Goal: Information Seeking & Learning: Learn about a topic

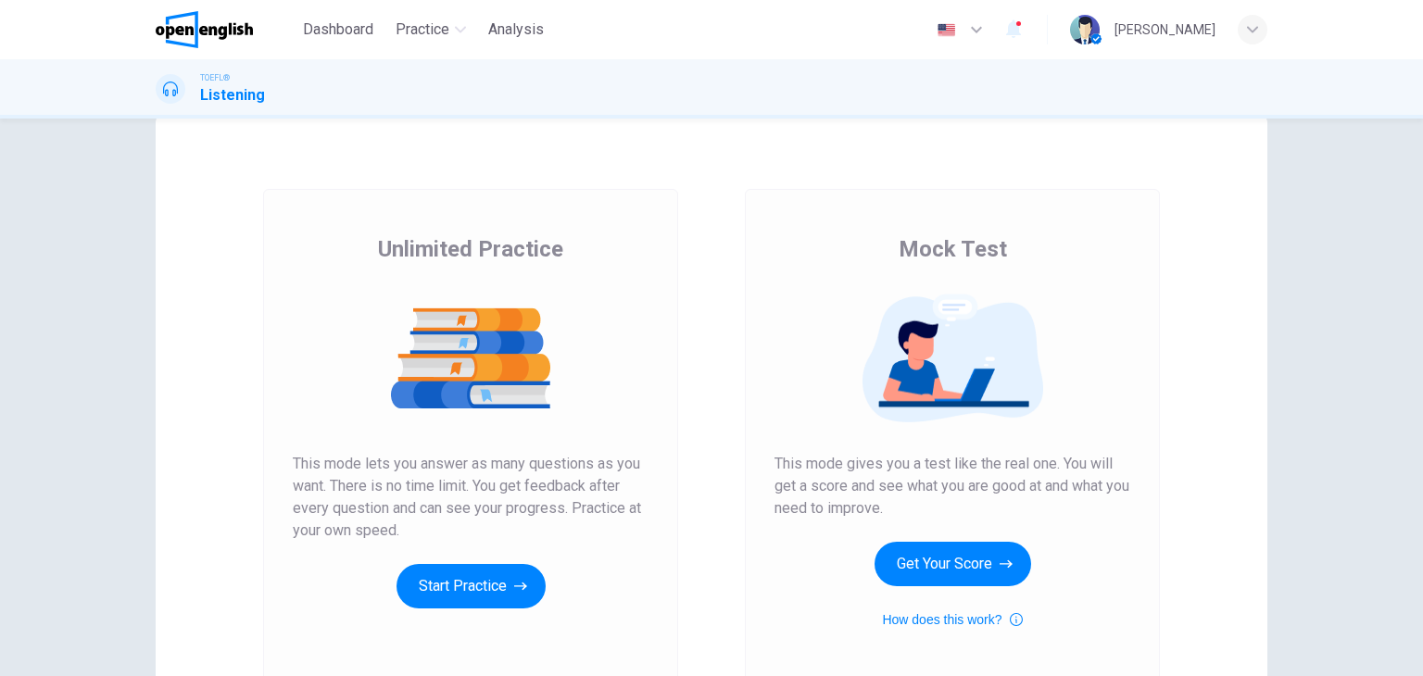
scroll to position [93, 0]
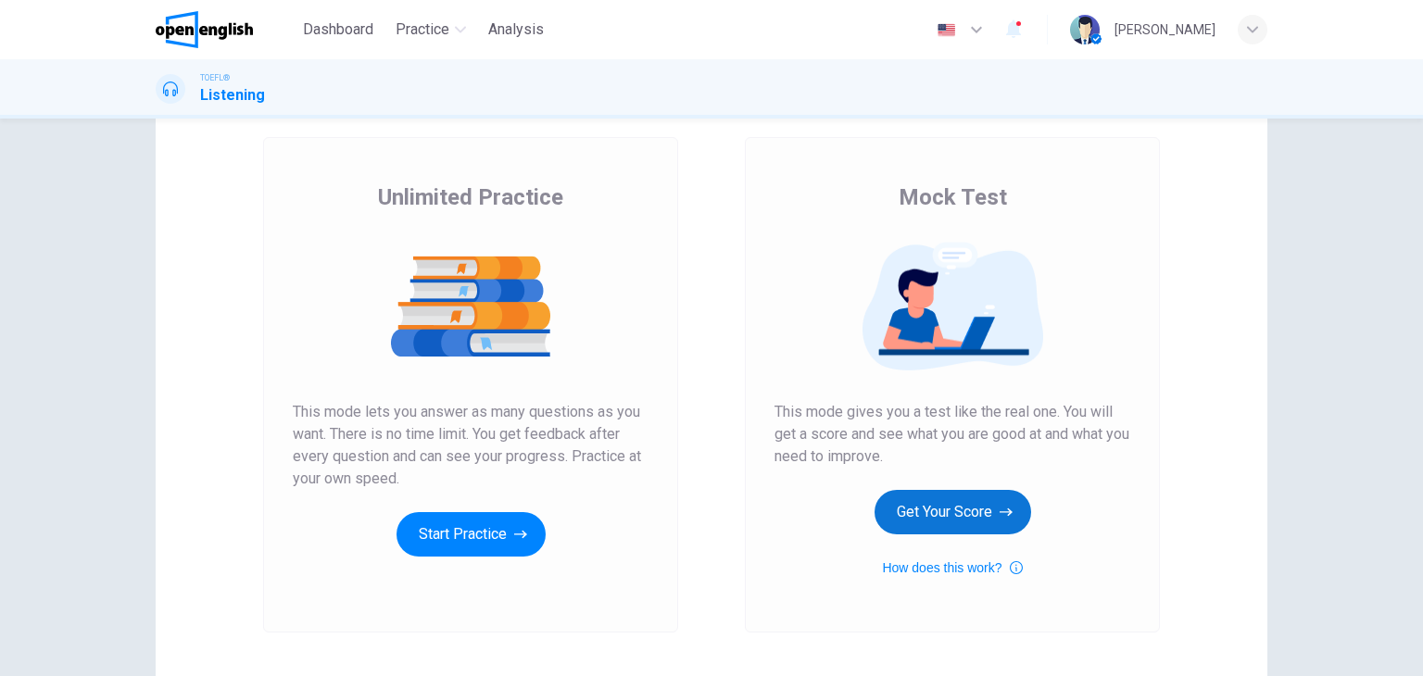
click at [957, 512] on button "Get Your Score" at bounding box center [953, 512] width 157 height 44
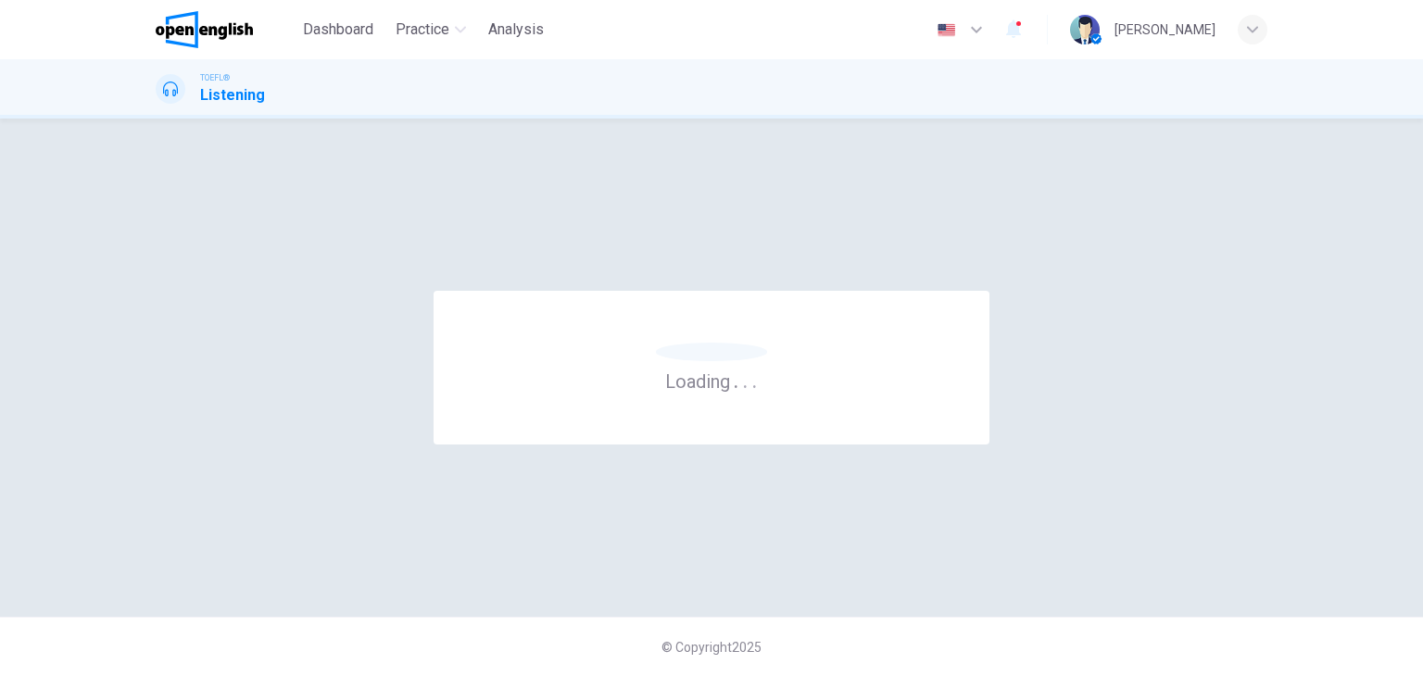
scroll to position [0, 0]
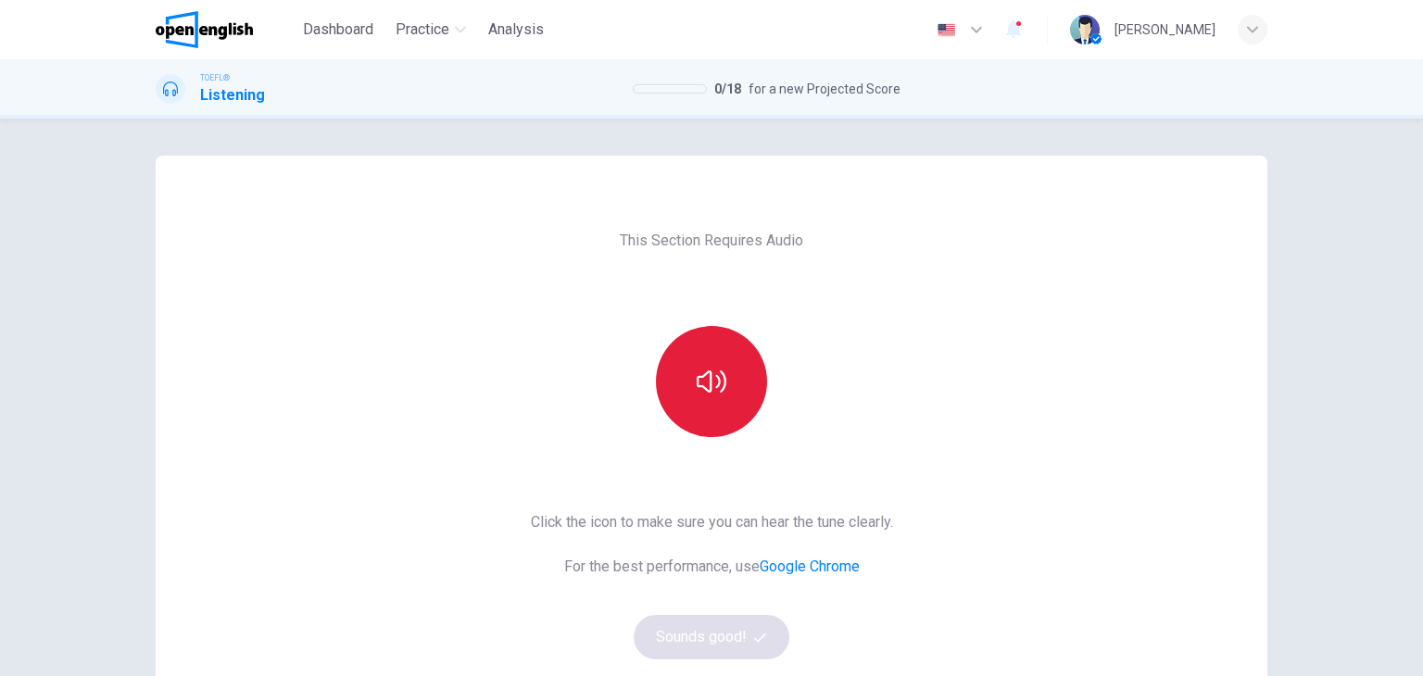
click at [730, 372] on button "button" at bounding box center [711, 381] width 111 height 111
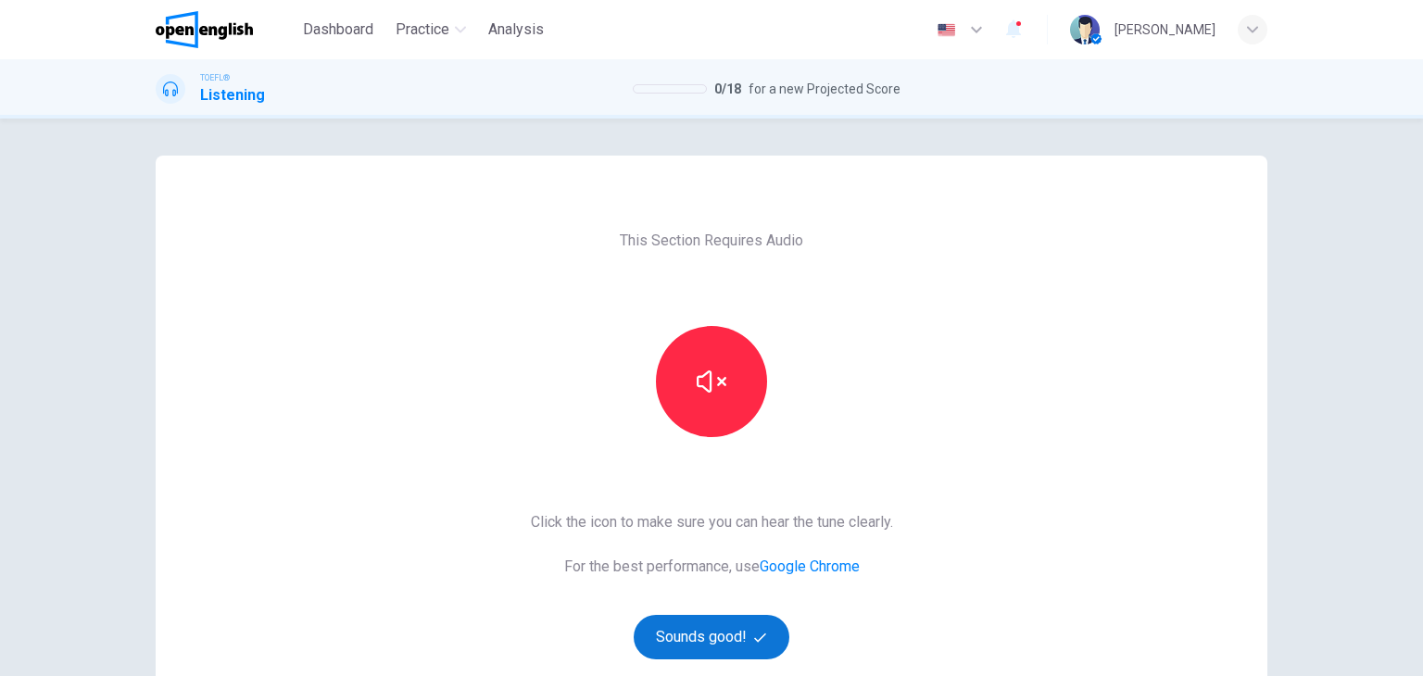
click at [705, 639] on button "Sounds good!" at bounding box center [712, 637] width 156 height 44
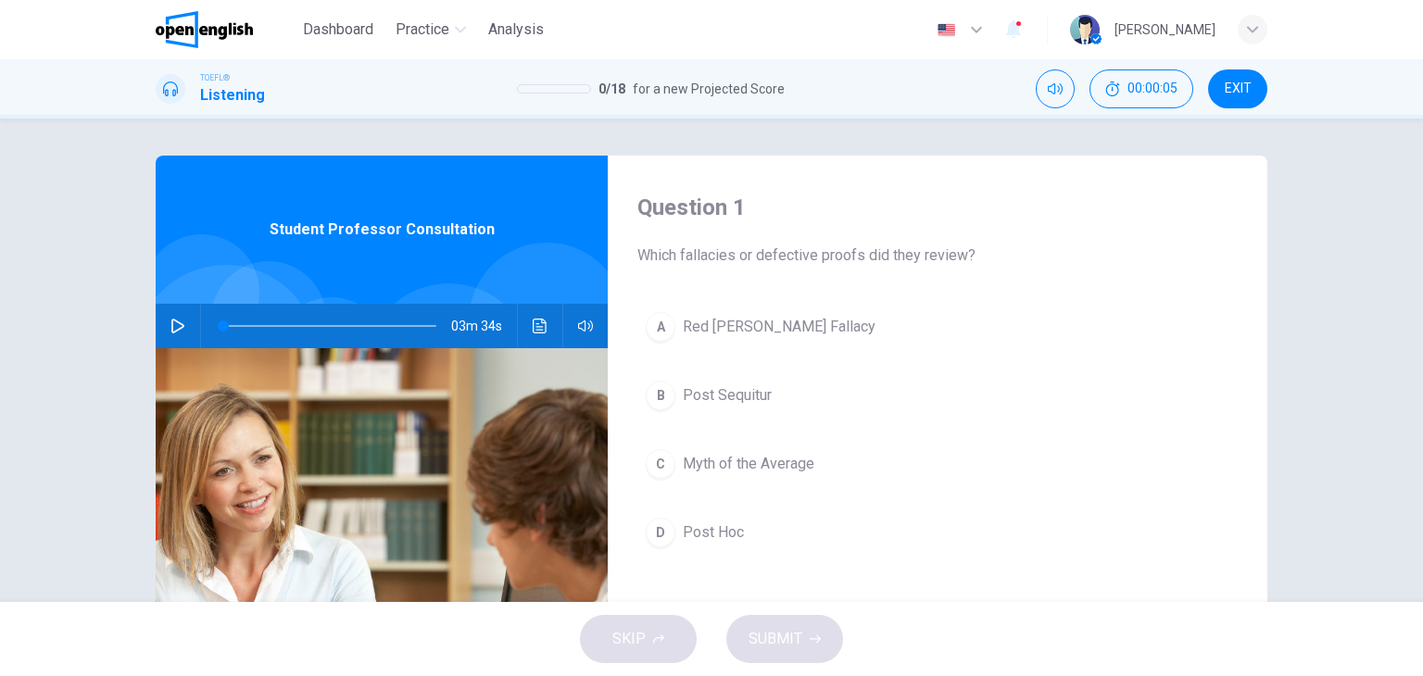
click at [171, 323] on icon "button" at bounding box center [177, 326] width 15 height 15
type input "*"
click at [538, 327] on icon "Click to see the audio transcription" at bounding box center [540, 326] width 15 height 15
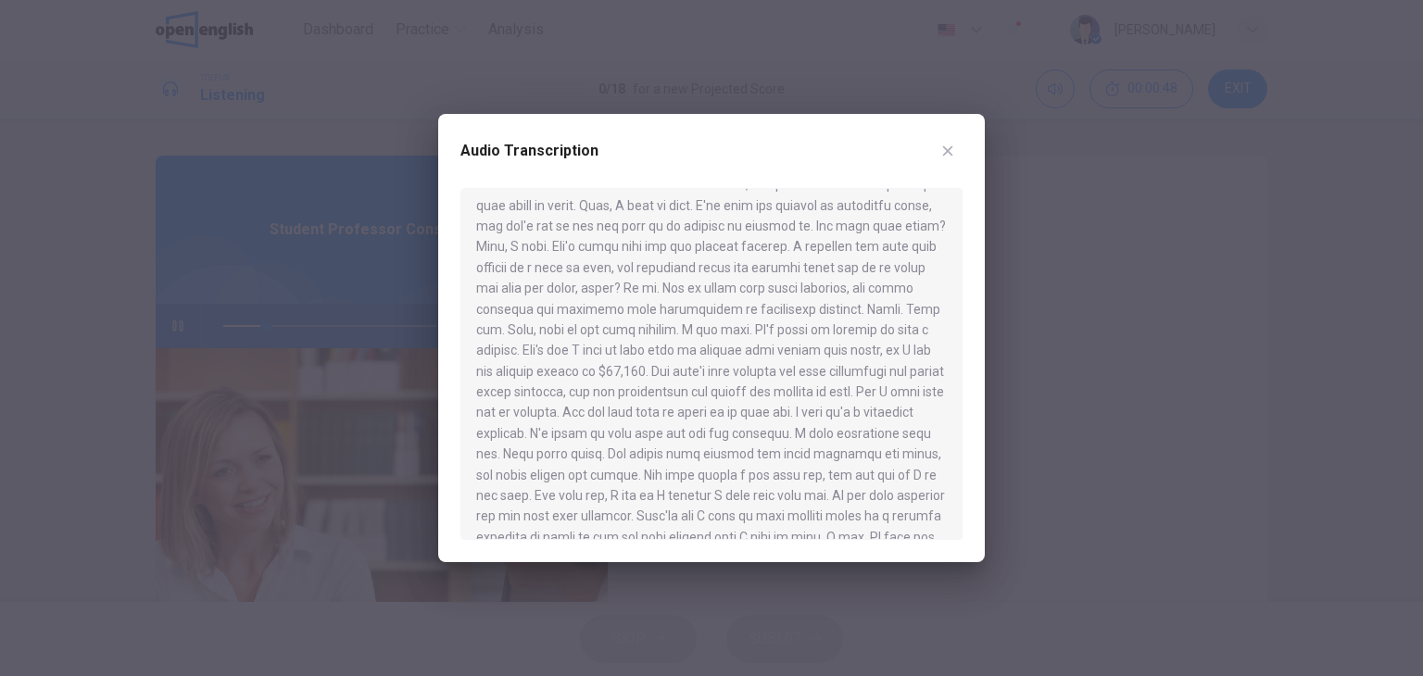
scroll to position [93, 0]
click at [947, 148] on icon "button" at bounding box center [947, 151] width 15 height 15
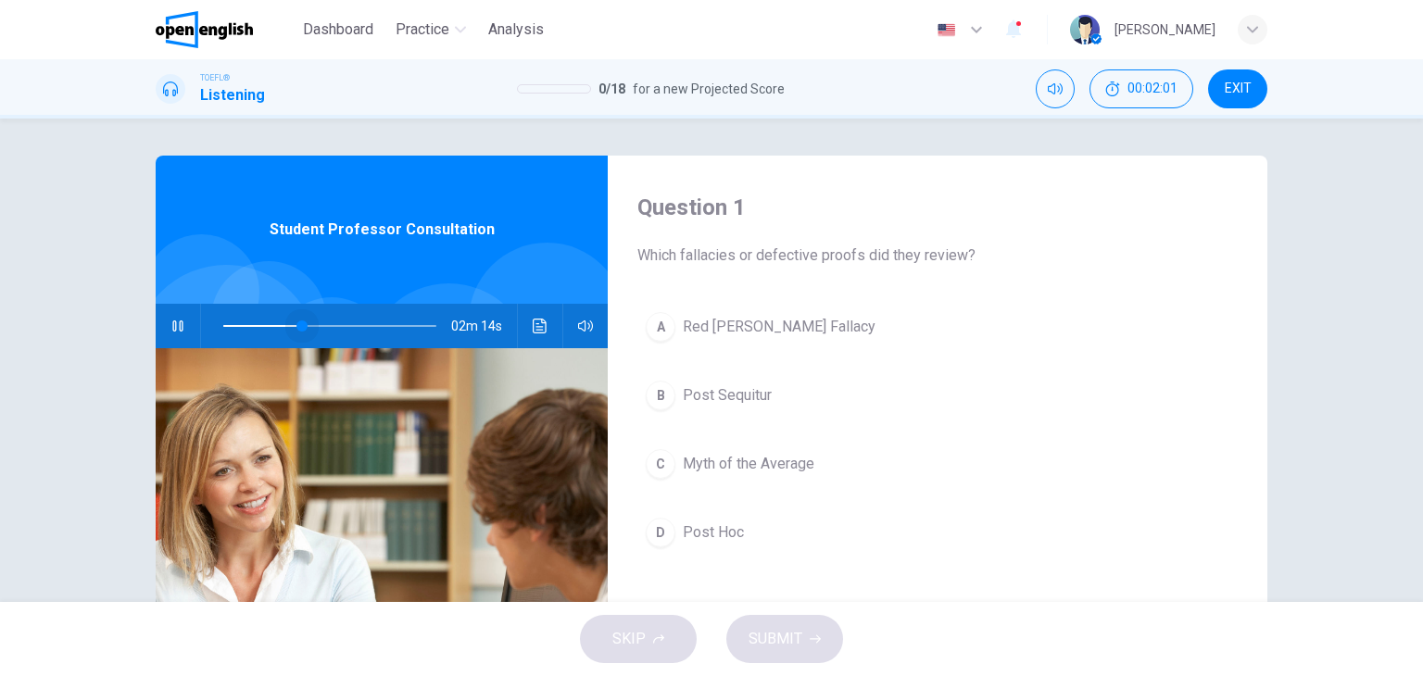
click at [296, 323] on span at bounding box center [329, 326] width 213 height 26
click at [534, 323] on icon "Click to see the audio transcription" at bounding box center [540, 326] width 14 height 15
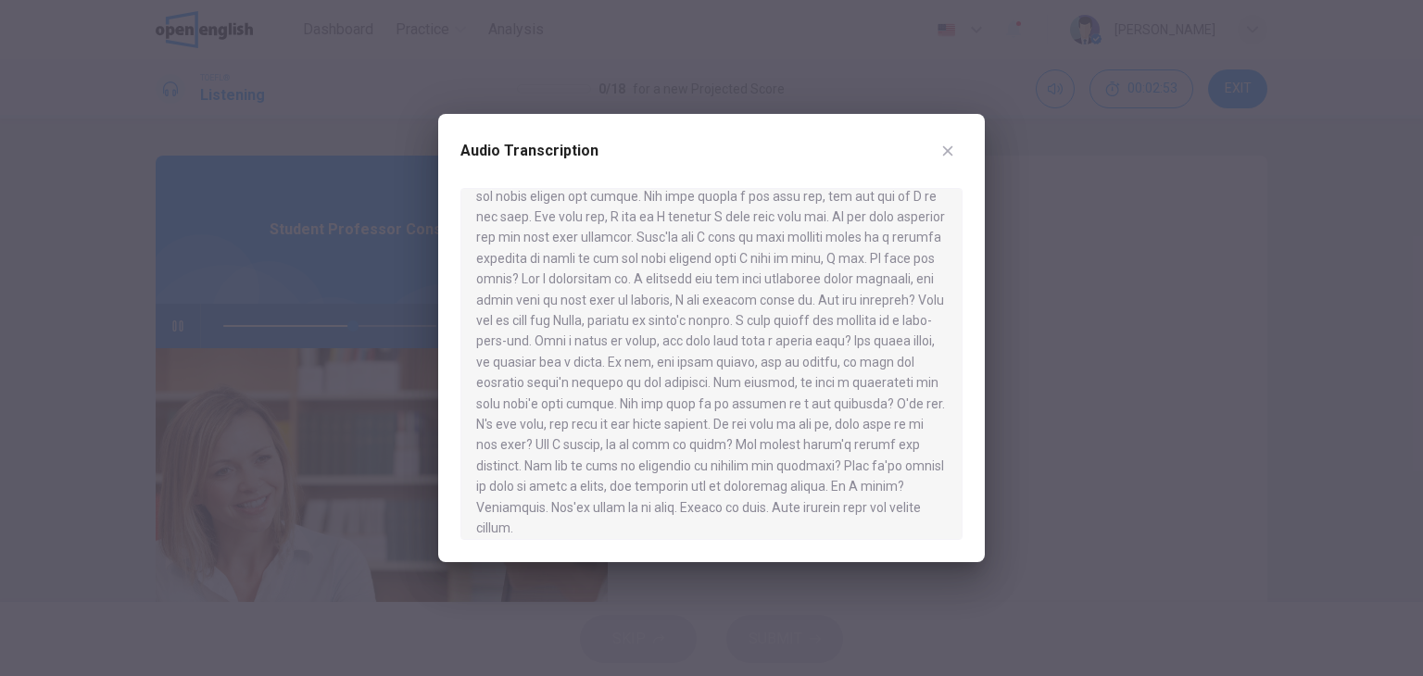
scroll to position [385, 0]
type input "*"
click at [952, 150] on icon "button" at bounding box center [947, 151] width 15 height 15
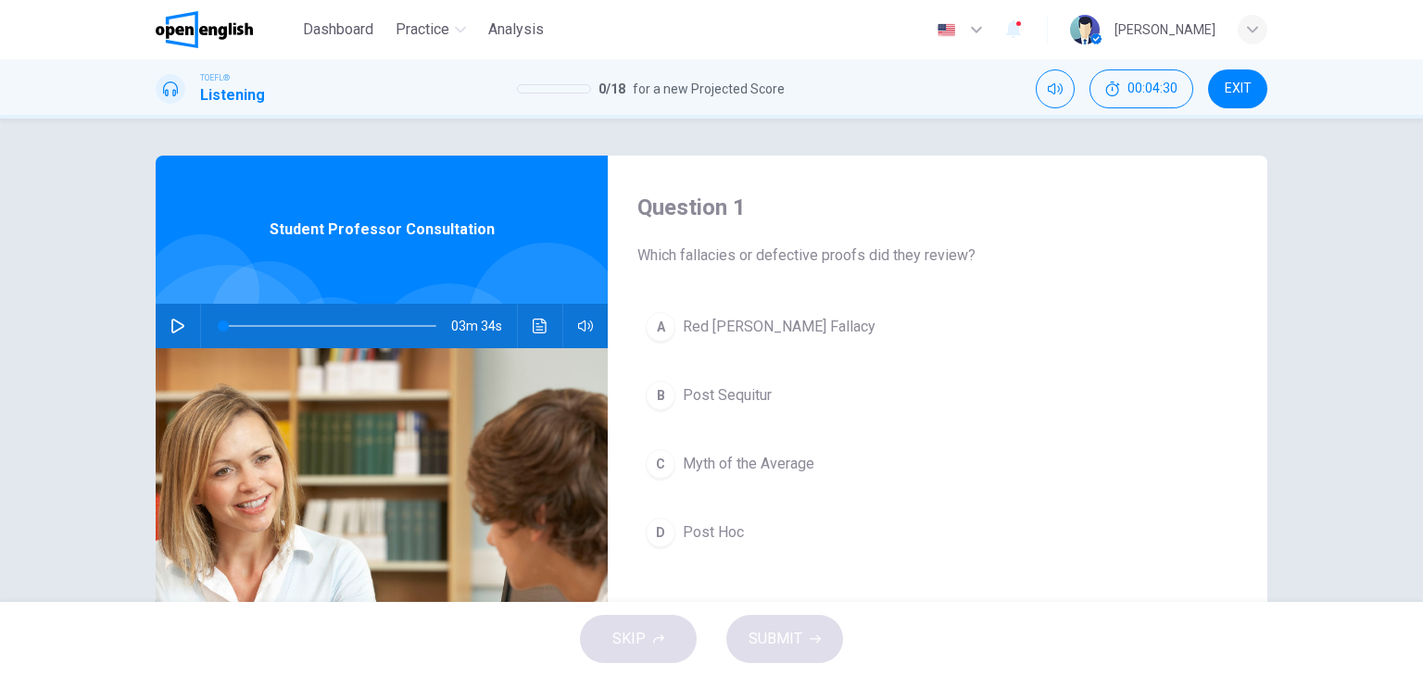
click at [694, 536] on span "Post Hoc" at bounding box center [713, 533] width 61 height 22
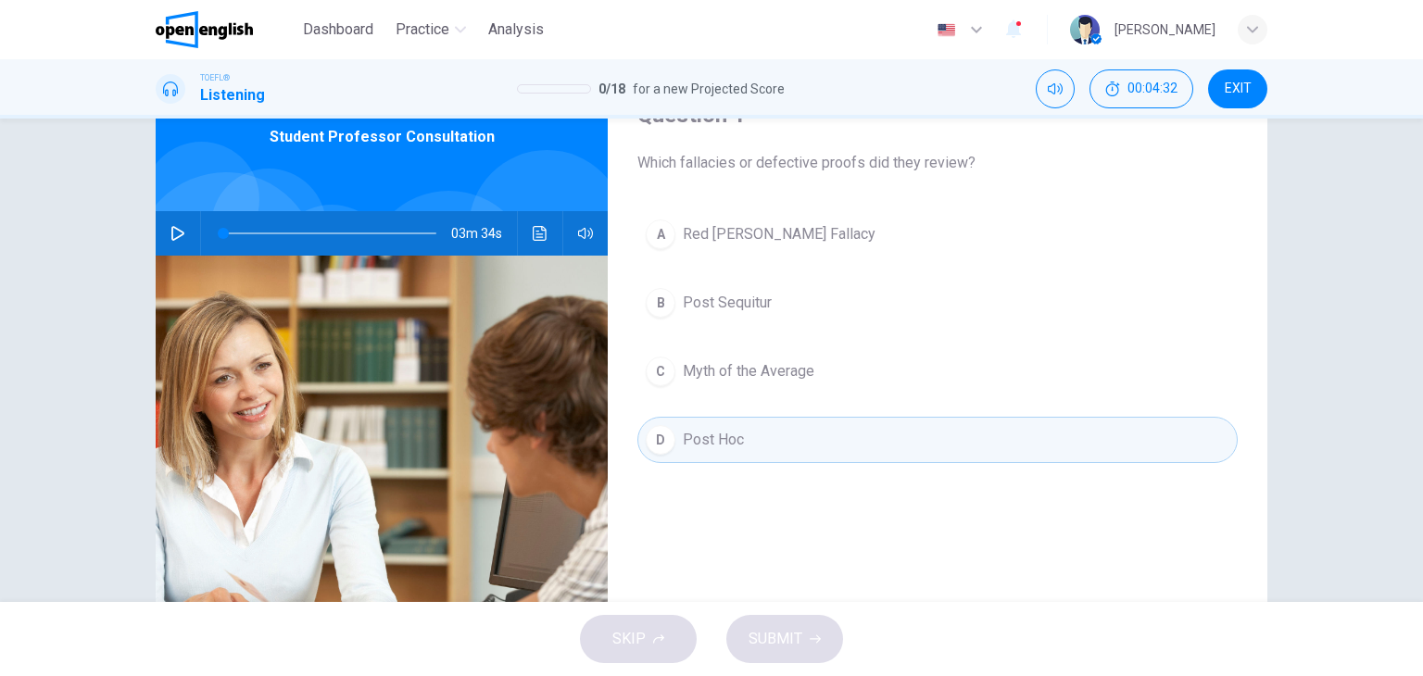
scroll to position [93, 0]
click at [763, 309] on span "Post Sequitur" at bounding box center [727, 303] width 89 height 22
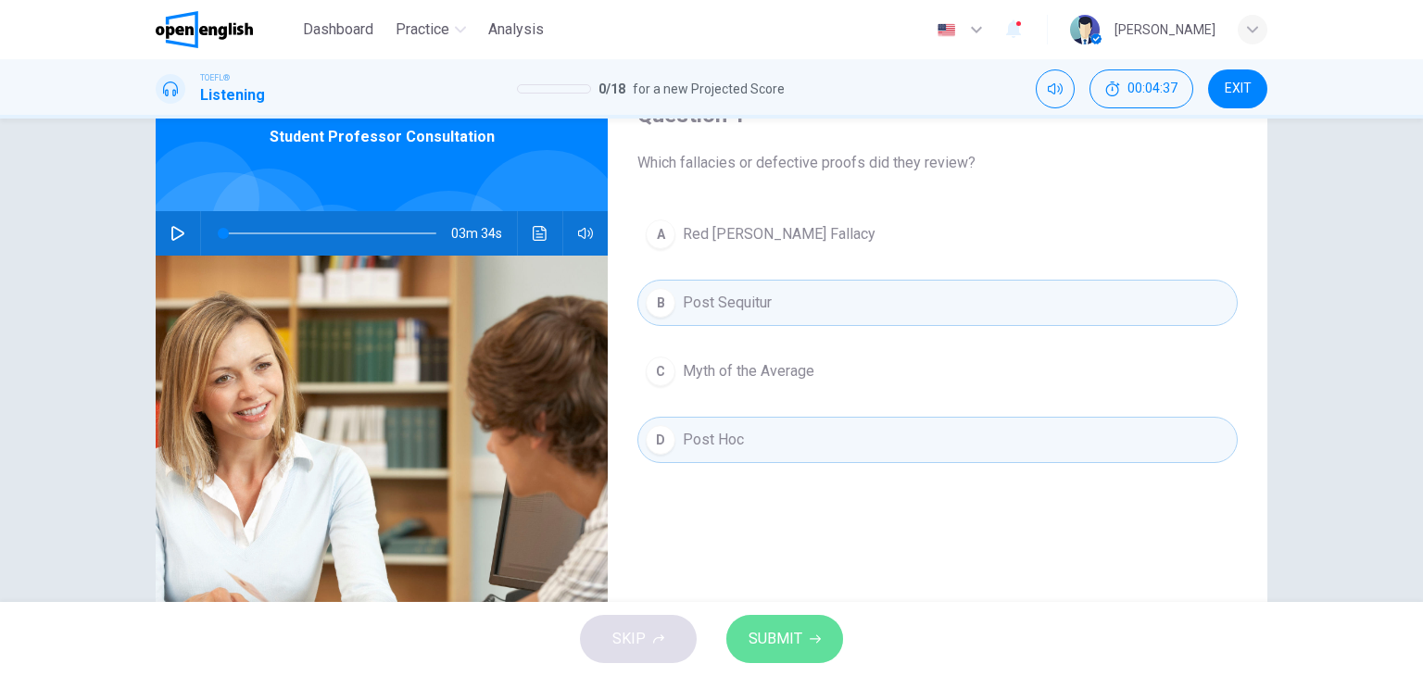
click at [798, 635] on span "SUBMIT" at bounding box center [776, 639] width 54 height 26
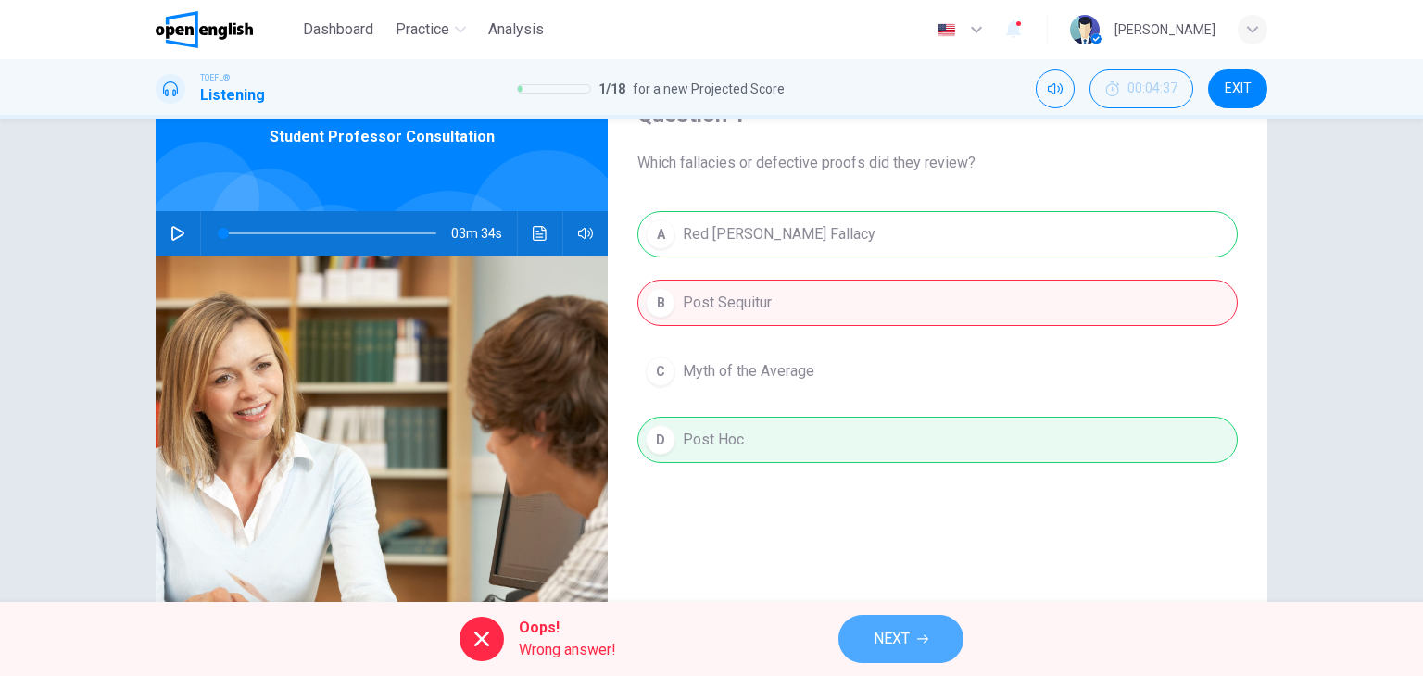
click at [914, 649] on button "NEXT" at bounding box center [901, 639] width 125 height 48
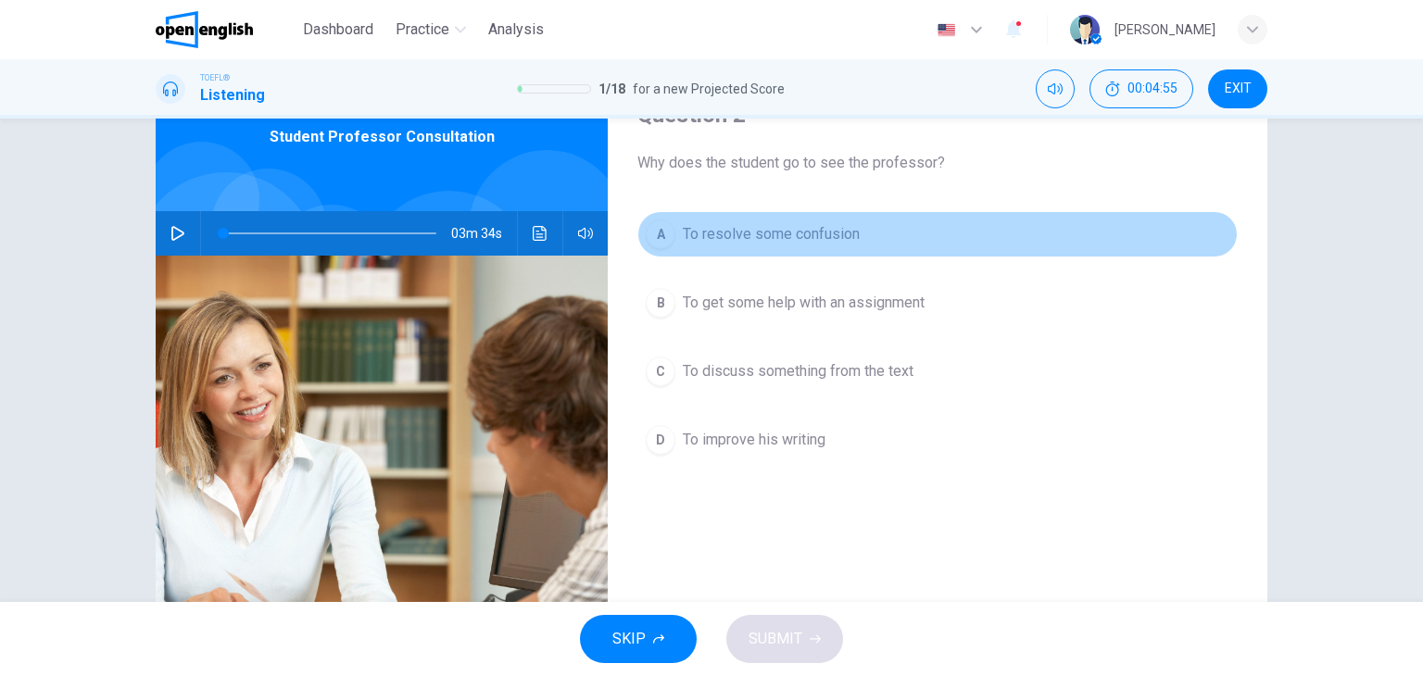
click at [757, 234] on span "To resolve some confusion" at bounding box center [771, 234] width 177 height 22
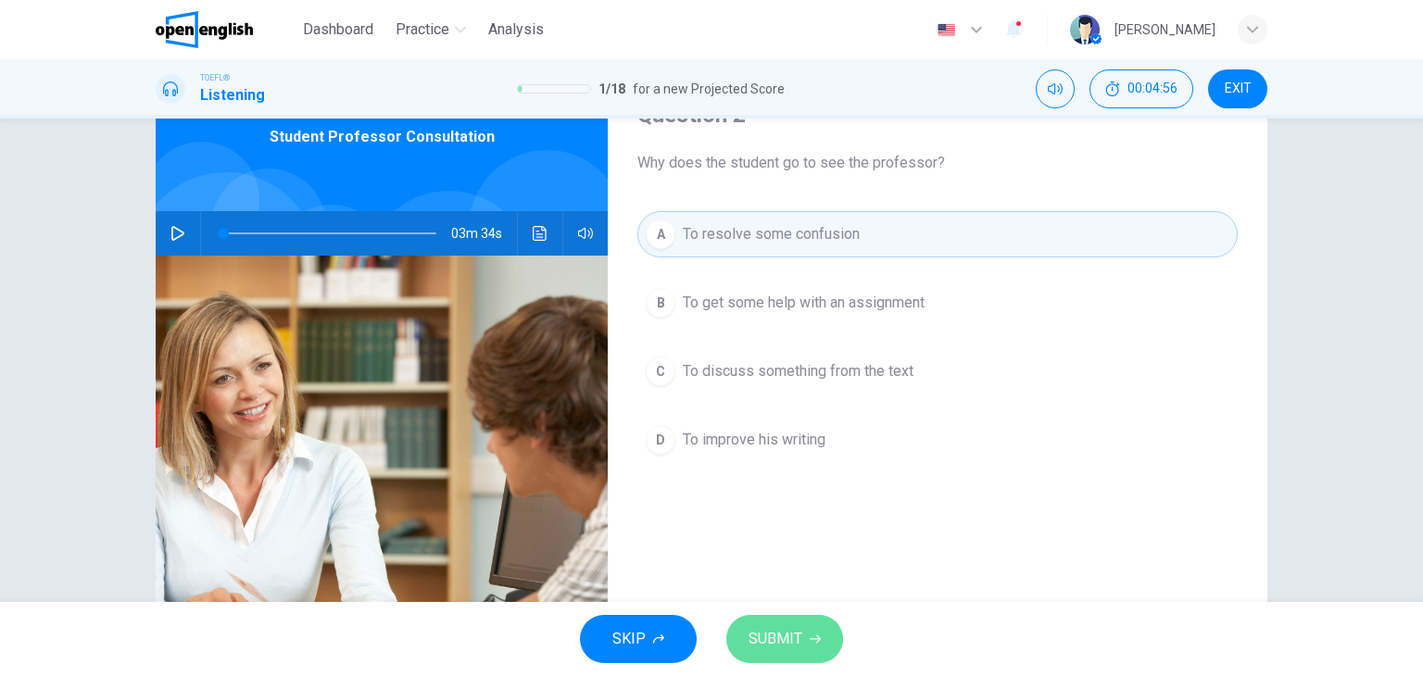
drag, startPoint x: 782, startPoint y: 638, endPoint x: 786, endPoint y: 649, distance: 10.8
click at [786, 649] on span "SUBMIT" at bounding box center [776, 639] width 54 height 26
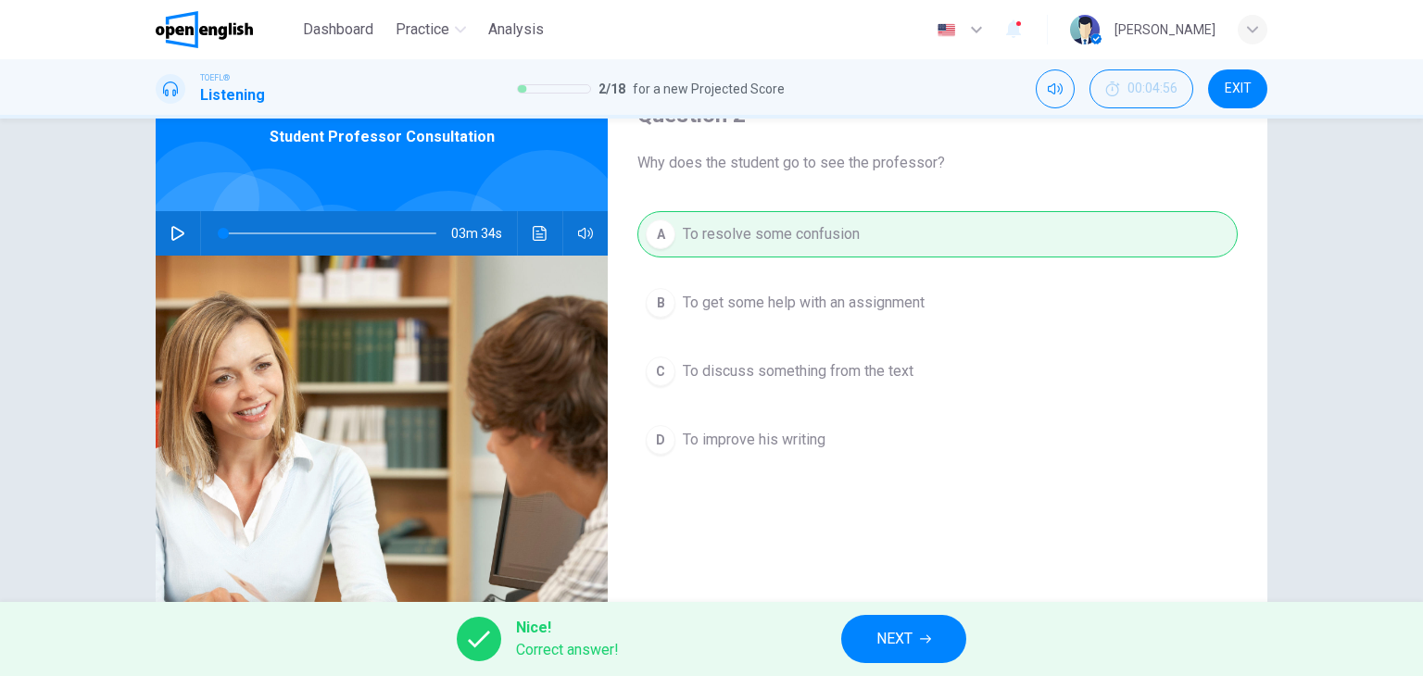
click at [916, 643] on button "NEXT" at bounding box center [903, 639] width 125 height 48
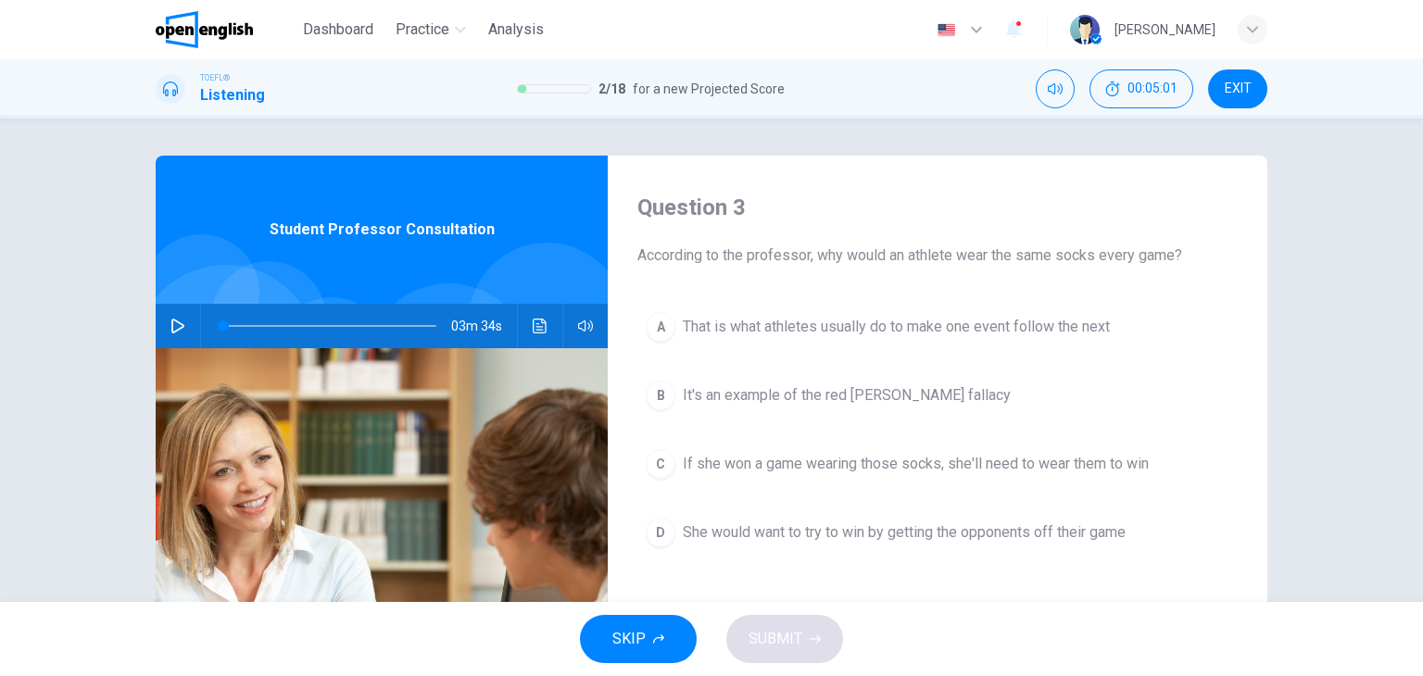
scroll to position [0, 0]
click at [775, 397] on span "It's an example of the red [PERSON_NAME] fallacy" at bounding box center [847, 396] width 328 height 22
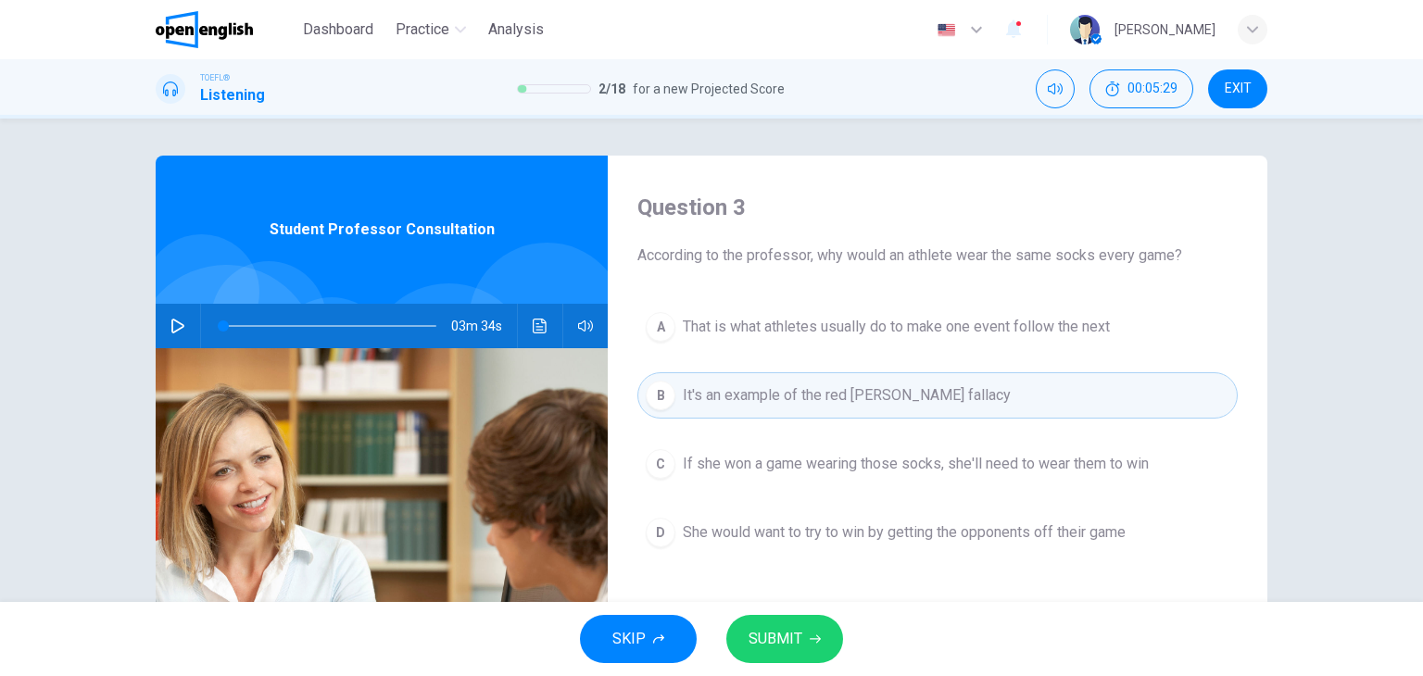
click at [801, 637] on button "SUBMIT" at bounding box center [784, 639] width 117 height 48
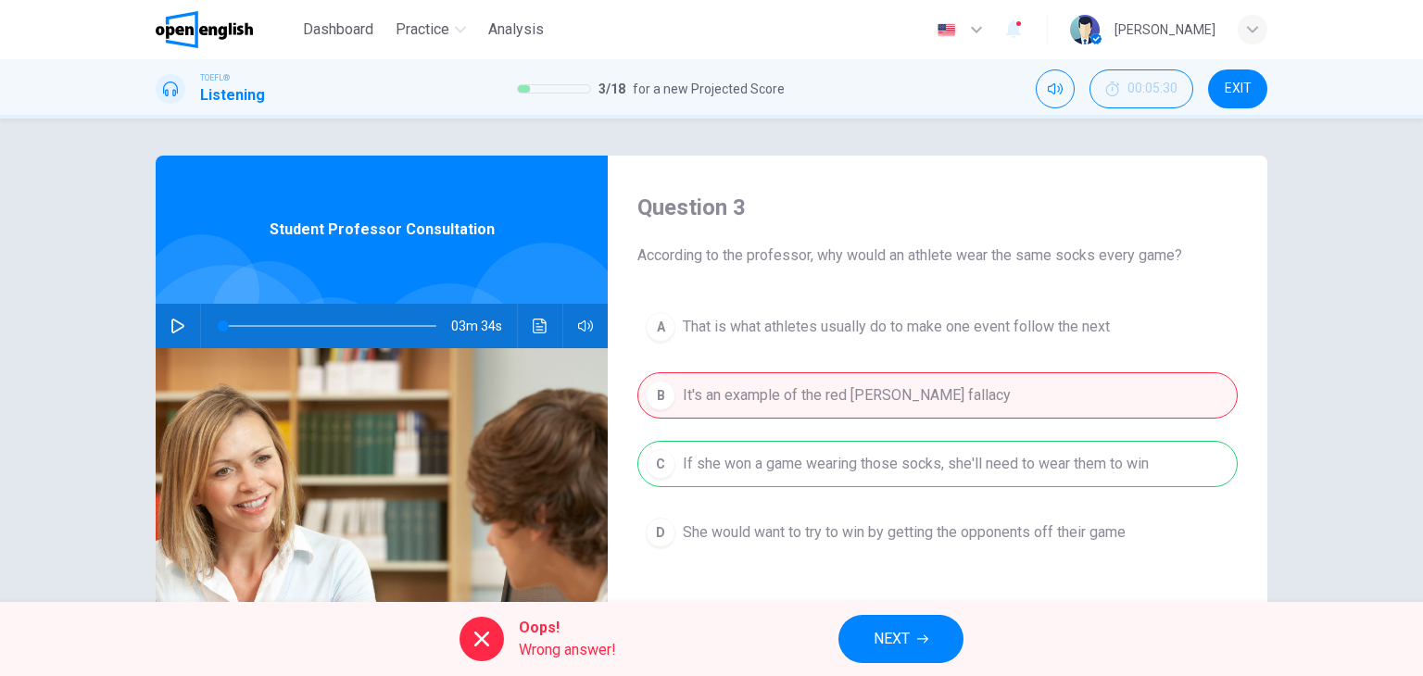
click at [922, 638] on icon "button" at bounding box center [922, 640] width 11 height 8
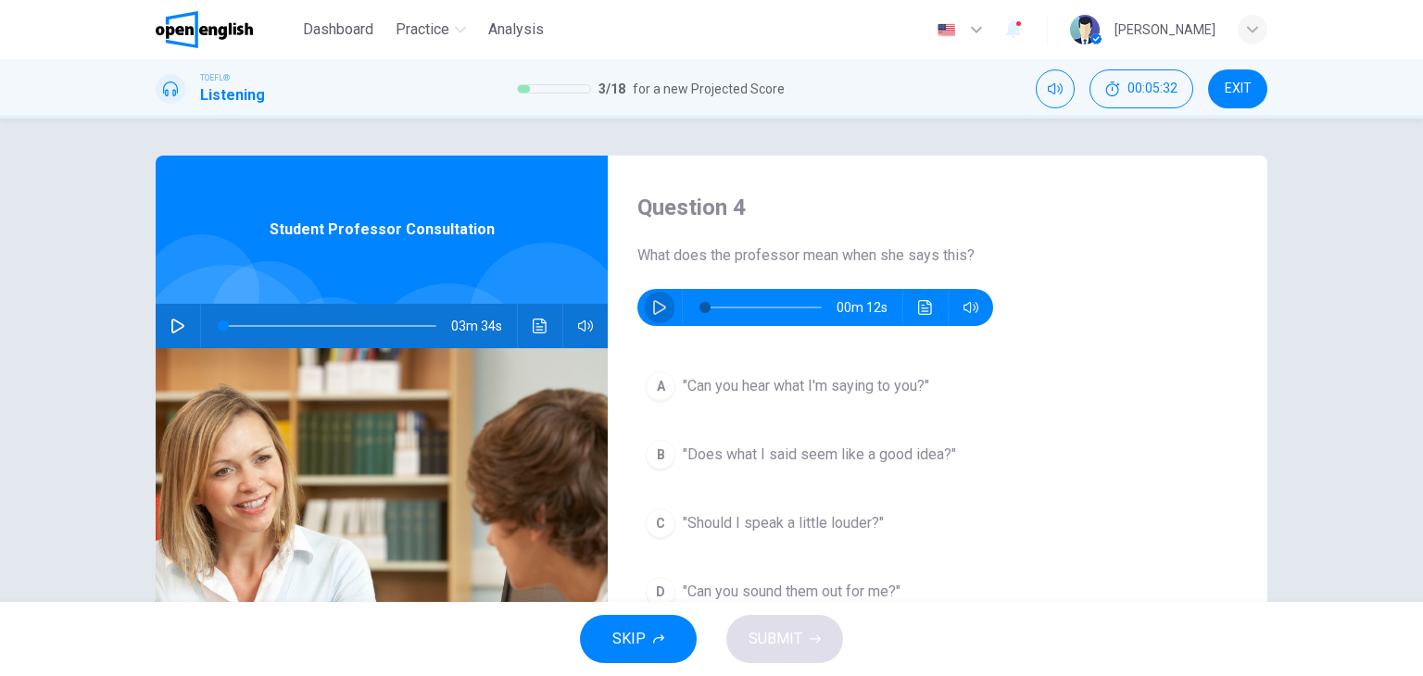
click at [652, 307] on icon "button" at bounding box center [659, 307] width 15 height 15
type input "*"
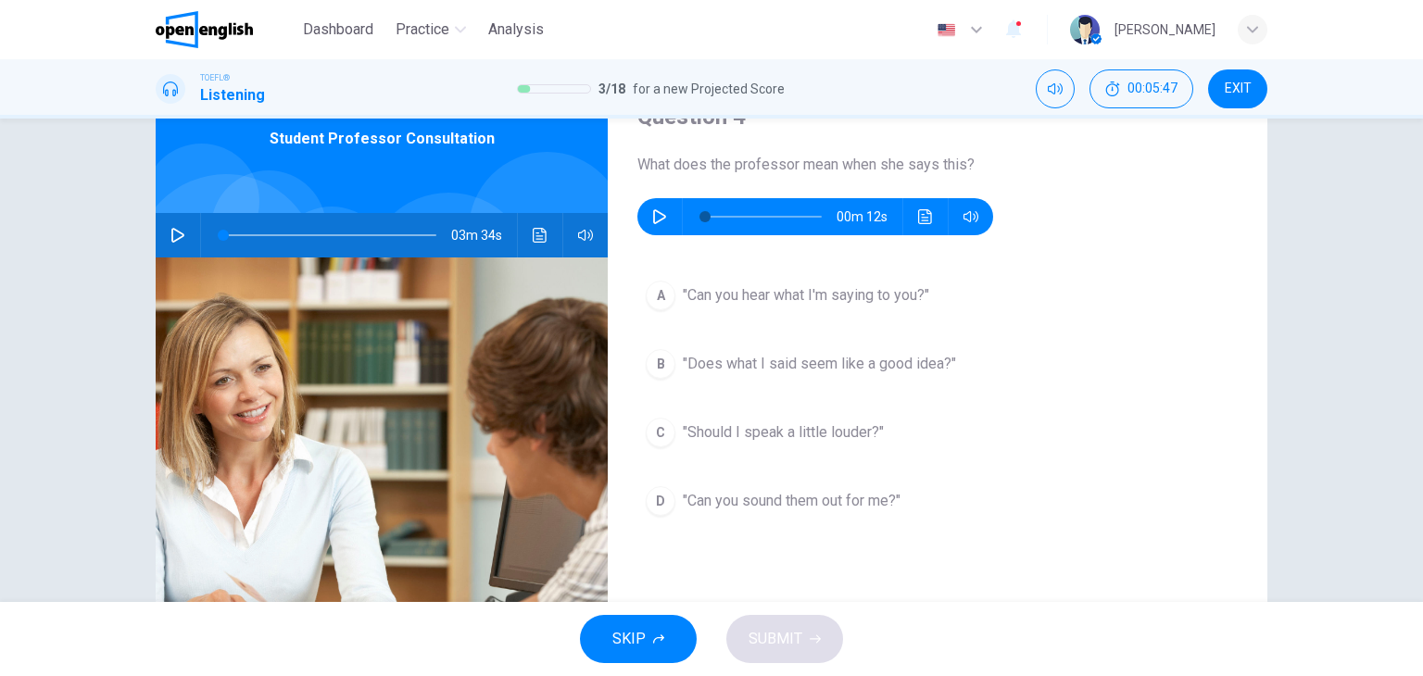
scroll to position [93, 0]
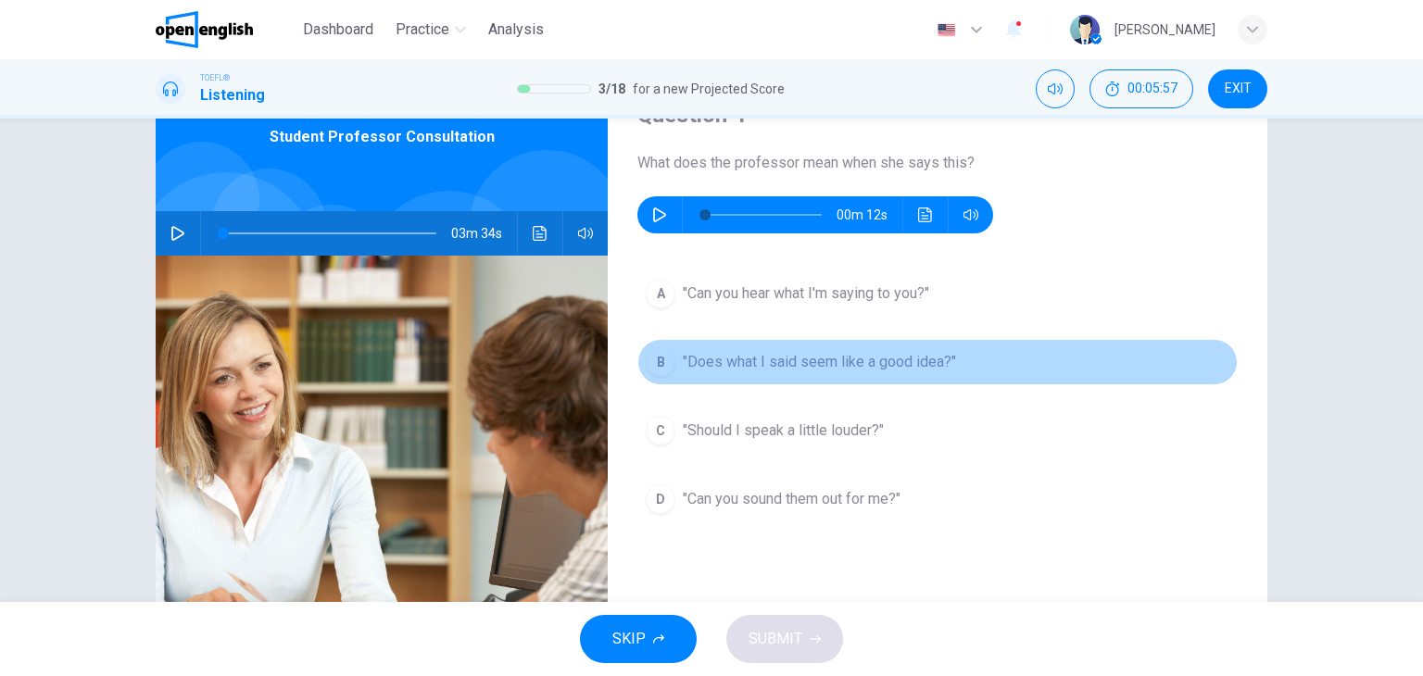
click at [869, 360] on span ""Does what I said seem like a good idea?"" at bounding box center [819, 362] width 273 height 22
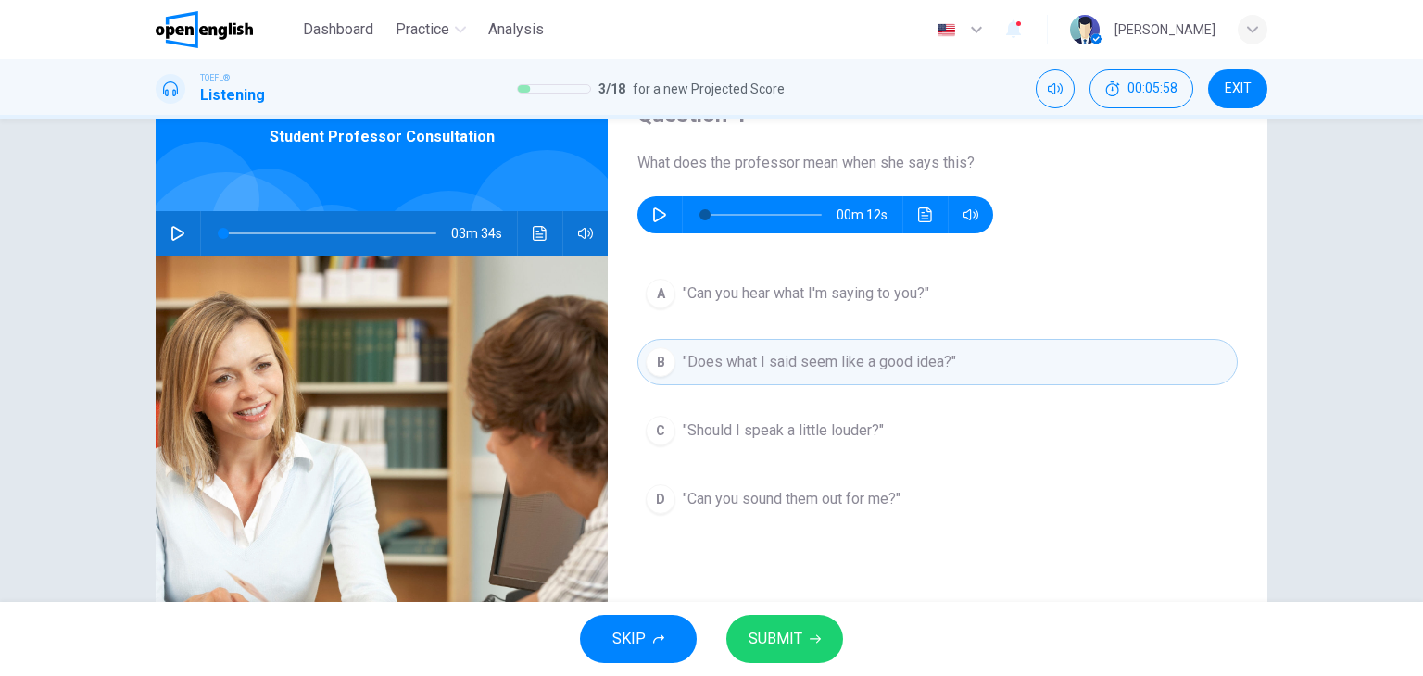
click at [816, 639] on icon "button" at bounding box center [815, 639] width 11 height 11
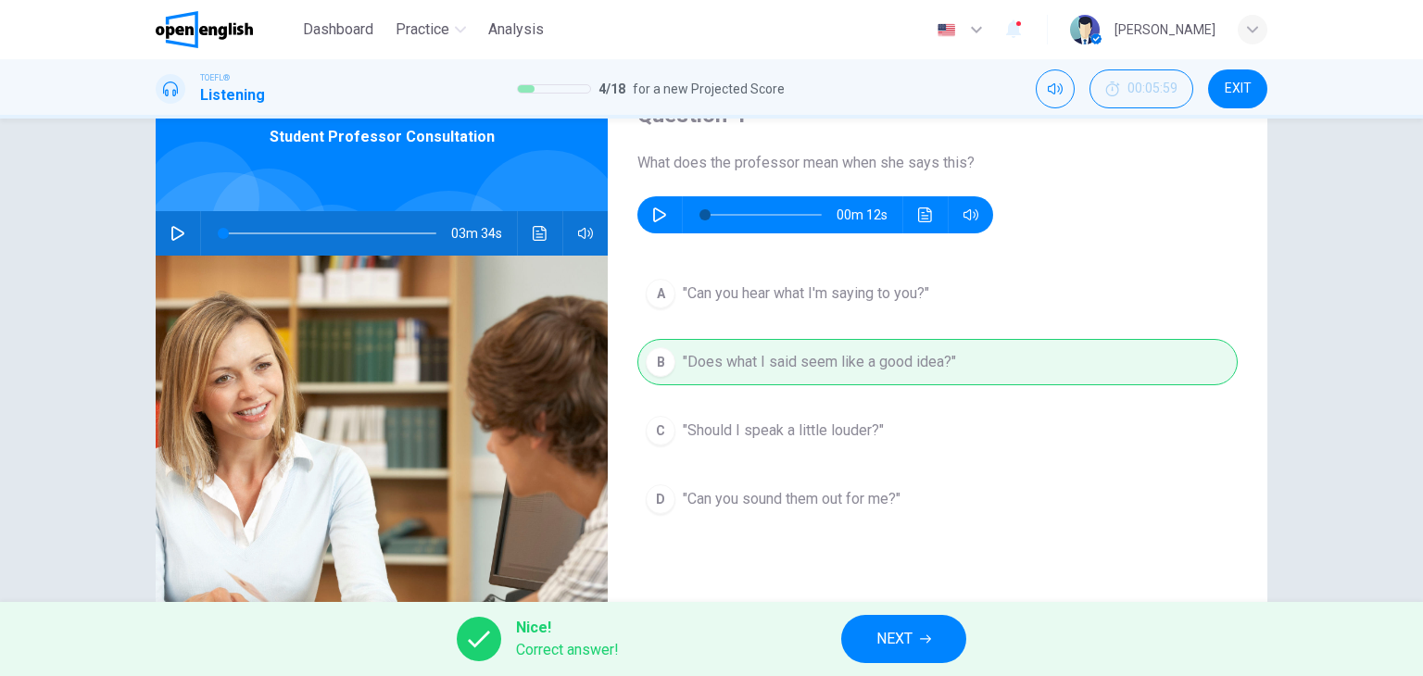
click at [904, 637] on span "NEXT" at bounding box center [894, 639] width 36 height 26
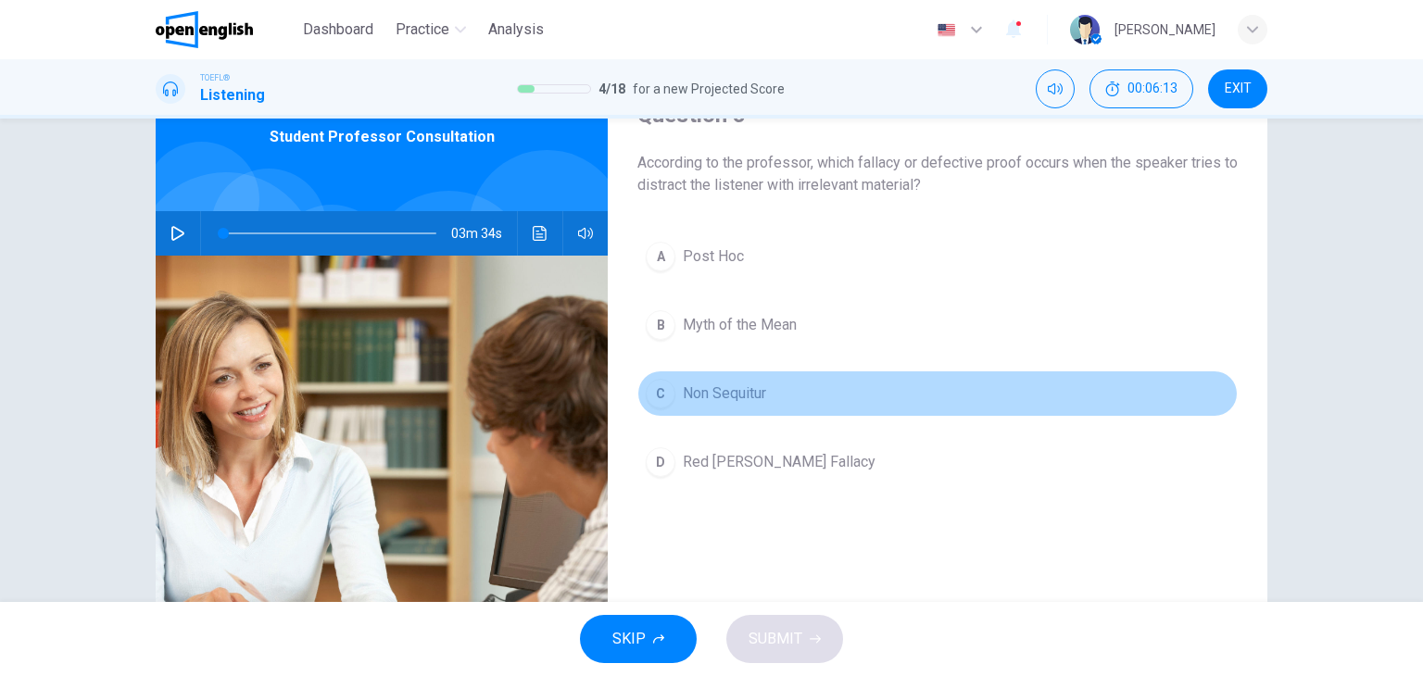
click at [758, 386] on span "Non Sequitur" at bounding box center [724, 394] width 83 height 22
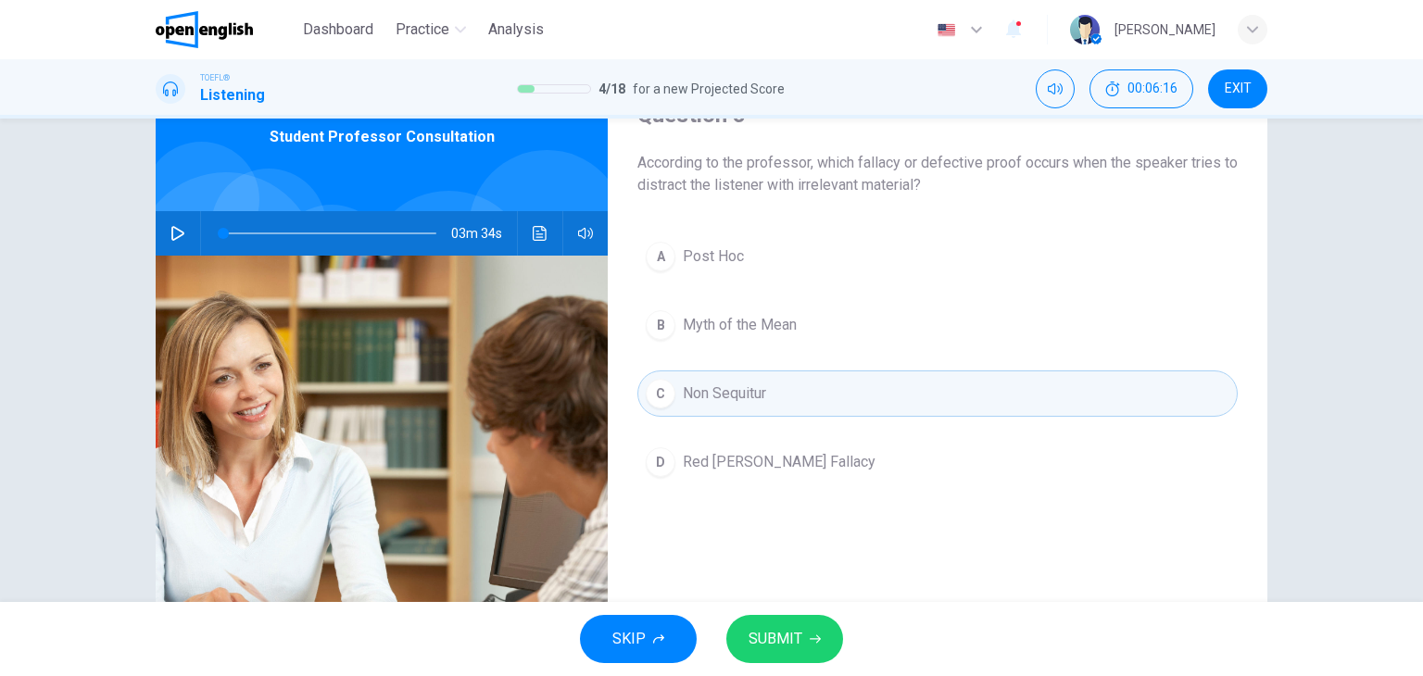
click at [778, 638] on span "SUBMIT" at bounding box center [776, 639] width 54 height 26
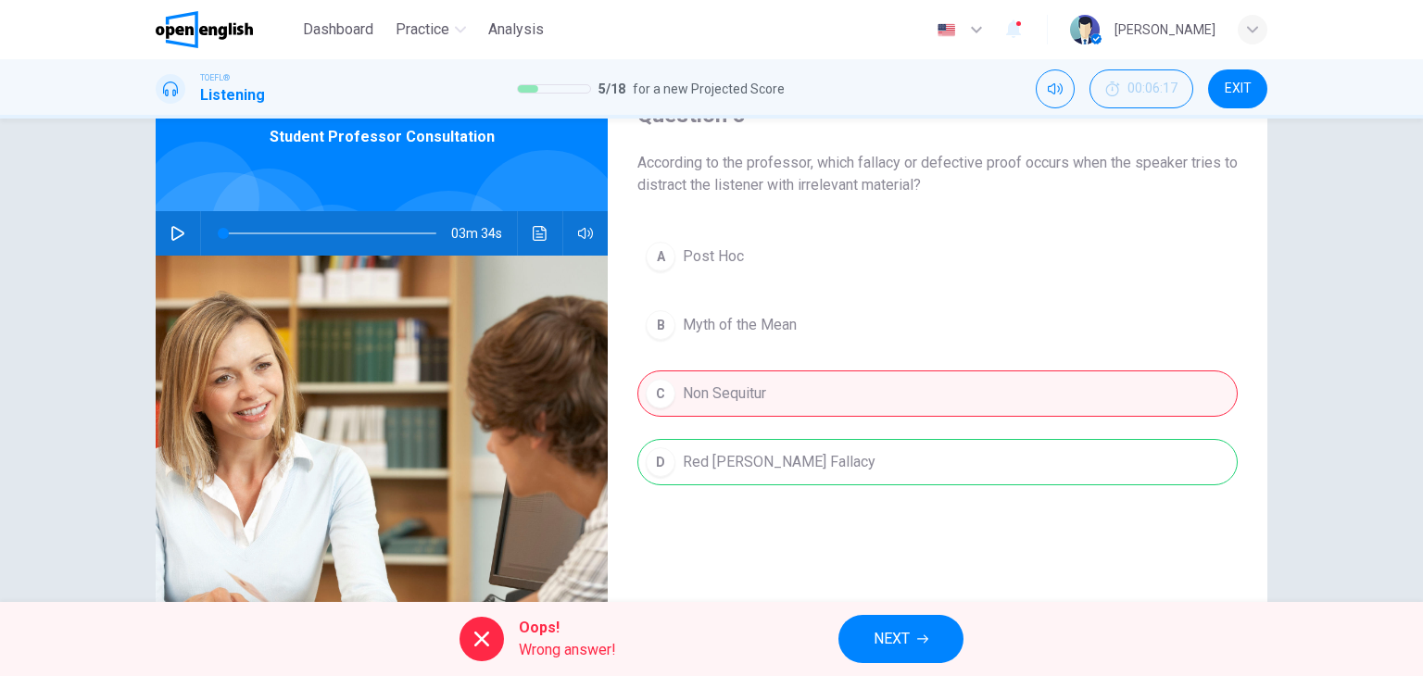
click at [868, 635] on button "NEXT" at bounding box center [901, 639] width 125 height 48
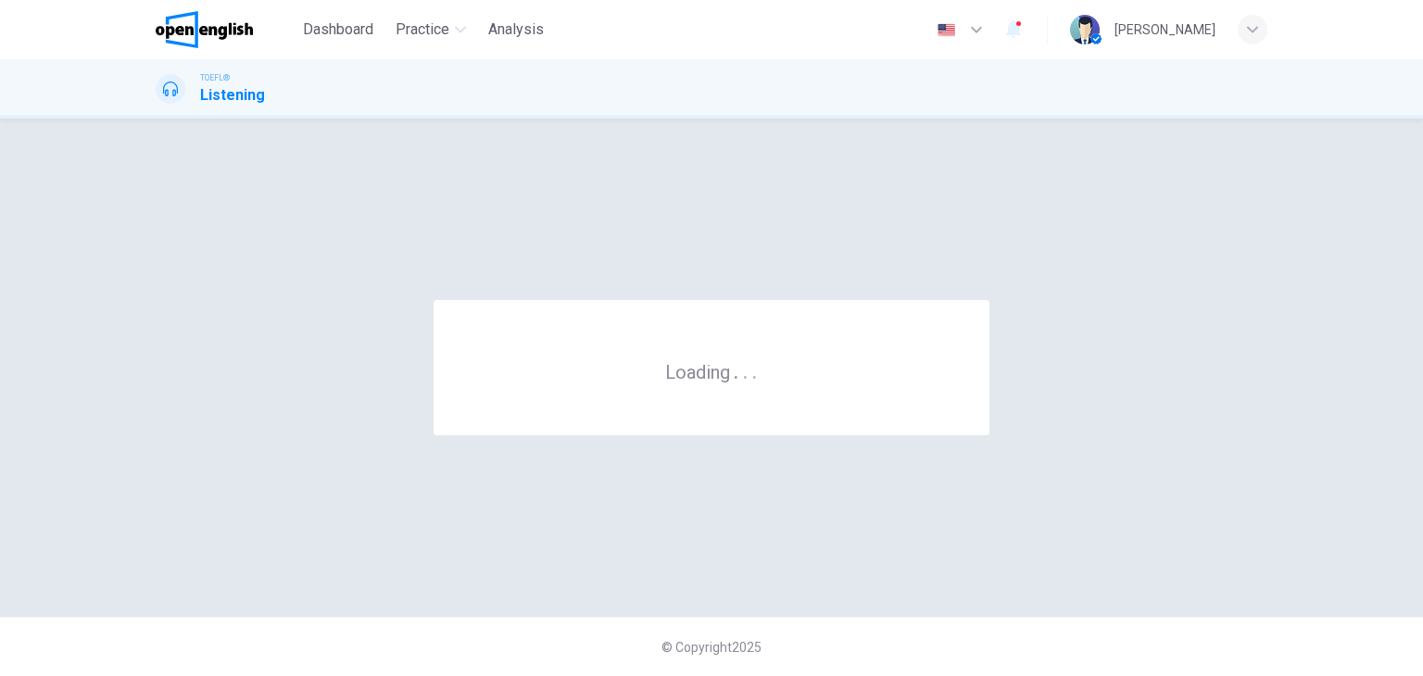
scroll to position [0, 0]
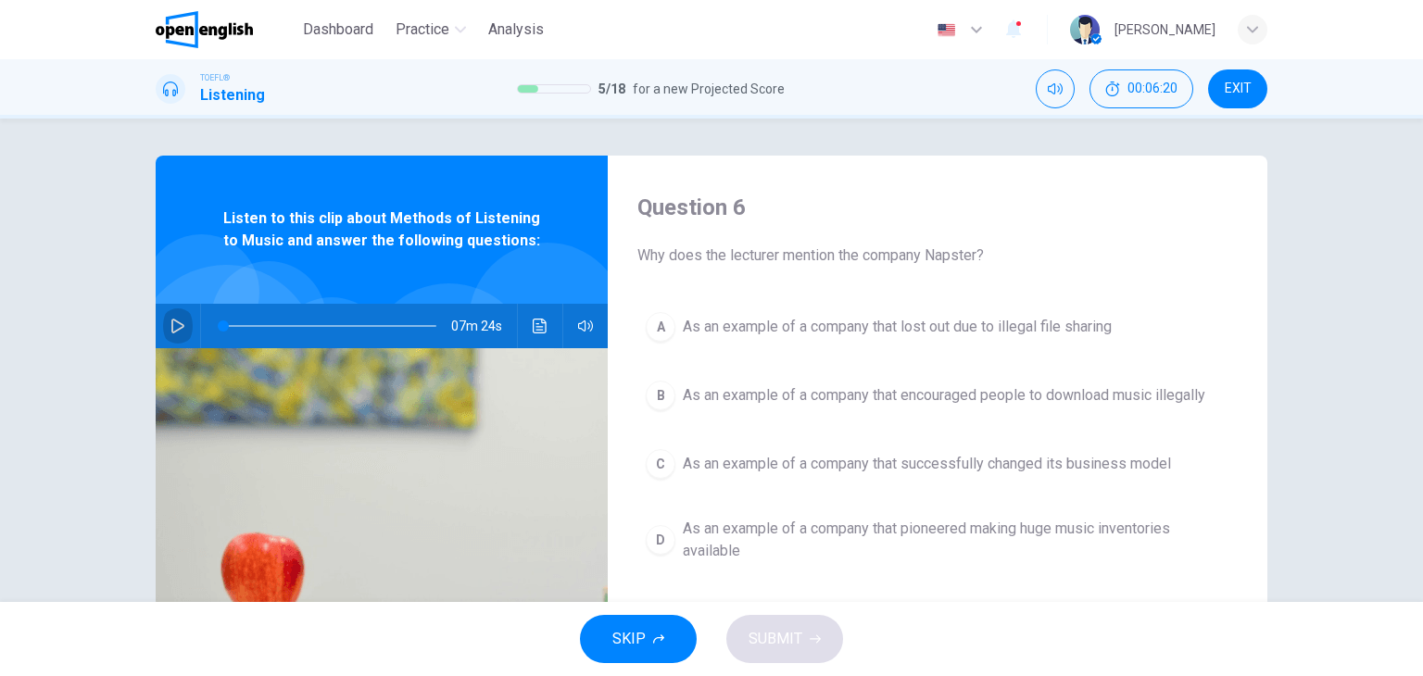
click at [171, 323] on icon "button" at bounding box center [177, 326] width 15 height 15
click at [542, 331] on icon "Click to see the audio transcription" at bounding box center [540, 326] width 15 height 15
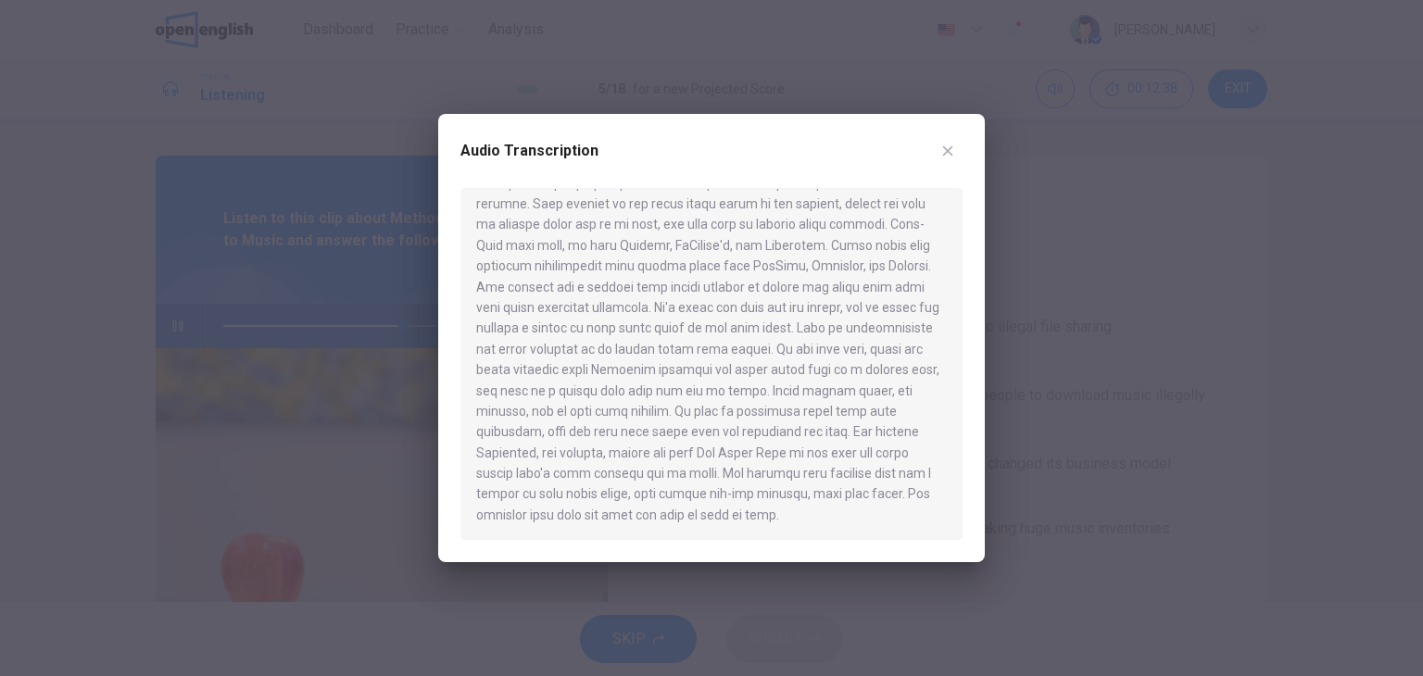
scroll to position [1339, 0]
type input "*"
click at [952, 148] on icon "button" at bounding box center [947, 151] width 15 height 15
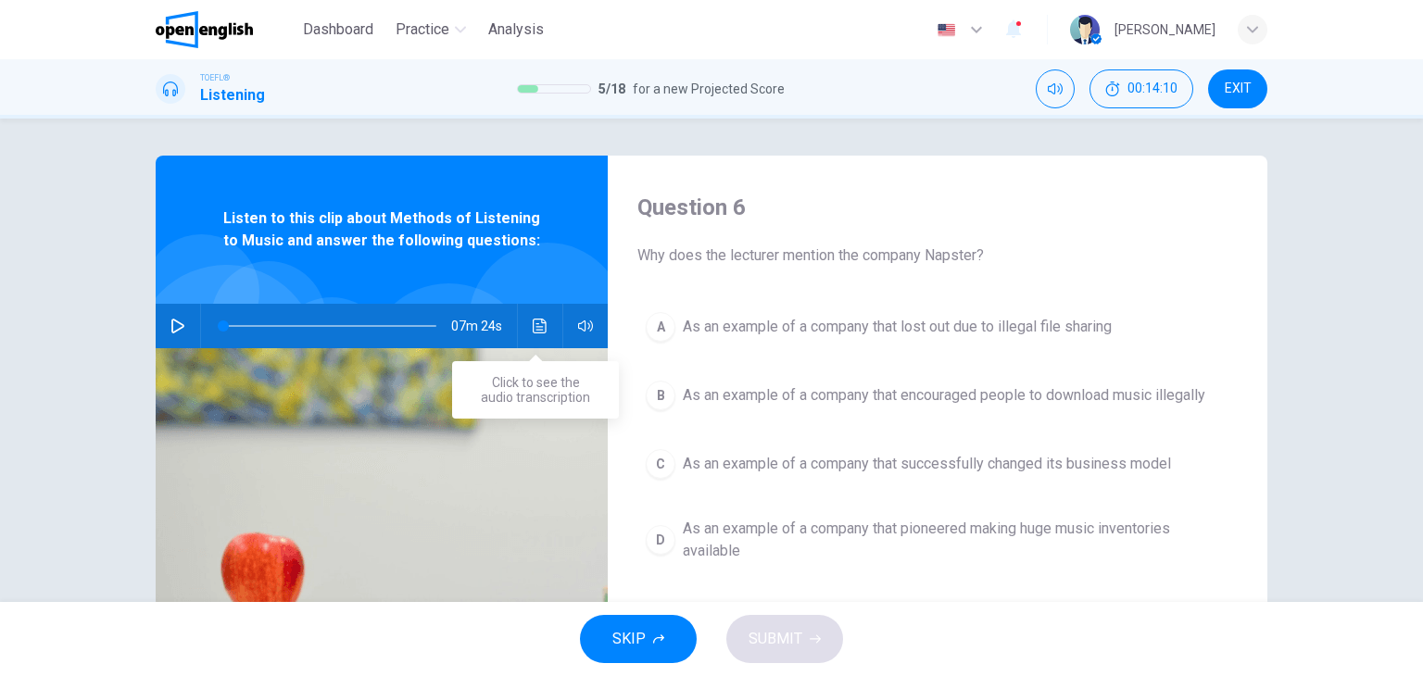
click at [537, 330] on icon "Click to see the audio transcription" at bounding box center [540, 326] width 14 height 15
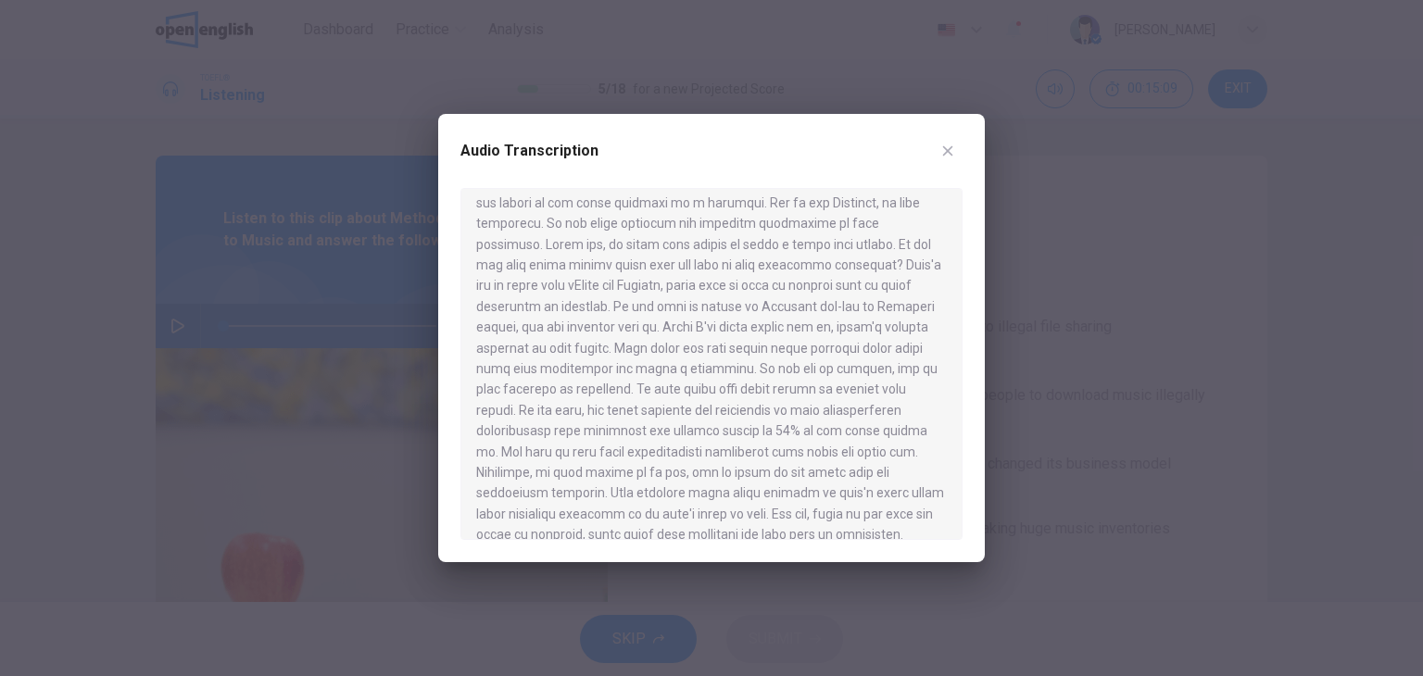
scroll to position [556, 0]
click at [952, 152] on icon "button" at bounding box center [947, 151] width 15 height 15
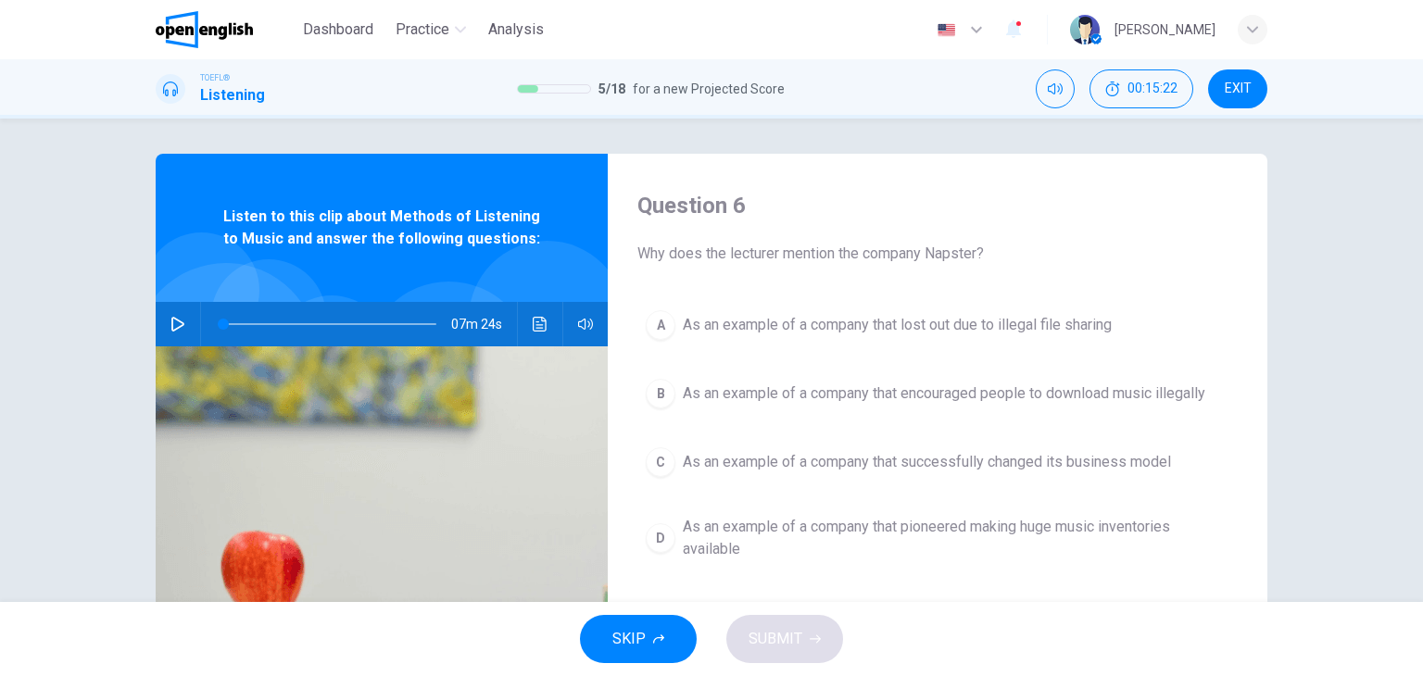
scroll to position [0, 0]
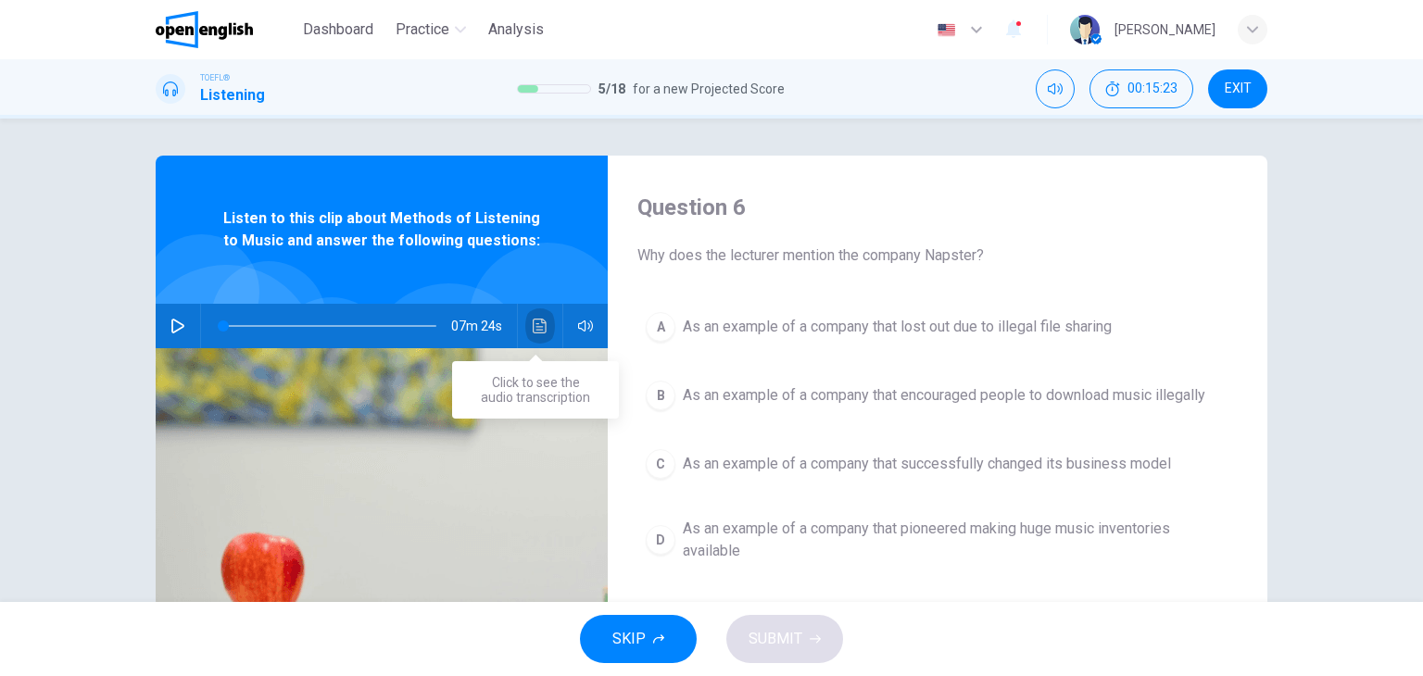
click at [533, 330] on icon "Click to see the audio transcription" at bounding box center [540, 326] width 15 height 15
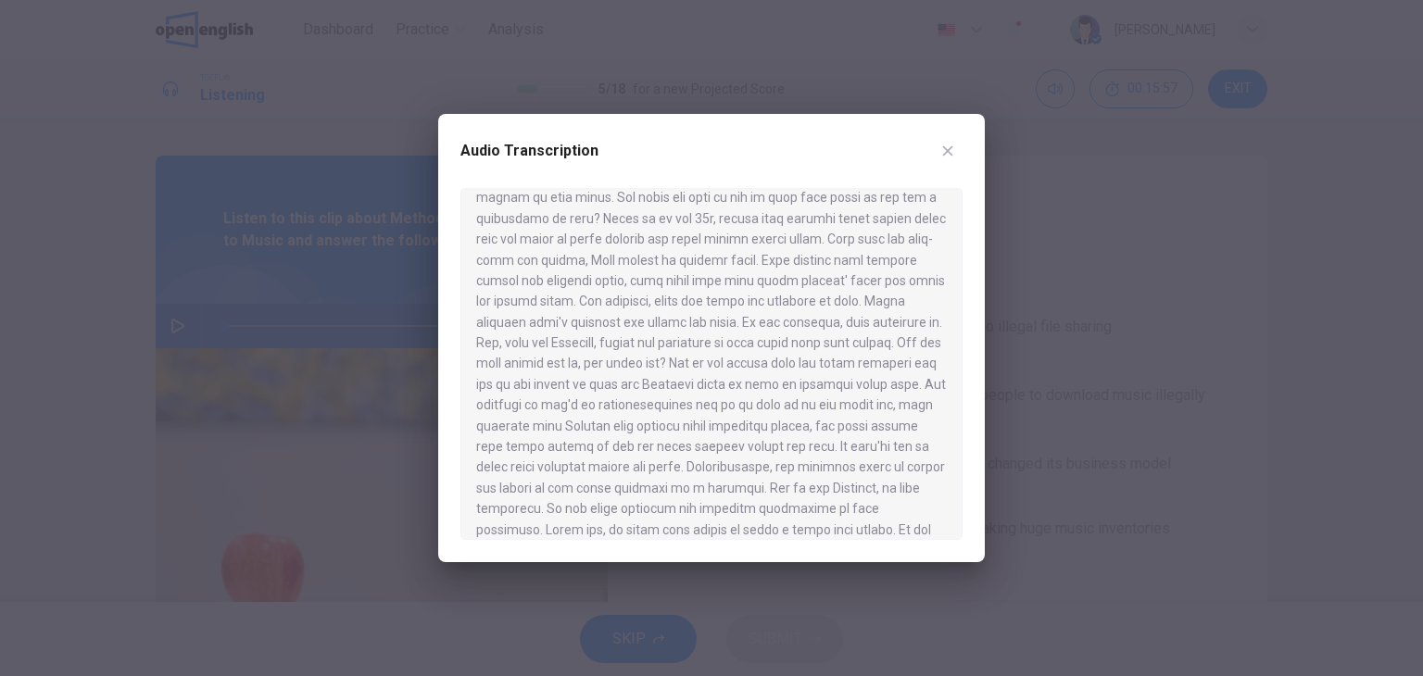
scroll to position [185, 0]
click at [949, 156] on icon "button" at bounding box center [947, 151] width 15 height 15
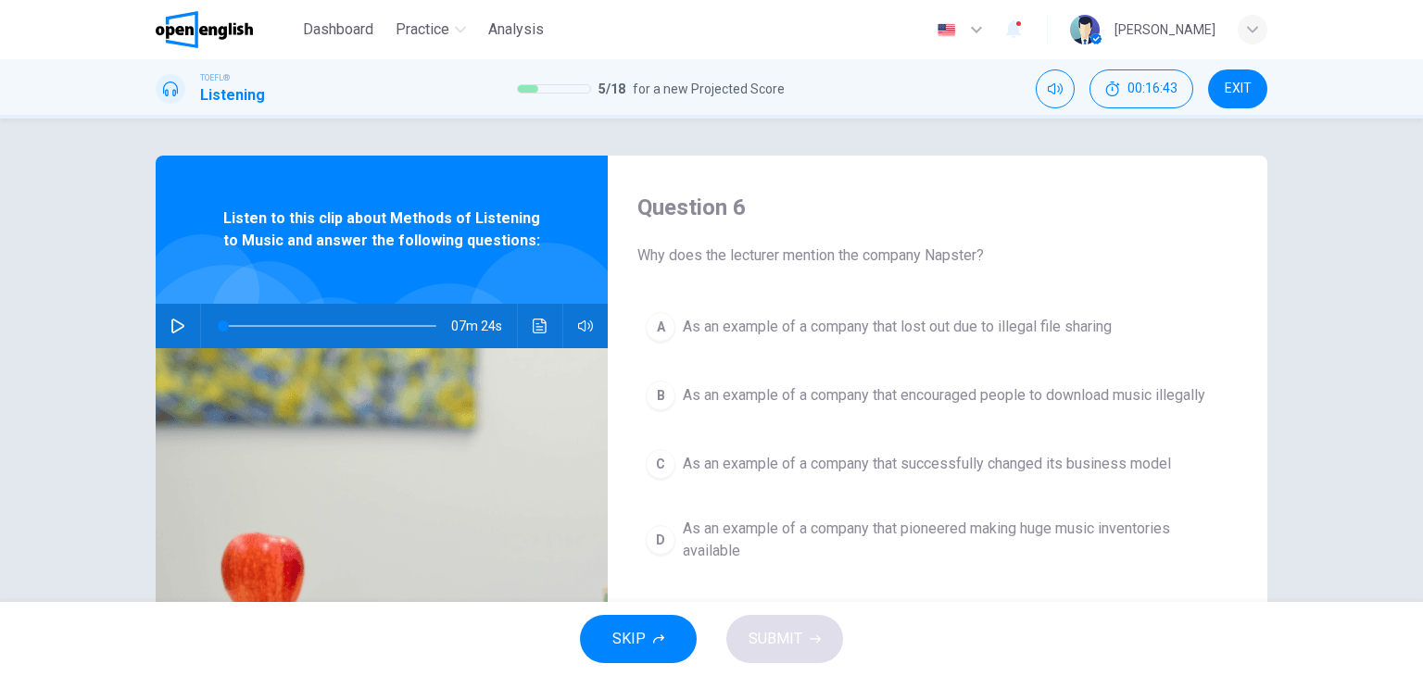
click at [684, 462] on span "As an example of a company that successfully changed its business model" at bounding box center [927, 464] width 488 height 22
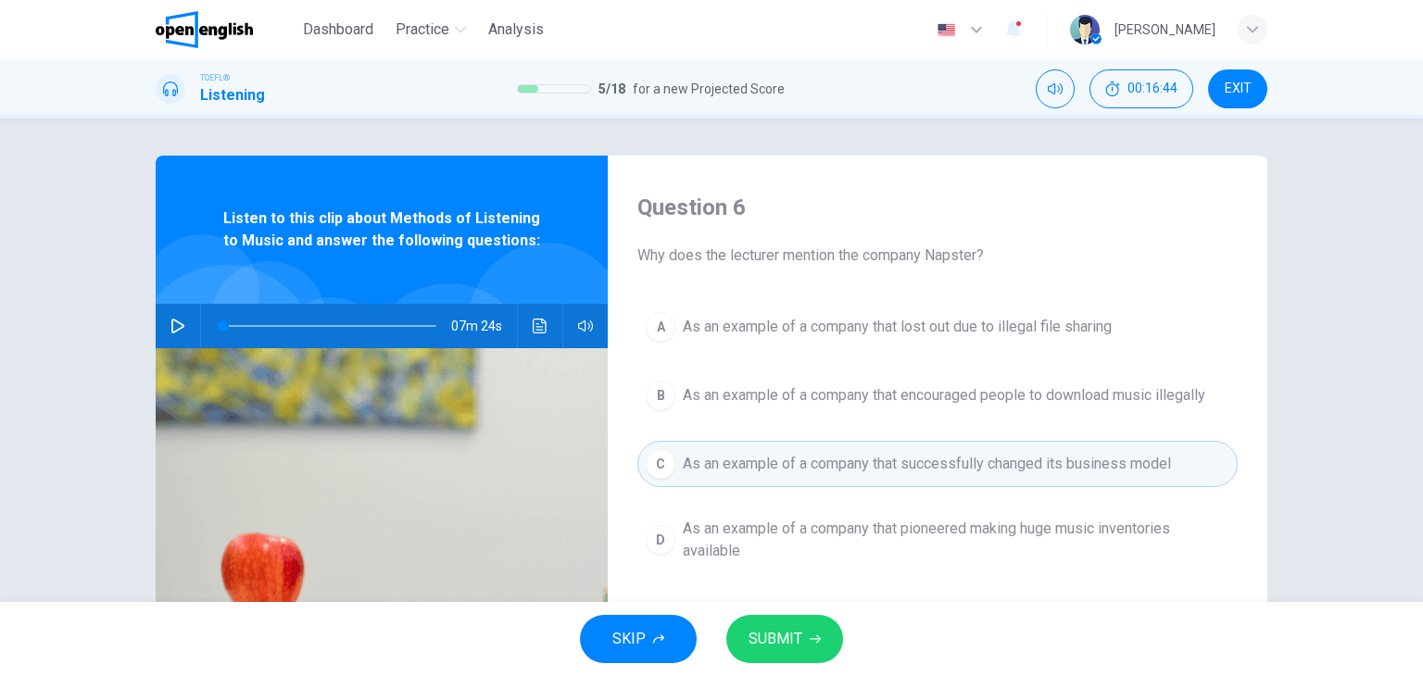
click at [813, 640] on icon "button" at bounding box center [815, 639] width 11 height 11
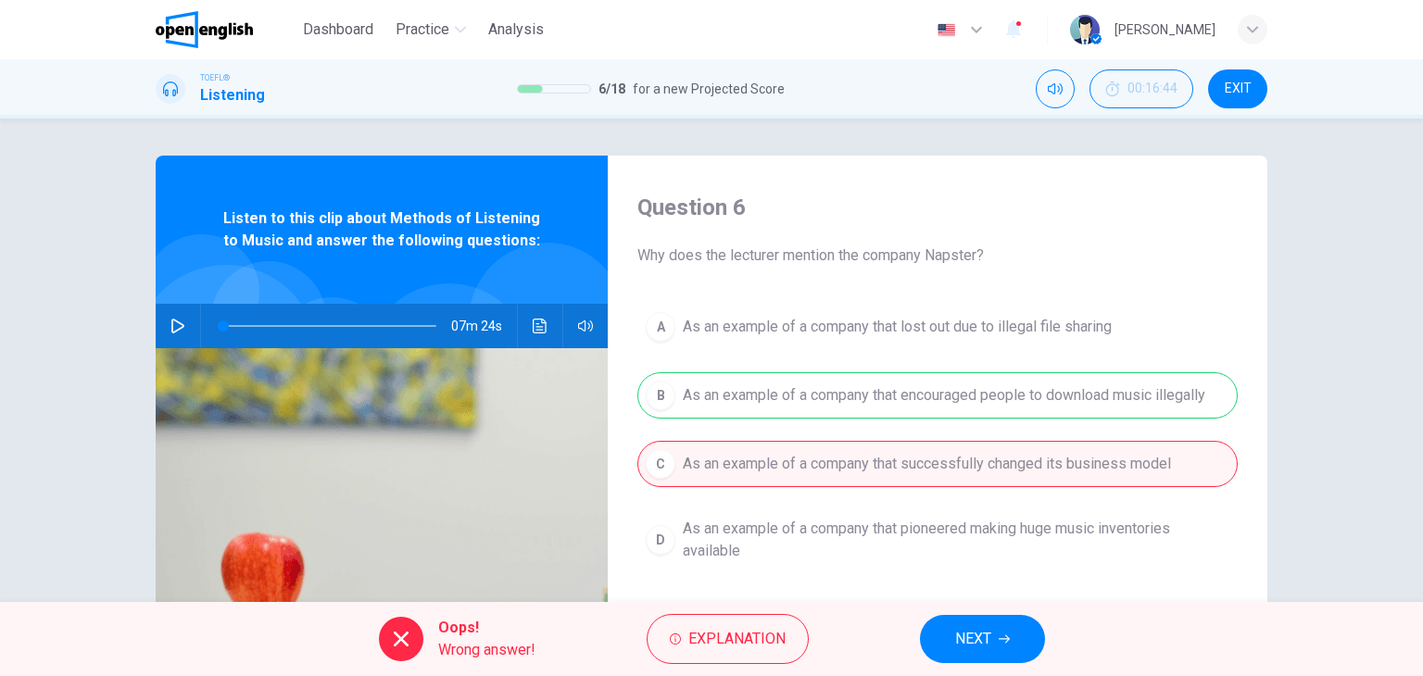
click at [1008, 650] on button "NEXT" at bounding box center [982, 639] width 125 height 48
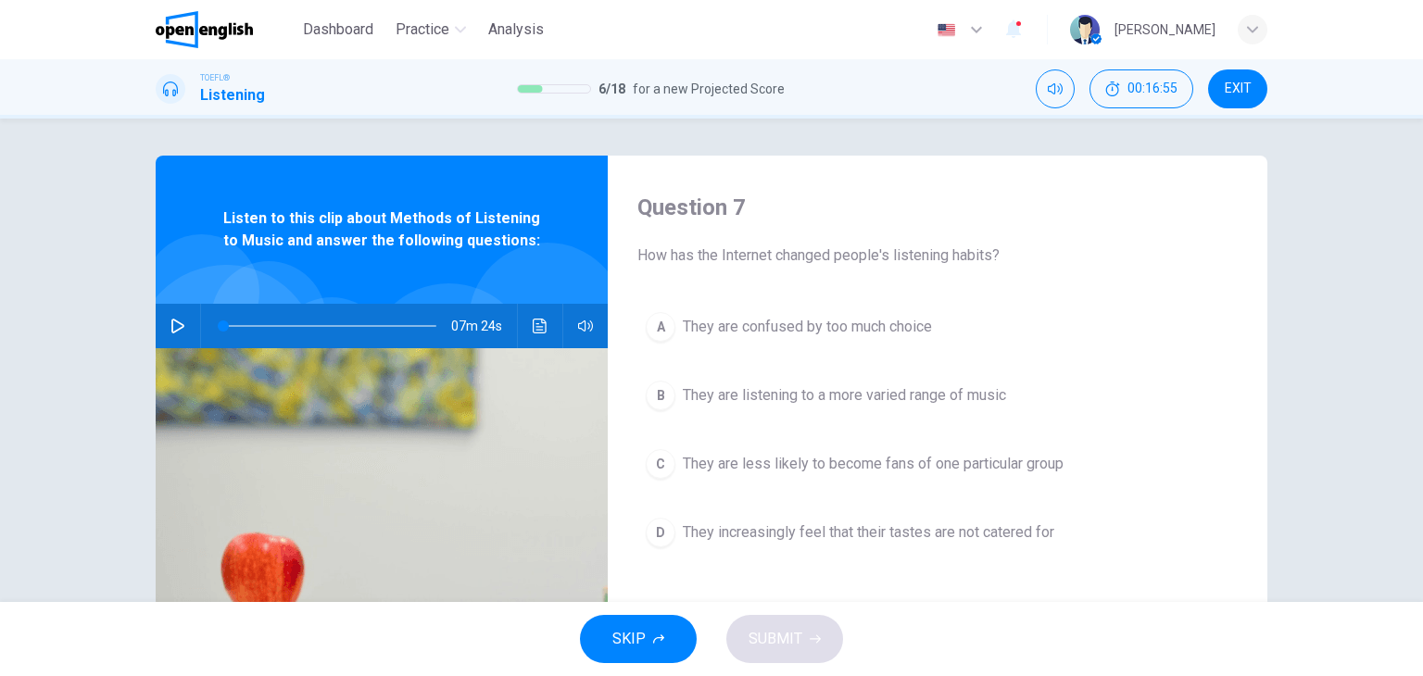
click at [804, 398] on span "They are listening to a more varied range of music" at bounding box center [844, 396] width 323 height 22
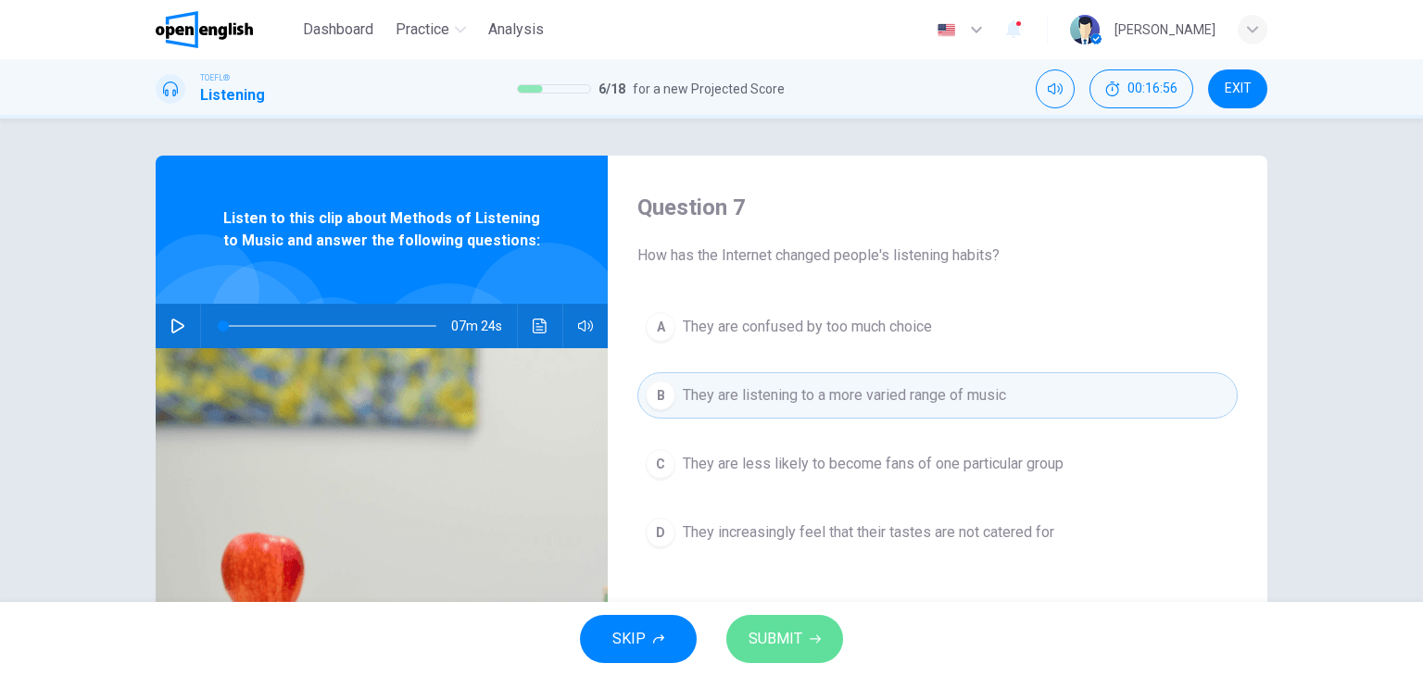
click at [813, 629] on button "SUBMIT" at bounding box center [784, 639] width 117 height 48
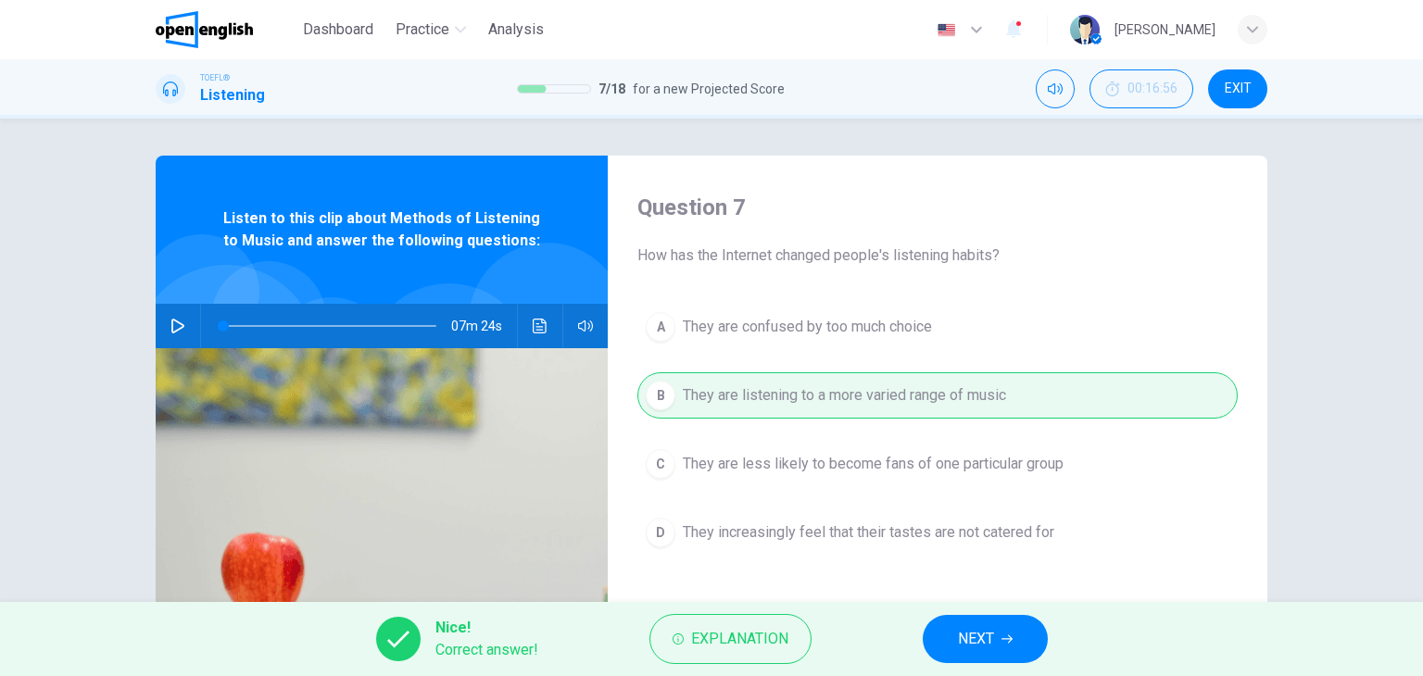
click at [980, 622] on button "NEXT" at bounding box center [985, 639] width 125 height 48
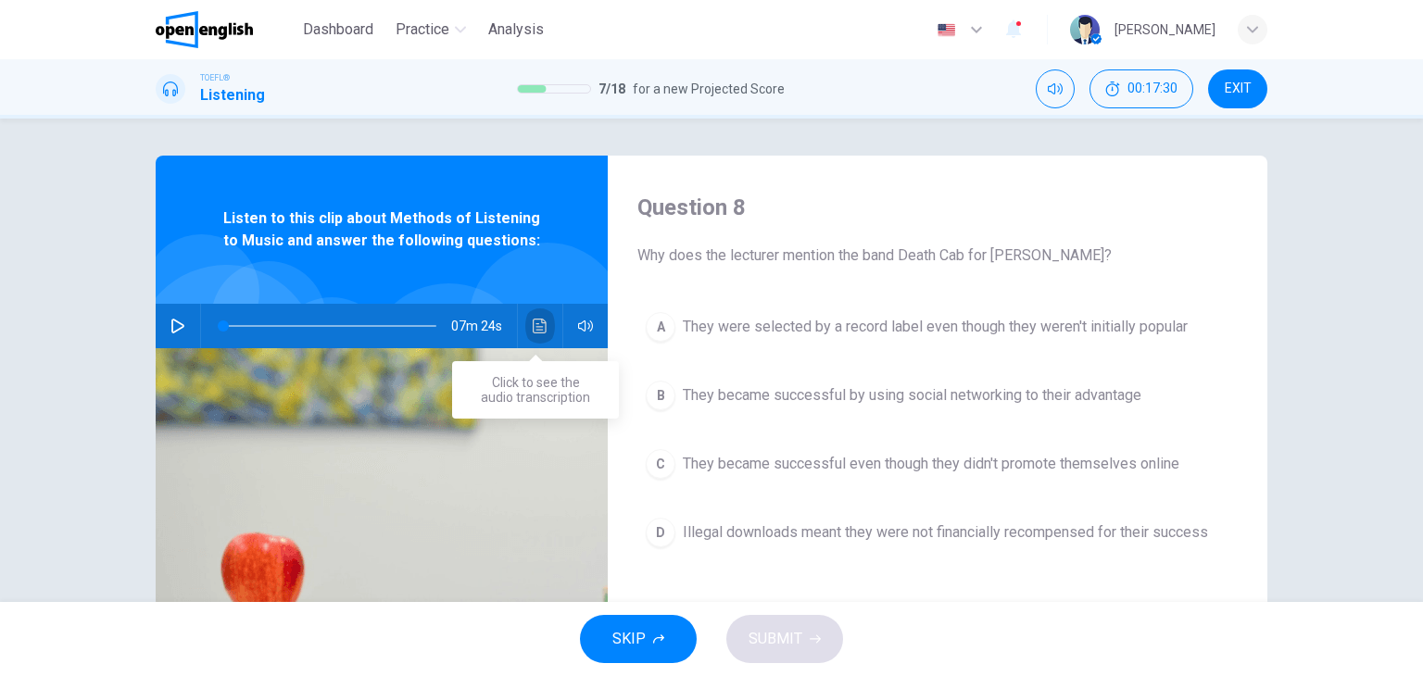
click at [537, 321] on icon "Click to see the audio transcription" at bounding box center [540, 326] width 15 height 15
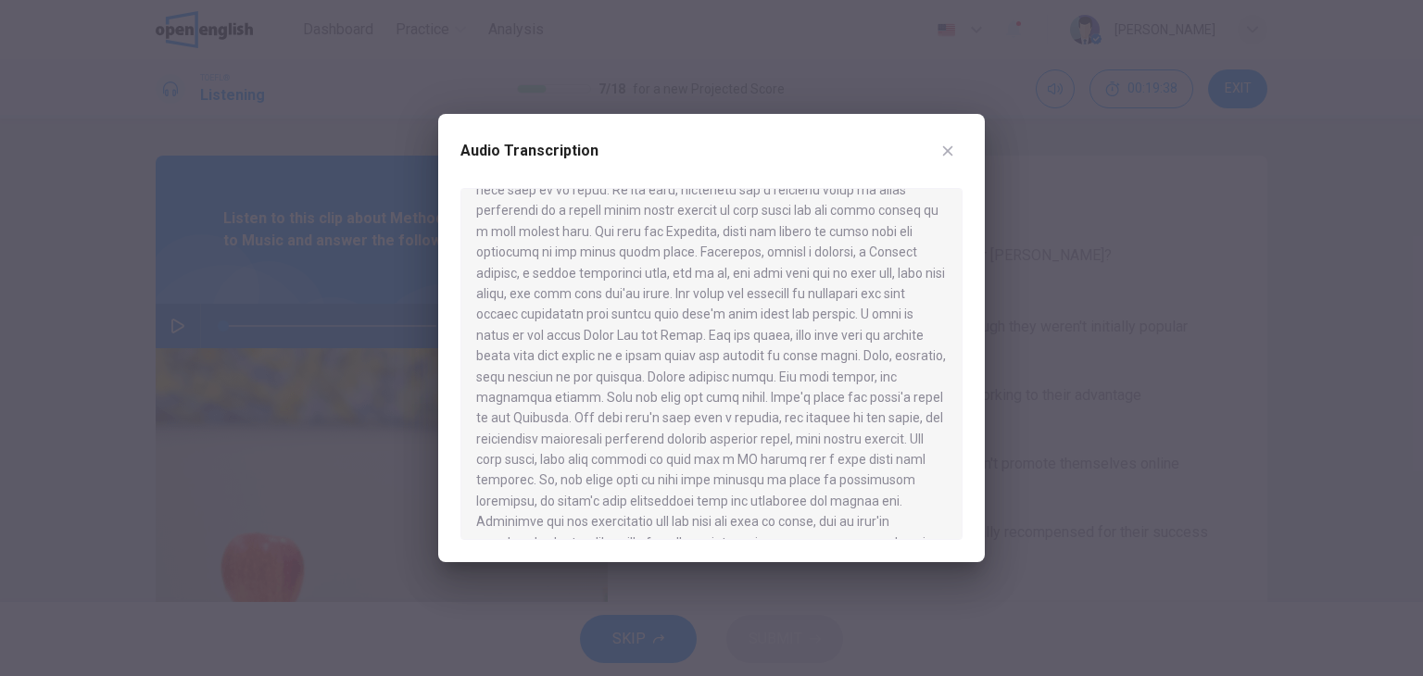
scroll to position [927, 0]
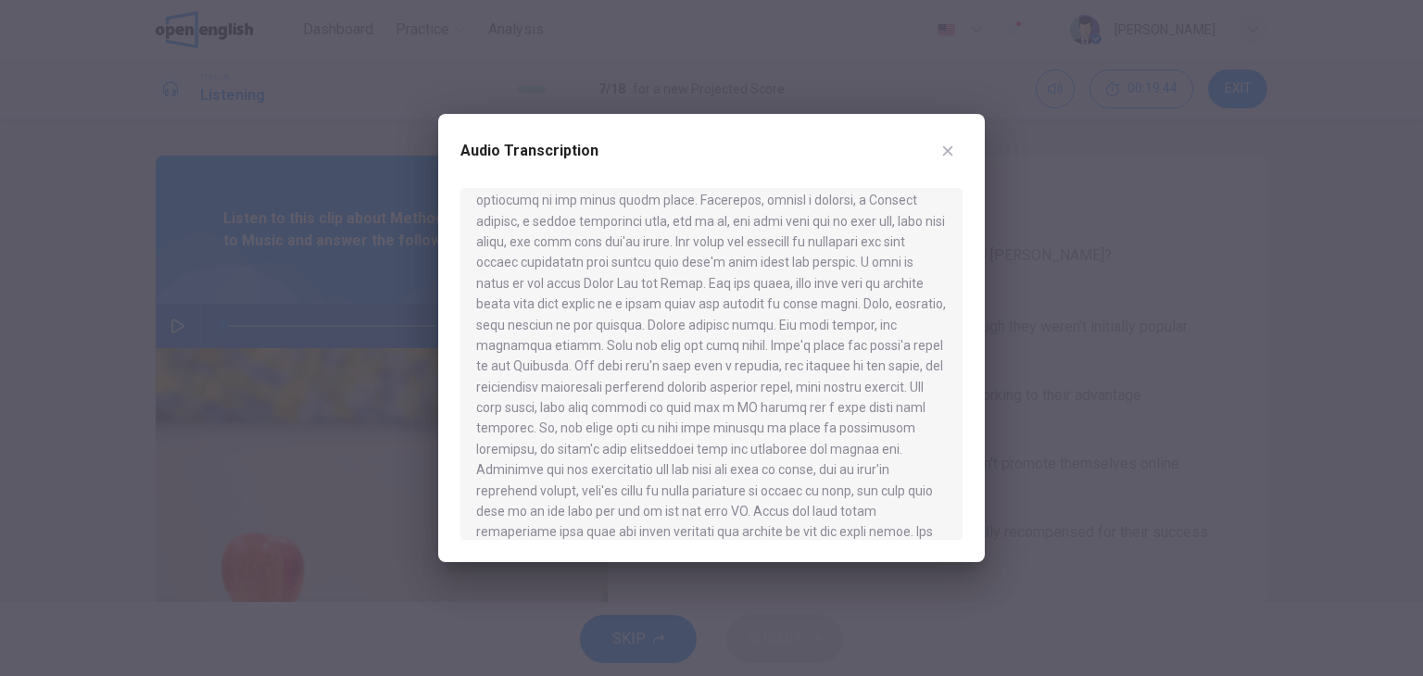
click at [947, 153] on icon "button" at bounding box center [947, 151] width 15 height 15
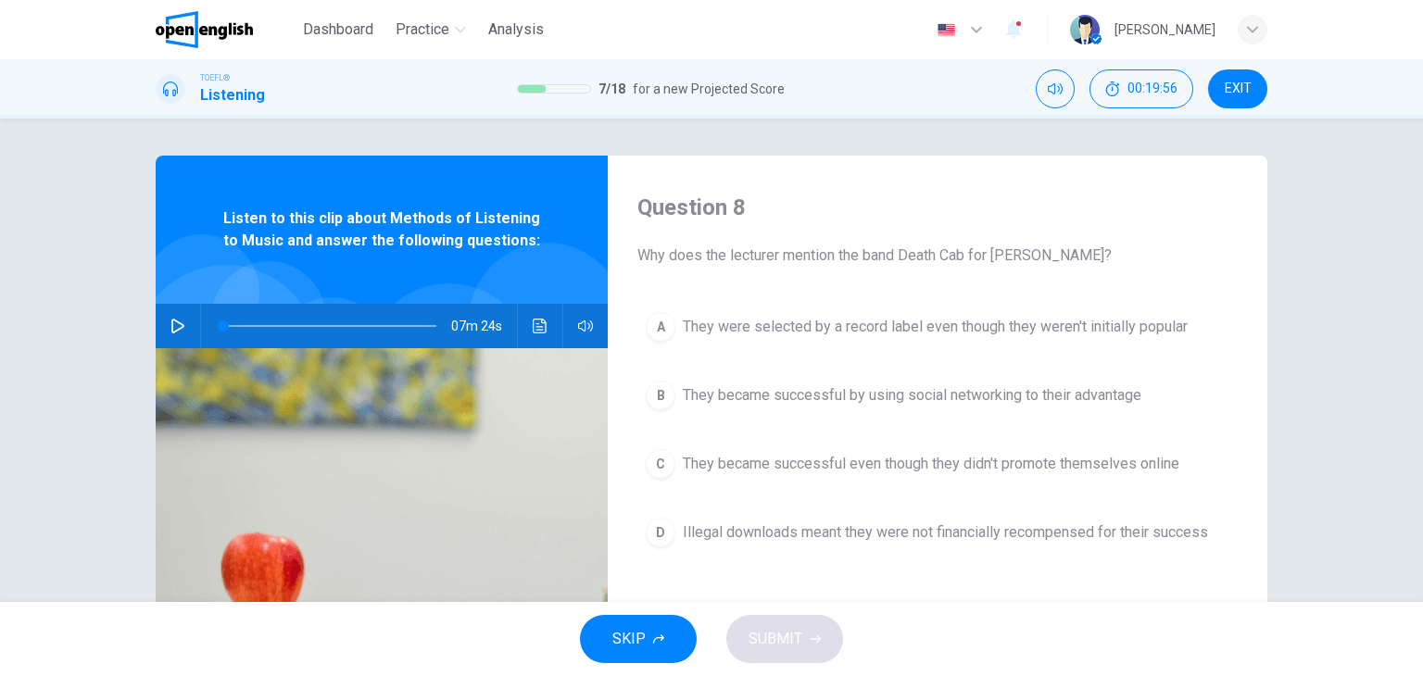
click at [739, 465] on span "They became successful even though they didn't promote themselves online" at bounding box center [931, 464] width 497 height 22
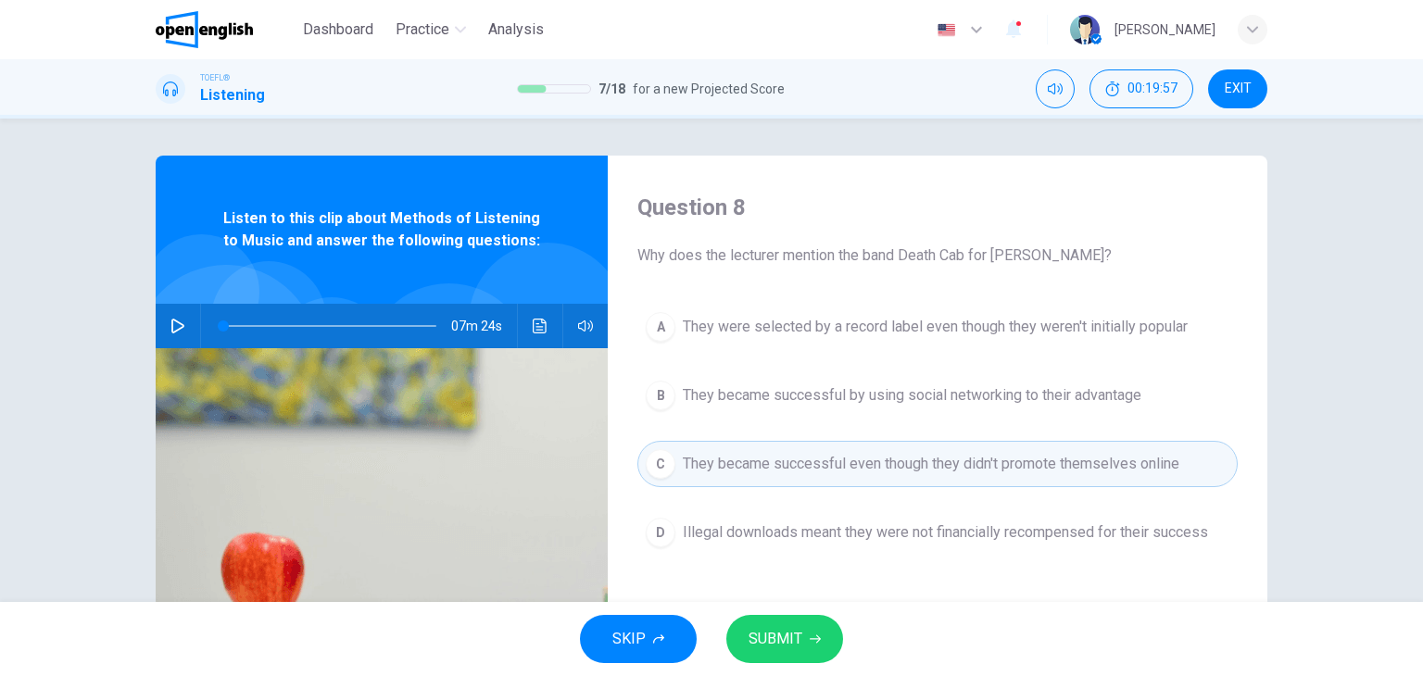
click at [800, 636] on span "SUBMIT" at bounding box center [776, 639] width 54 height 26
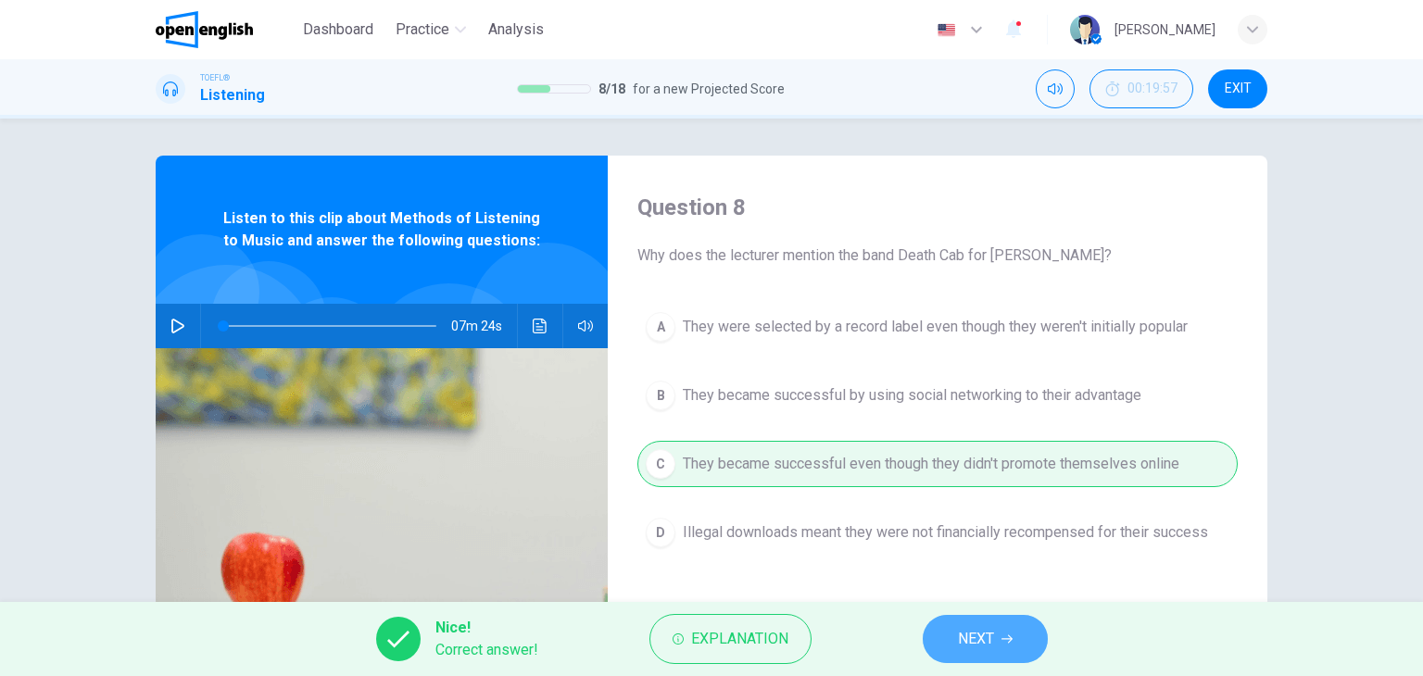
click at [1002, 641] on icon "button" at bounding box center [1007, 639] width 11 height 11
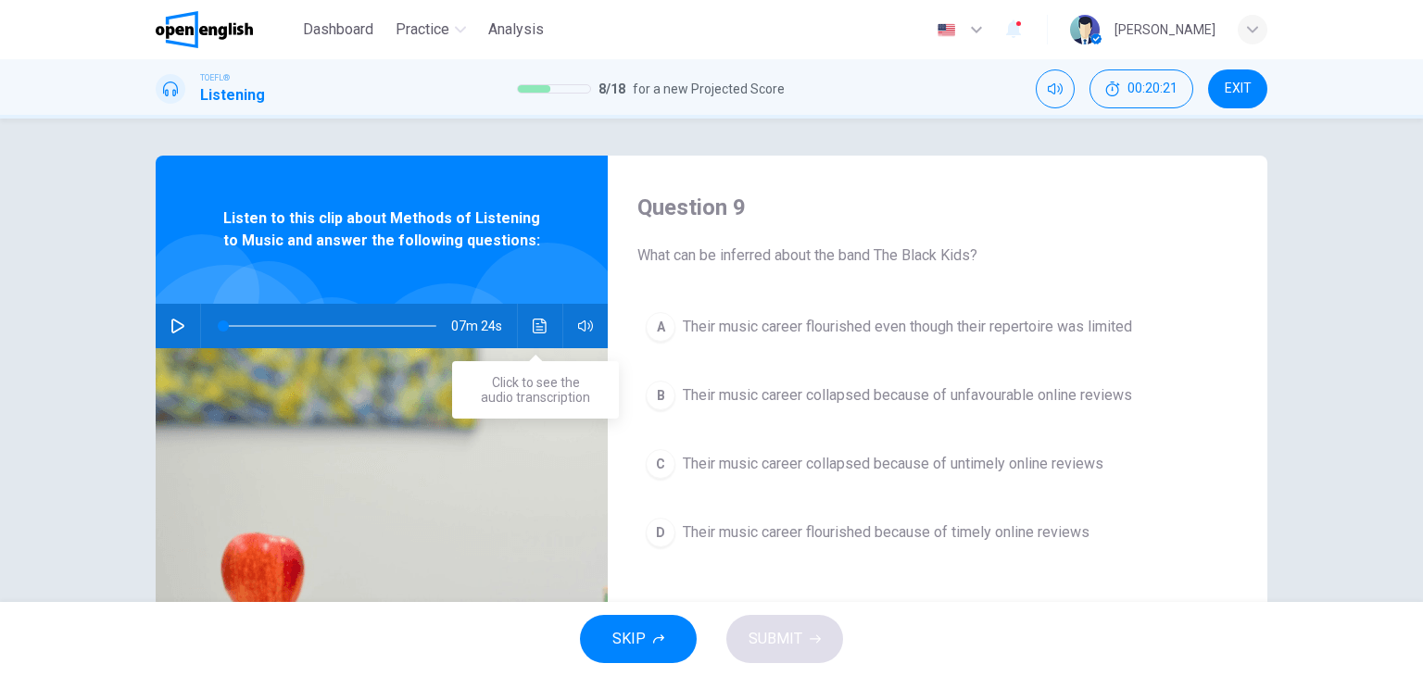
click at [537, 327] on icon "Click to see the audio transcription" at bounding box center [540, 326] width 14 height 15
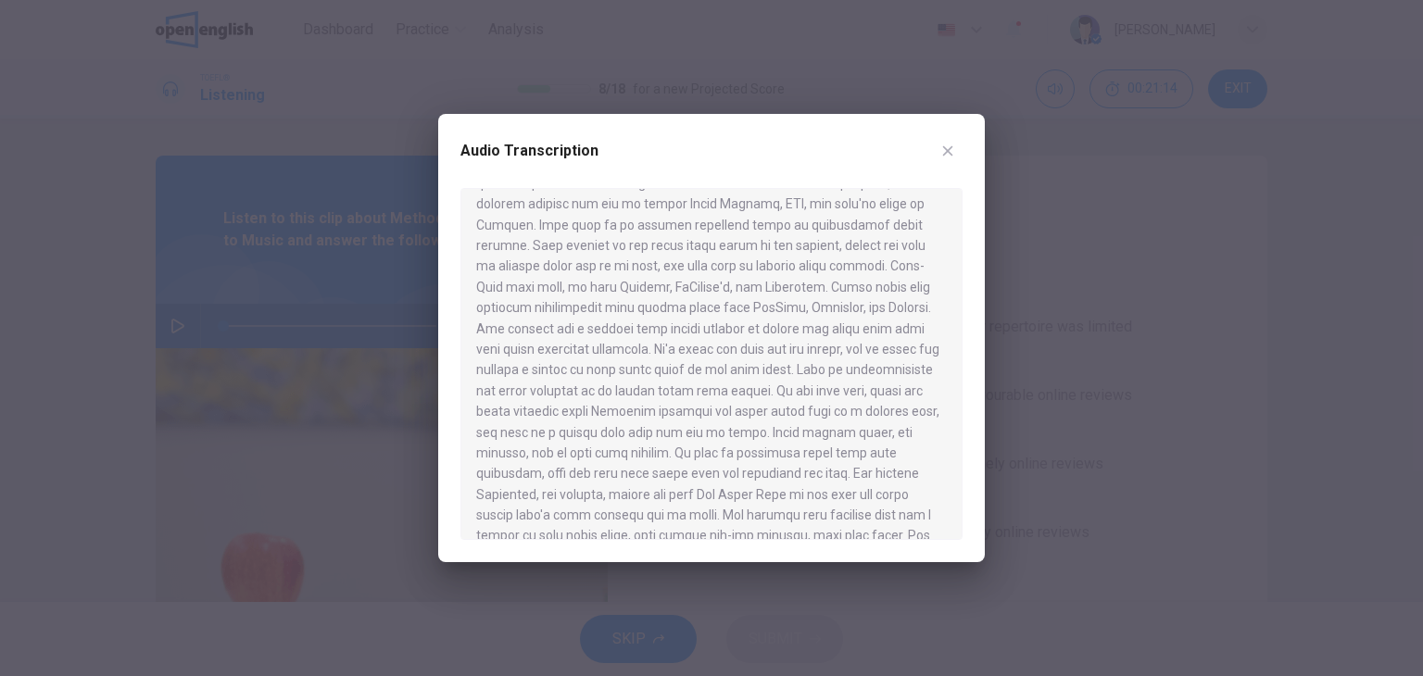
scroll to position [1297, 0]
drag, startPoint x: 586, startPoint y: 472, endPoint x: 629, endPoint y: 498, distance: 49.9
click at [629, 498] on div at bounding box center [711, 364] width 502 height 352
click at [949, 151] on icon "button" at bounding box center [947, 151] width 15 height 15
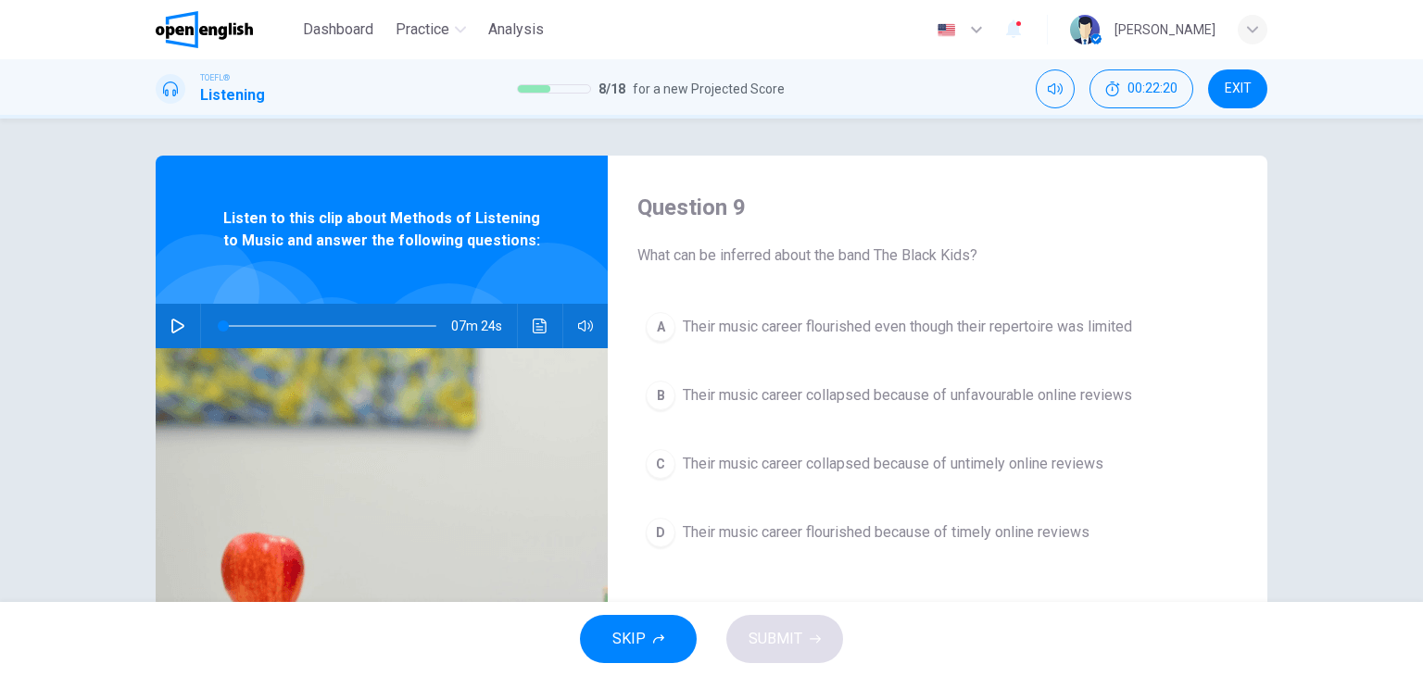
click at [525, 323] on button "Click to see the audio transcription" at bounding box center [540, 326] width 30 height 44
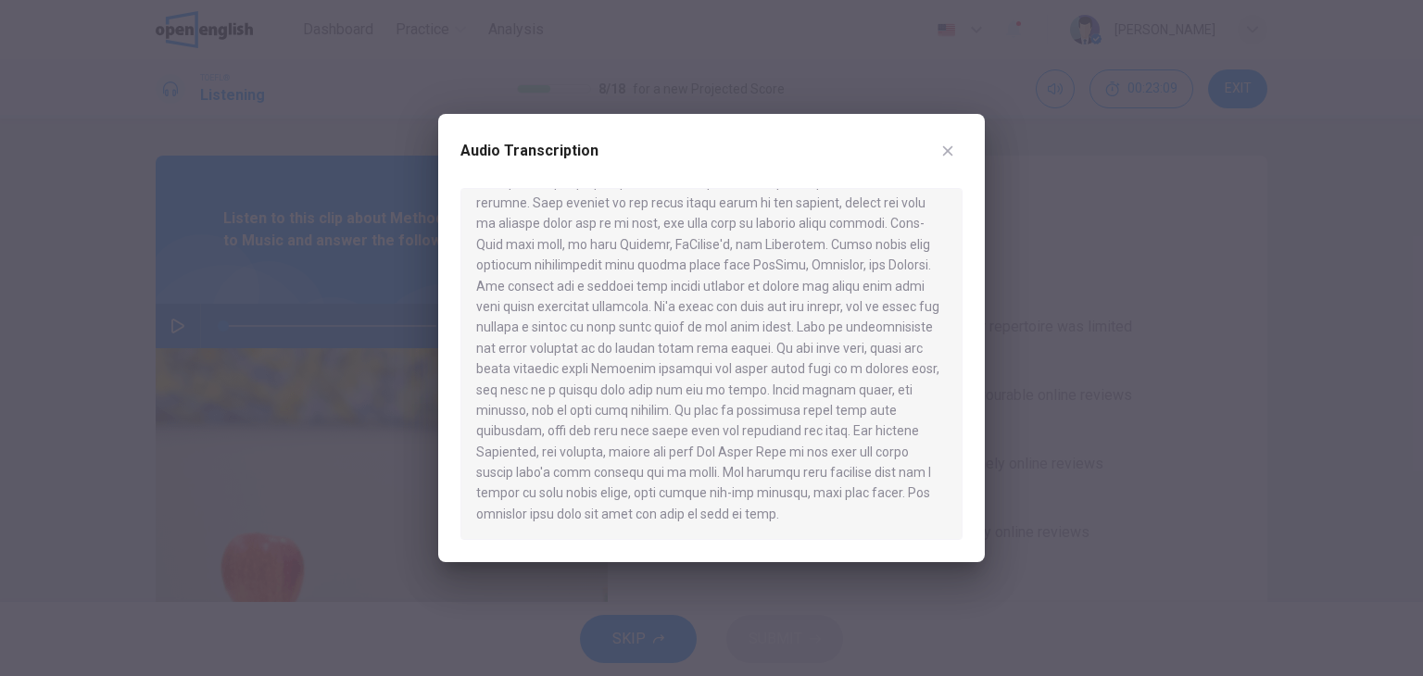
click at [952, 148] on icon "button" at bounding box center [947, 151] width 15 height 15
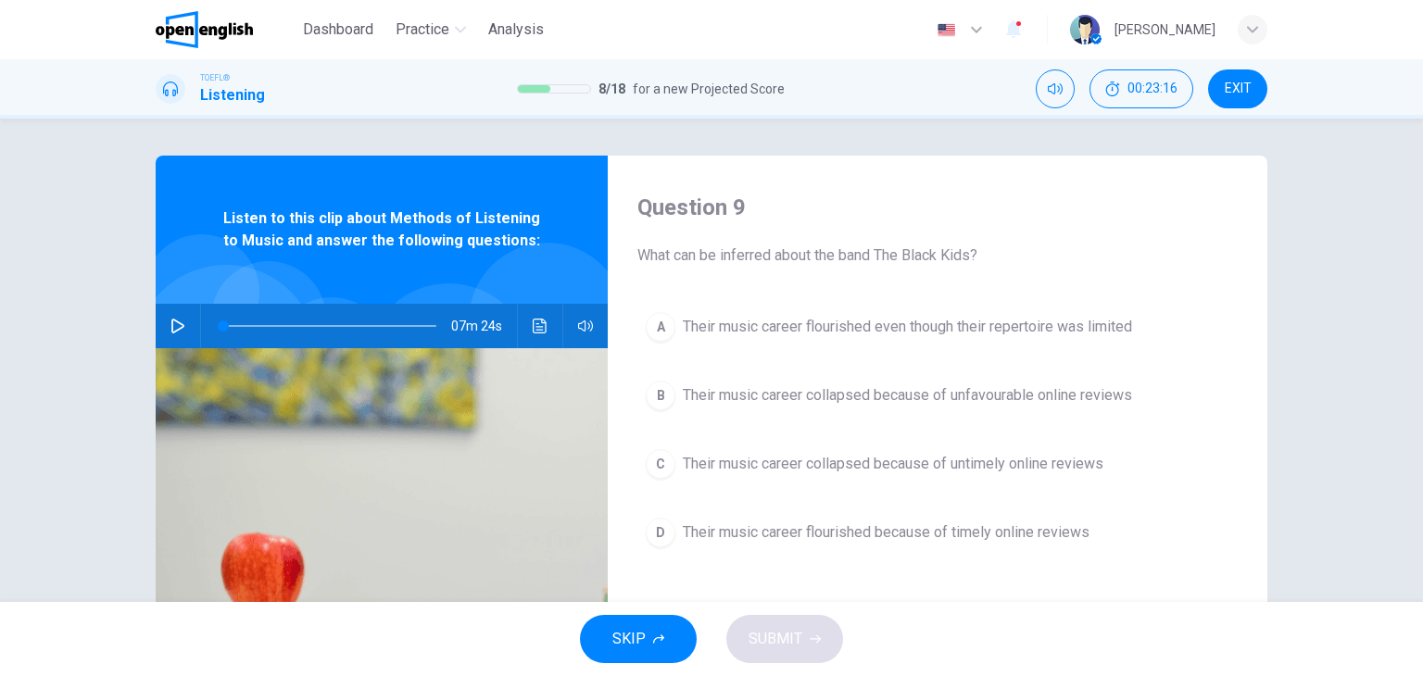
click at [981, 327] on span "Their music career flourished even though their repertoire was limited" at bounding box center [907, 327] width 449 height 22
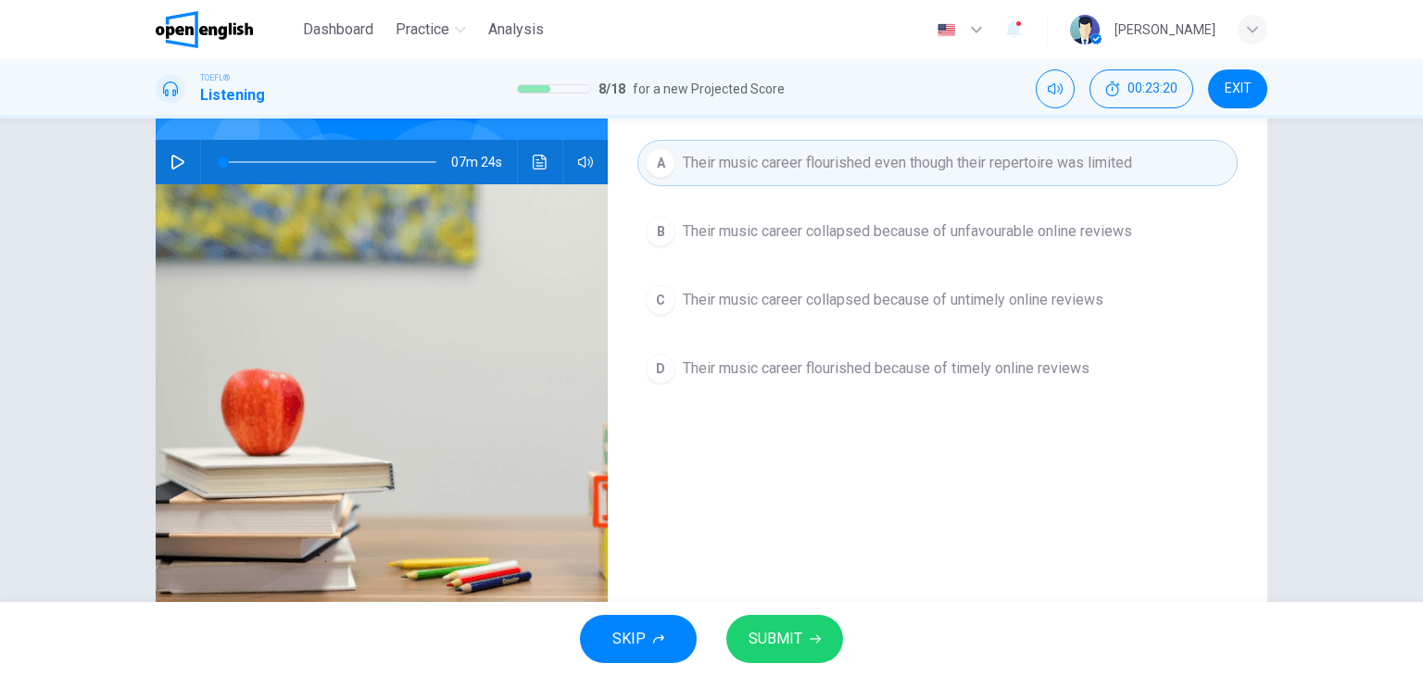
scroll to position [185, 0]
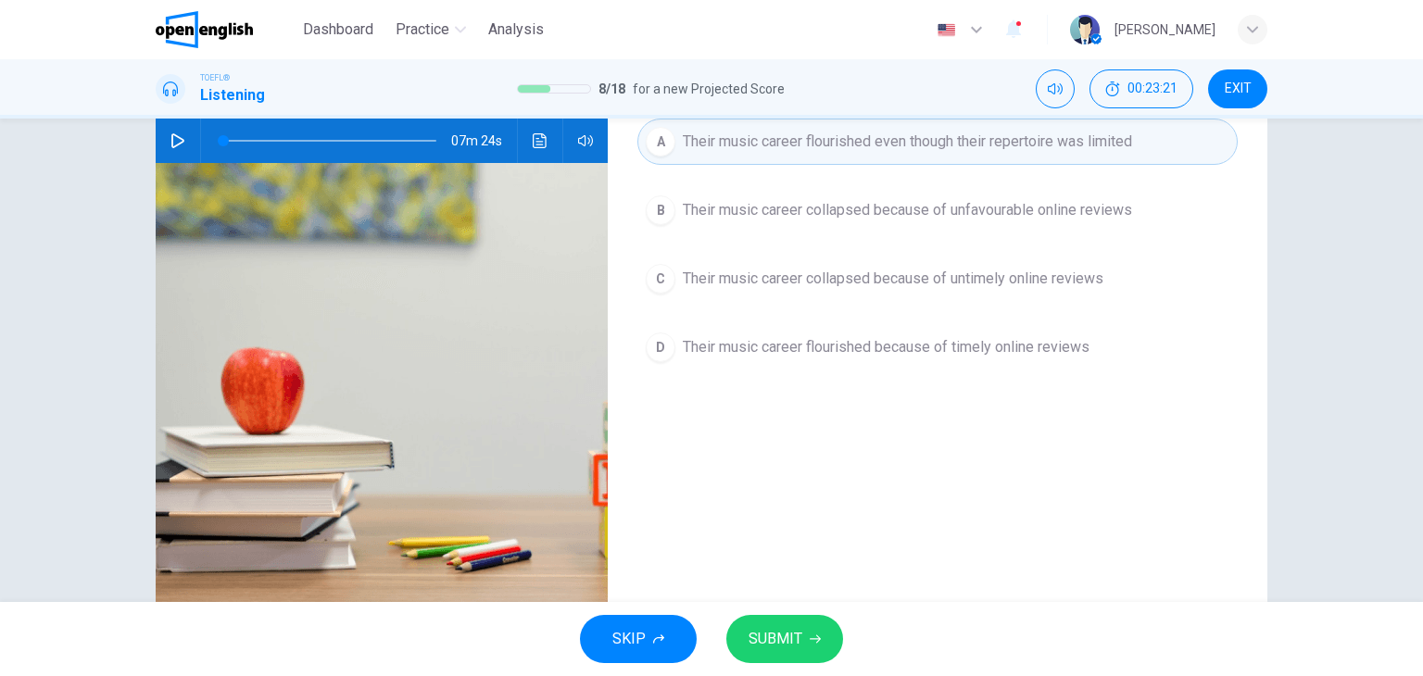
click at [821, 643] on button "SUBMIT" at bounding box center [784, 639] width 117 height 48
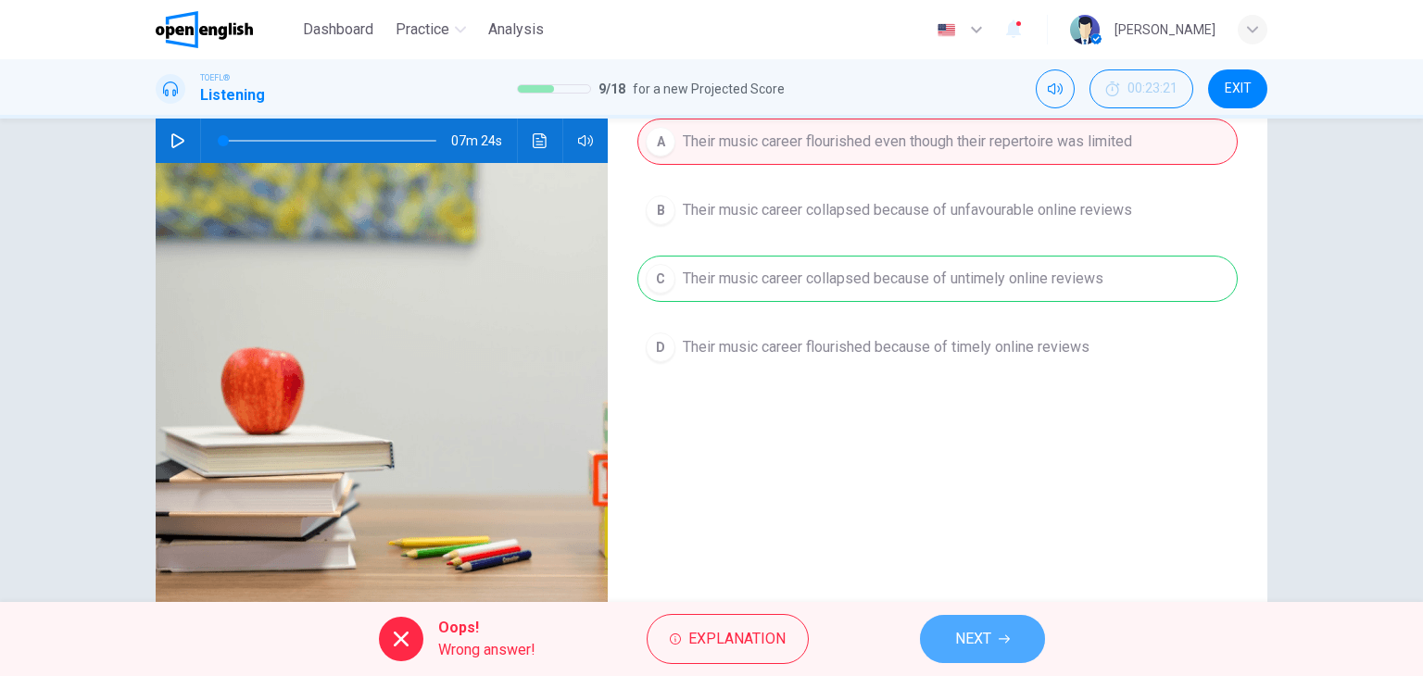
drag, startPoint x: 1012, startPoint y: 636, endPoint x: 998, endPoint y: 620, distance: 21.0
click at [1011, 636] on button "NEXT" at bounding box center [982, 639] width 125 height 48
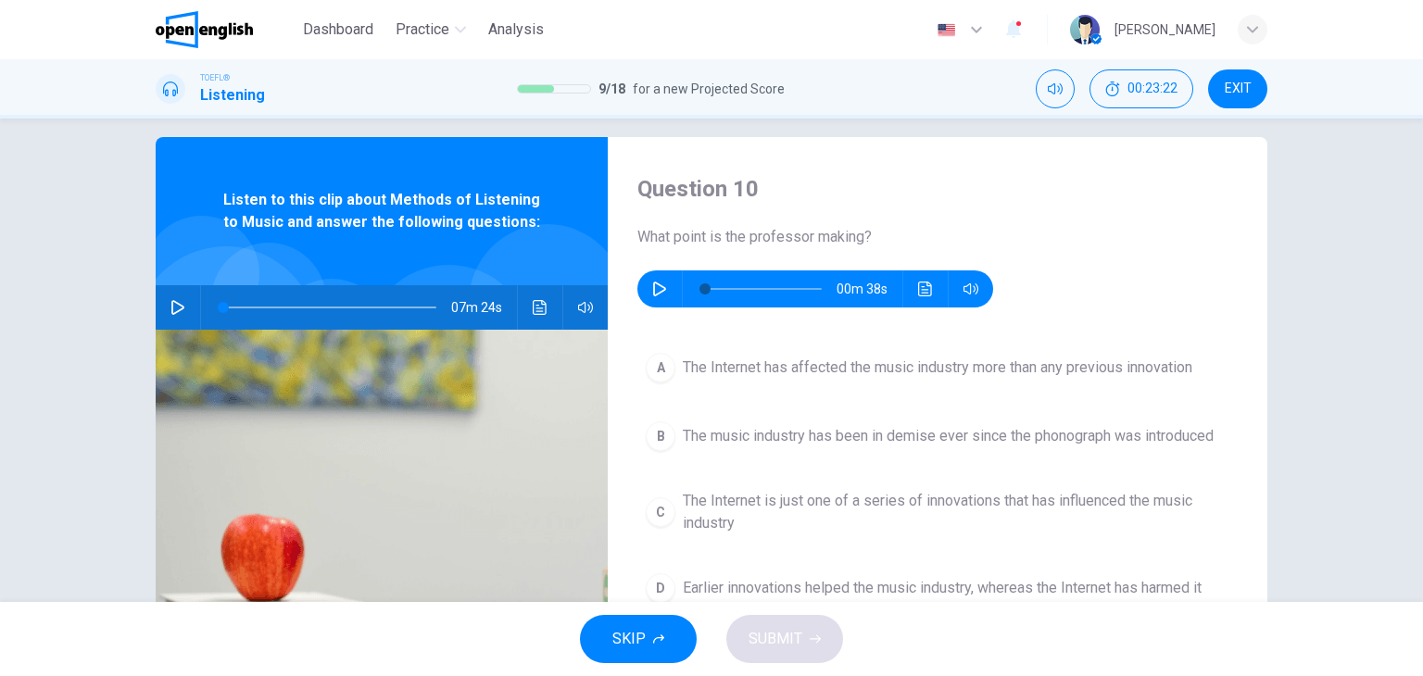
scroll to position [0, 0]
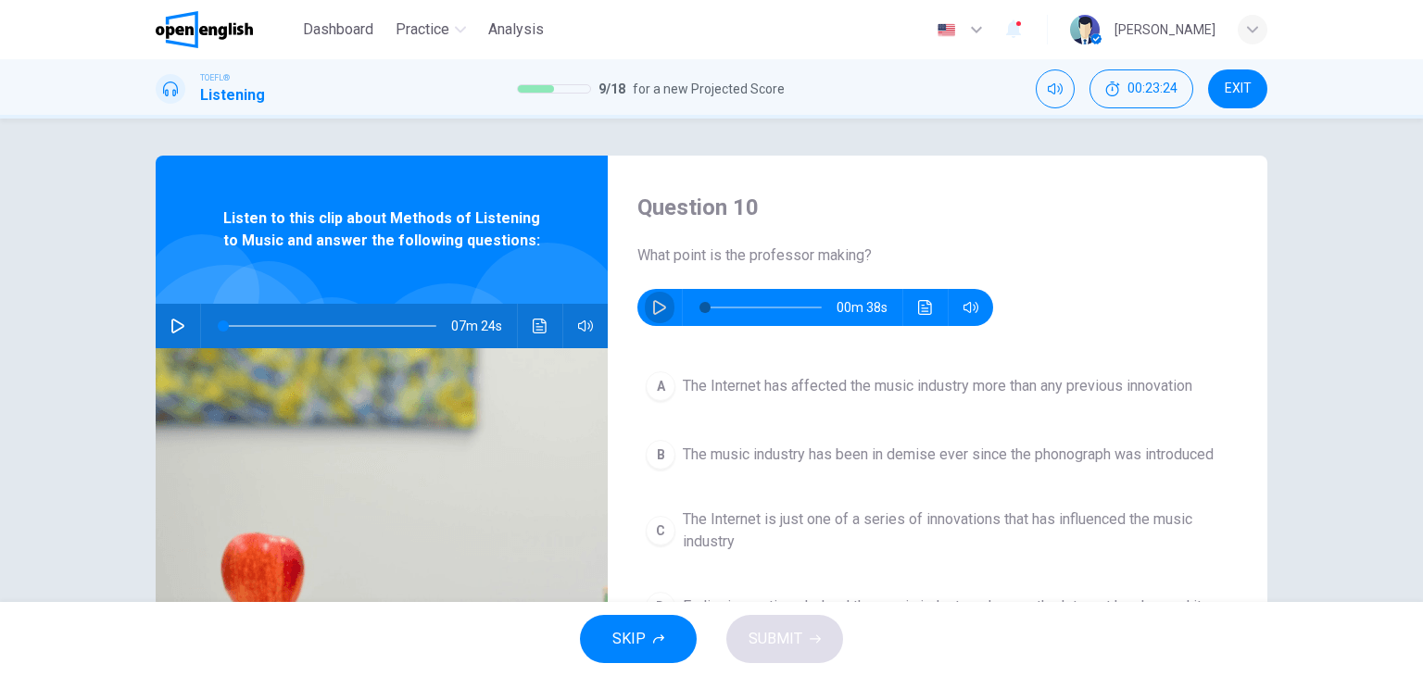
click at [652, 309] on icon "button" at bounding box center [659, 307] width 15 height 15
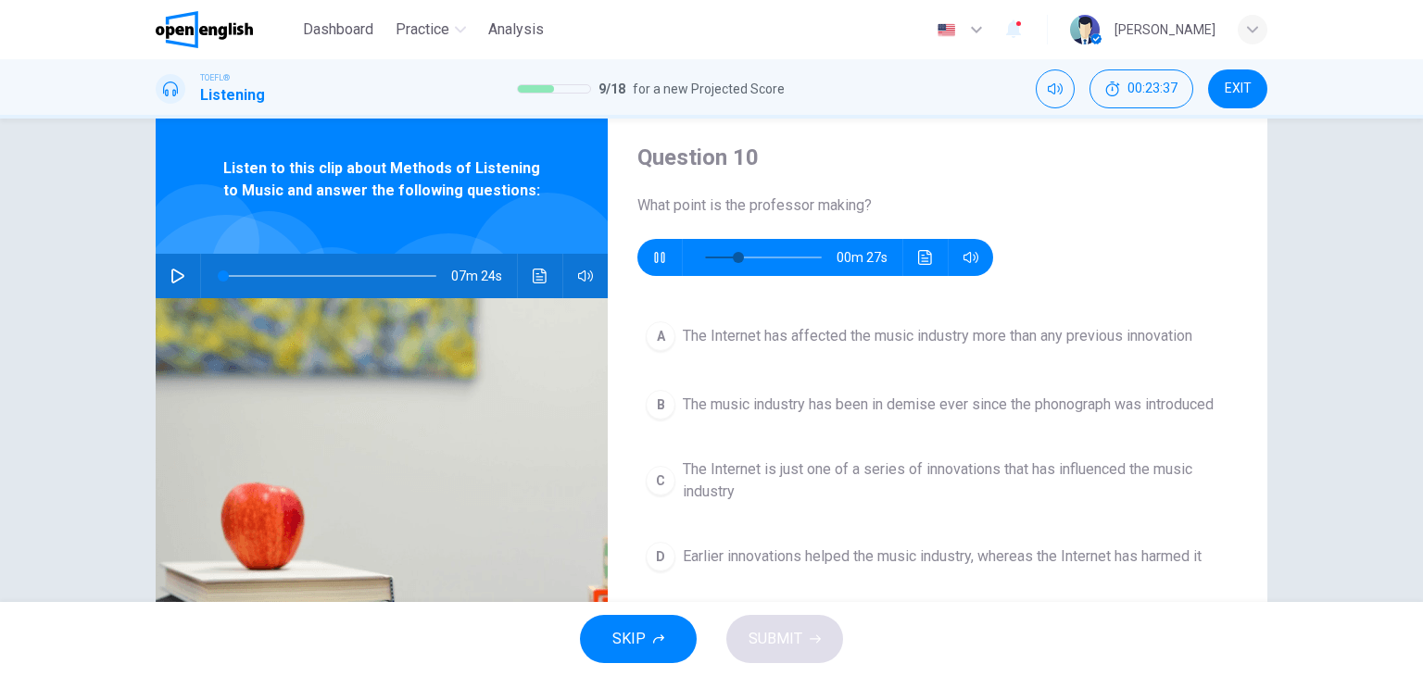
scroll to position [93, 0]
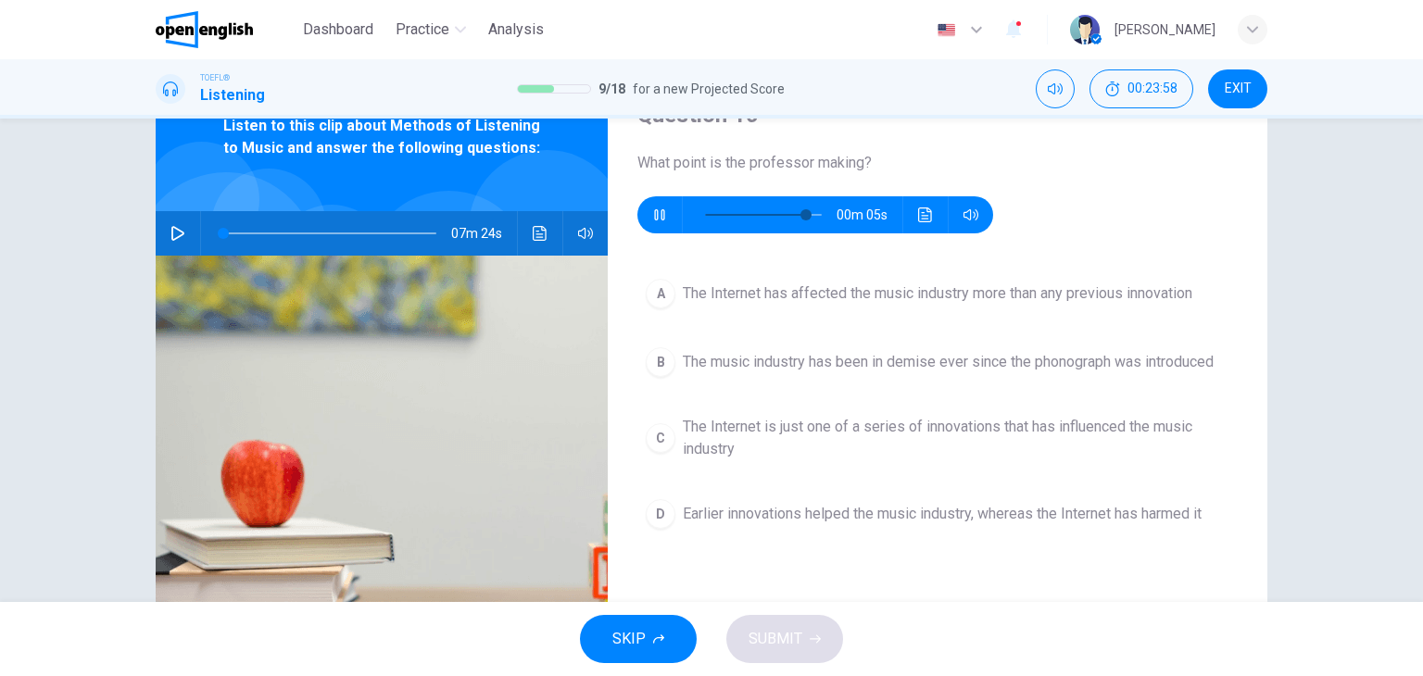
click at [790, 427] on span "The Internet is just one of a series of innovations that has influenced the mus…" at bounding box center [956, 438] width 547 height 44
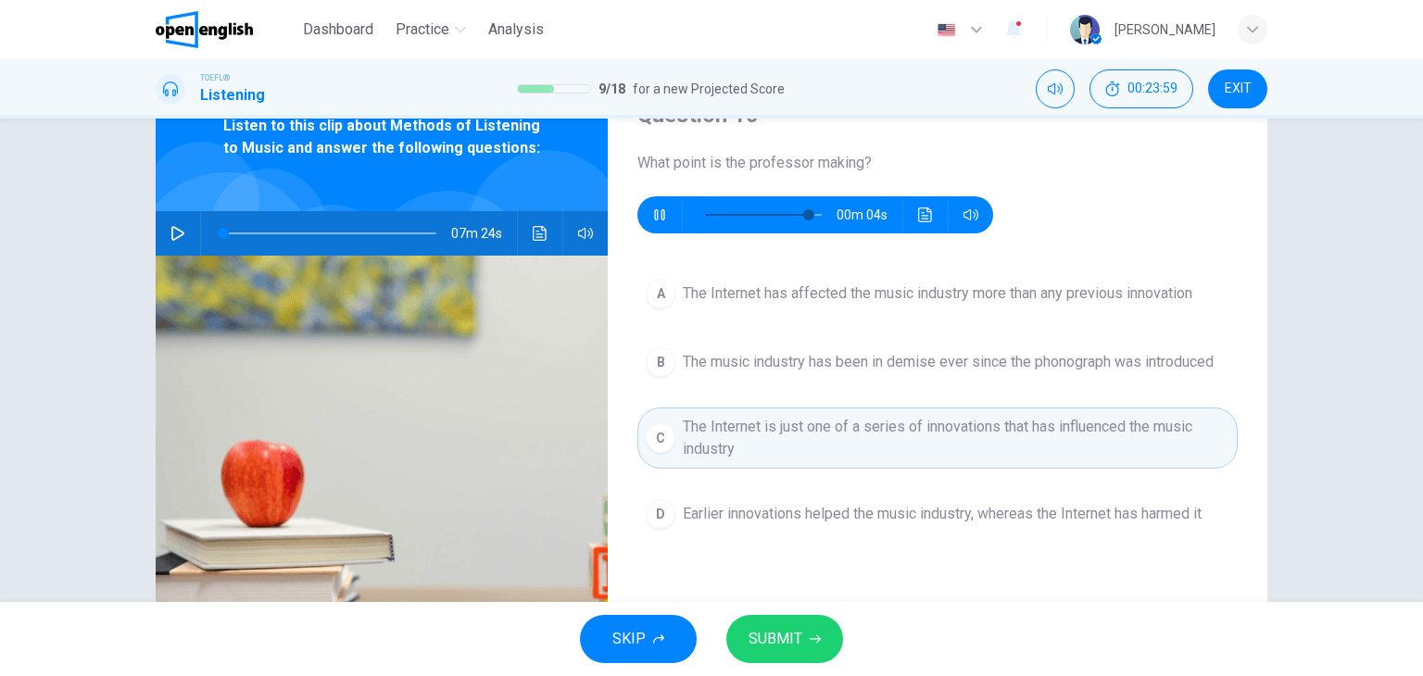
click at [803, 624] on button "SUBMIT" at bounding box center [784, 639] width 117 height 48
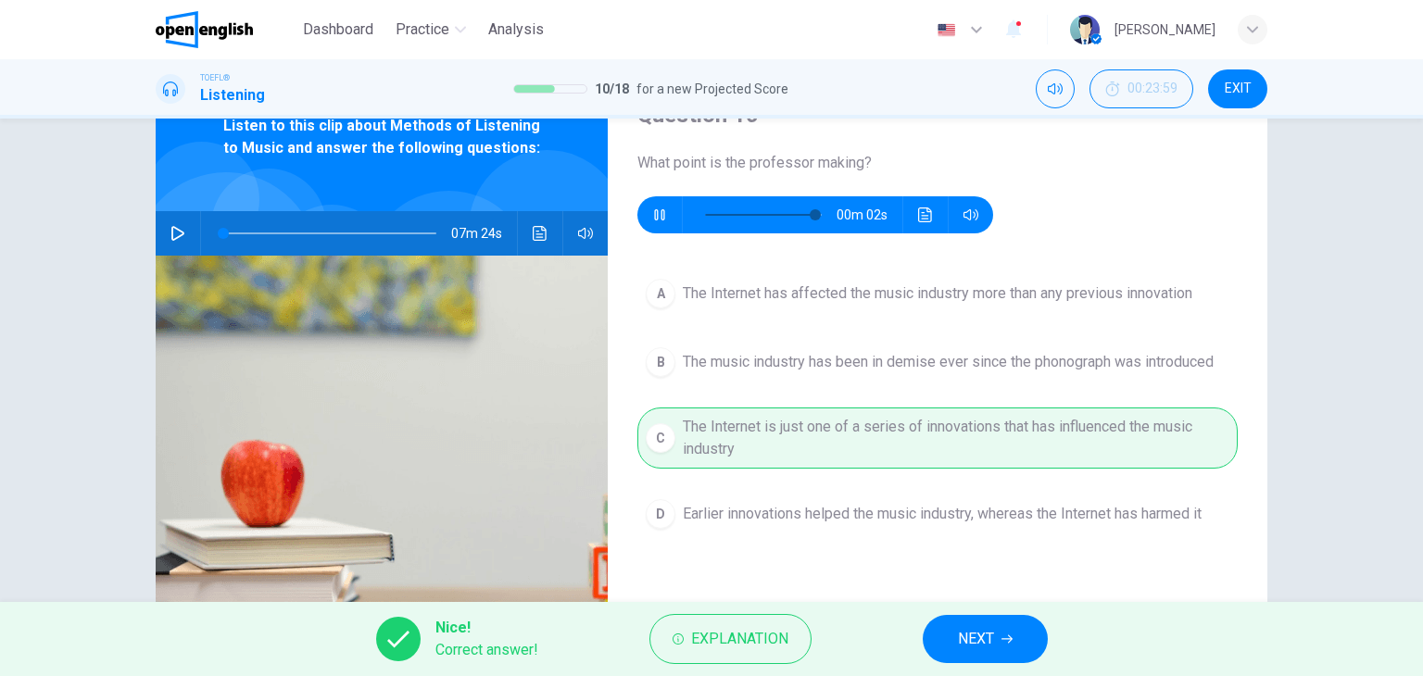
type input "**"
click at [986, 647] on span "NEXT" at bounding box center [976, 639] width 36 height 26
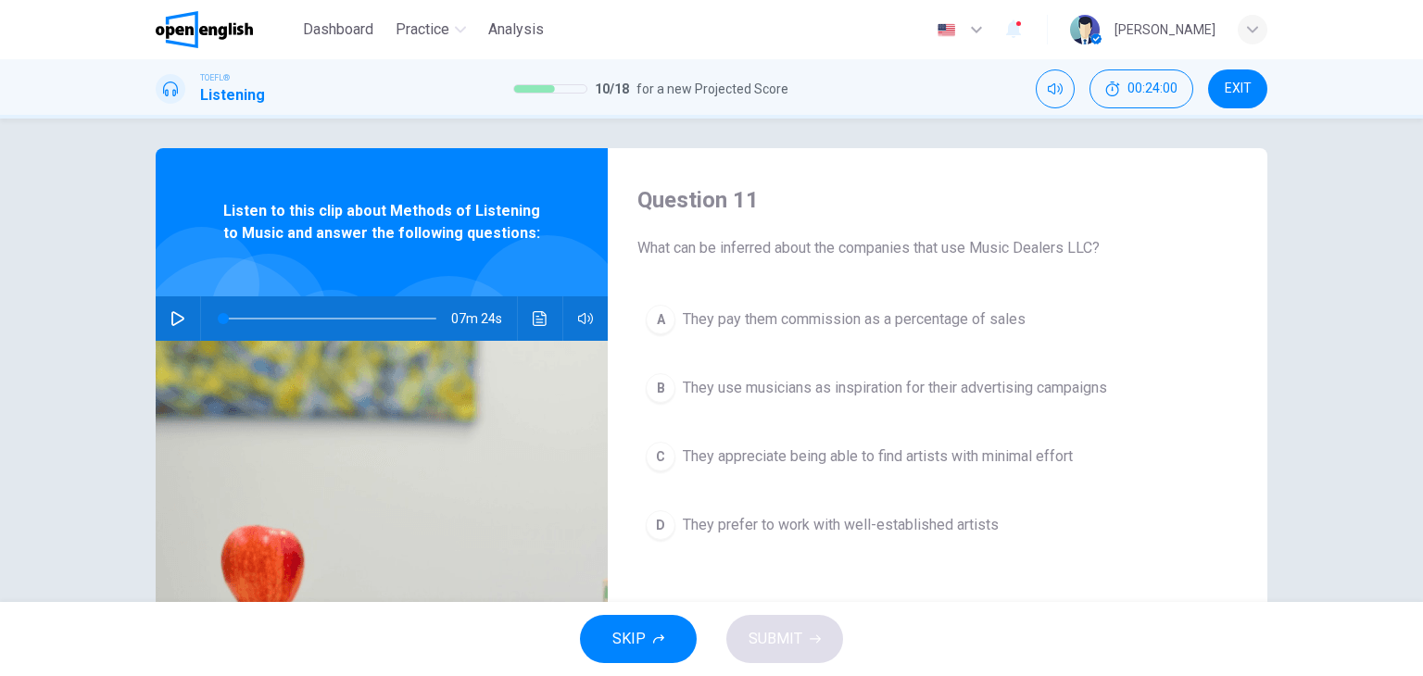
scroll to position [0, 0]
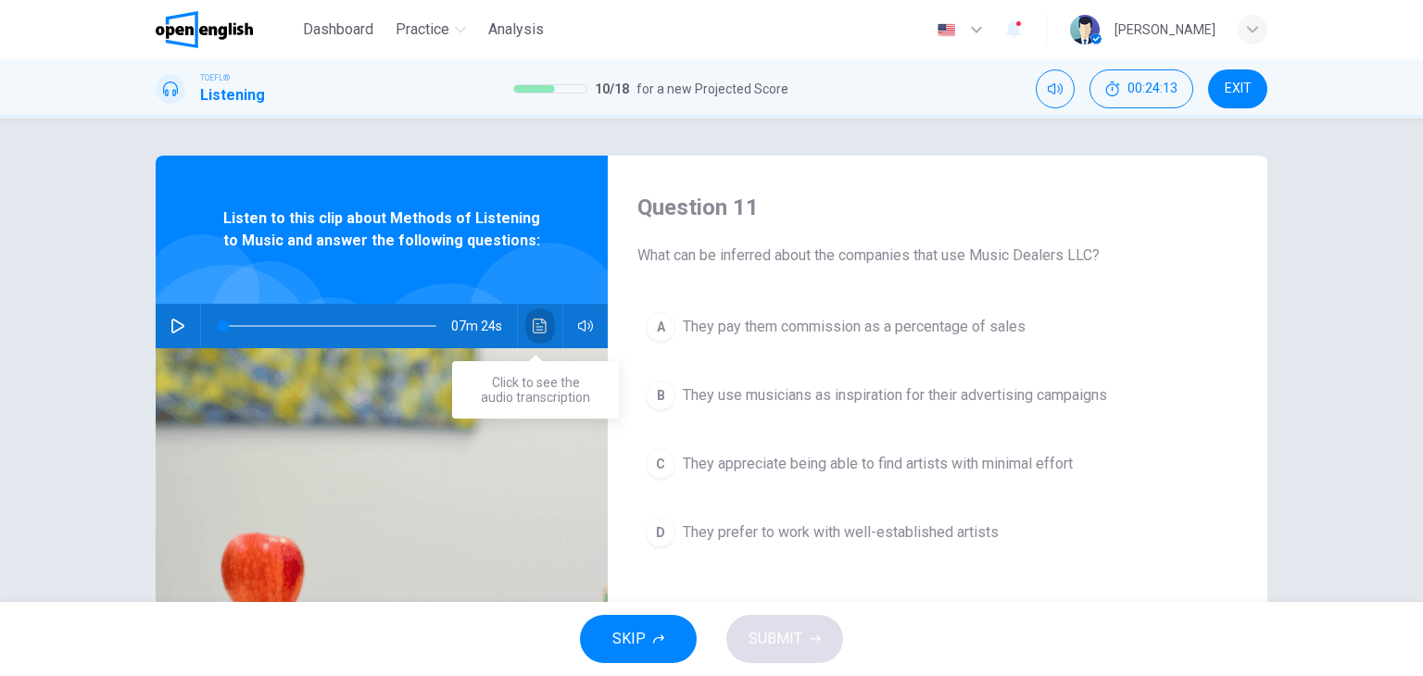
click at [537, 331] on icon "Click to see the audio transcription" at bounding box center [540, 326] width 15 height 15
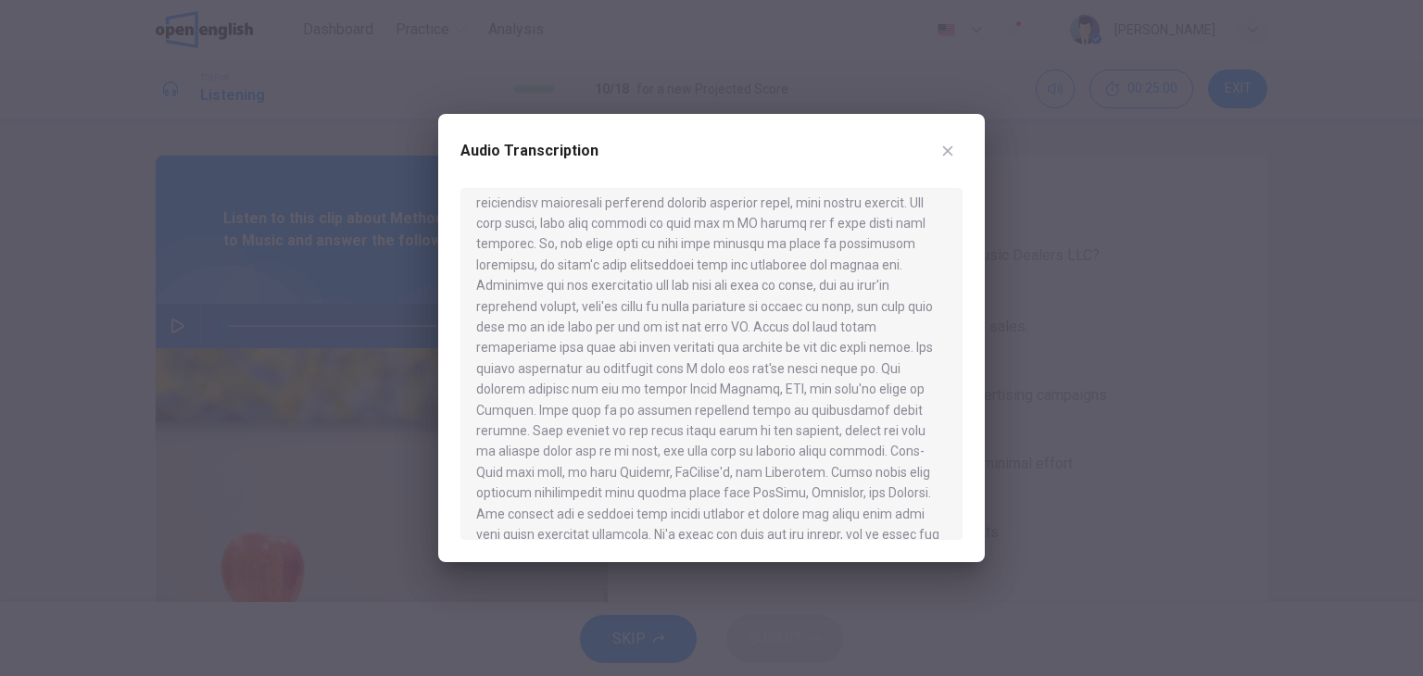
scroll to position [1112, 0]
click at [951, 160] on button "button" at bounding box center [948, 151] width 30 height 30
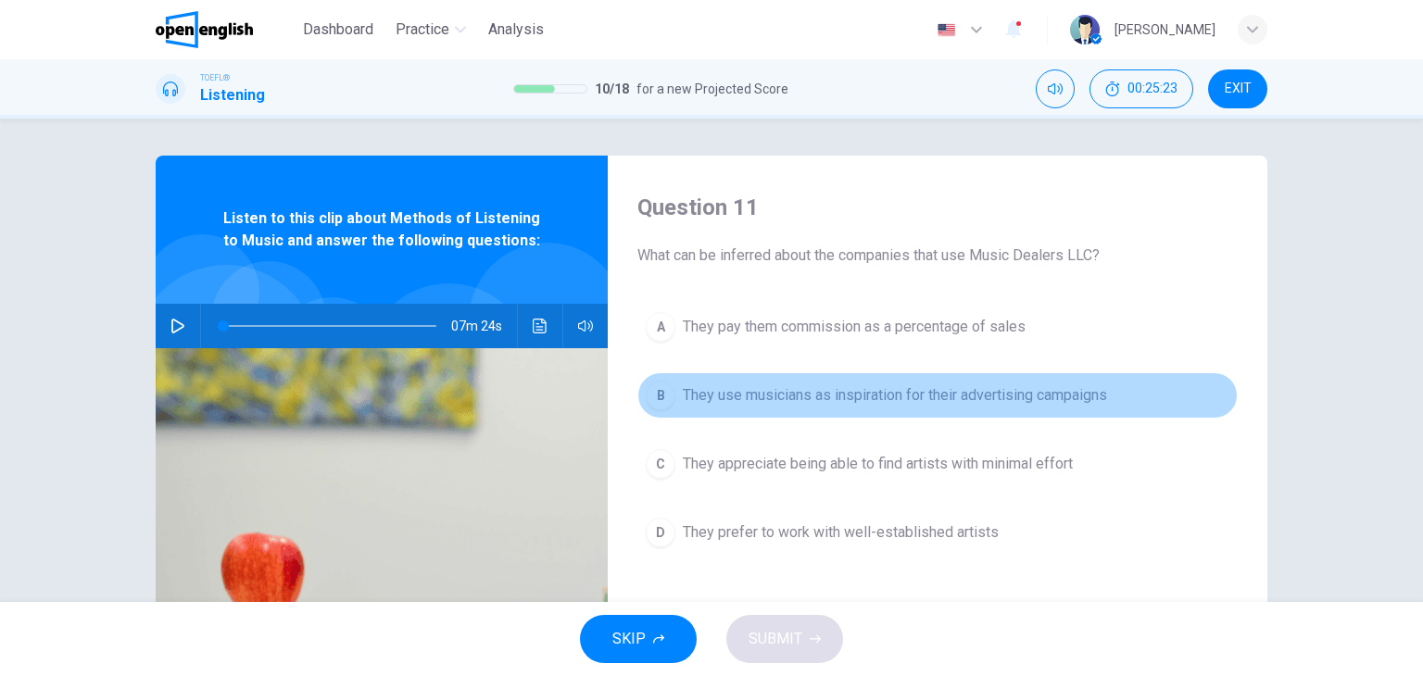
click at [829, 401] on span "They use musicians as inspiration for their advertising campaigns" at bounding box center [895, 396] width 424 height 22
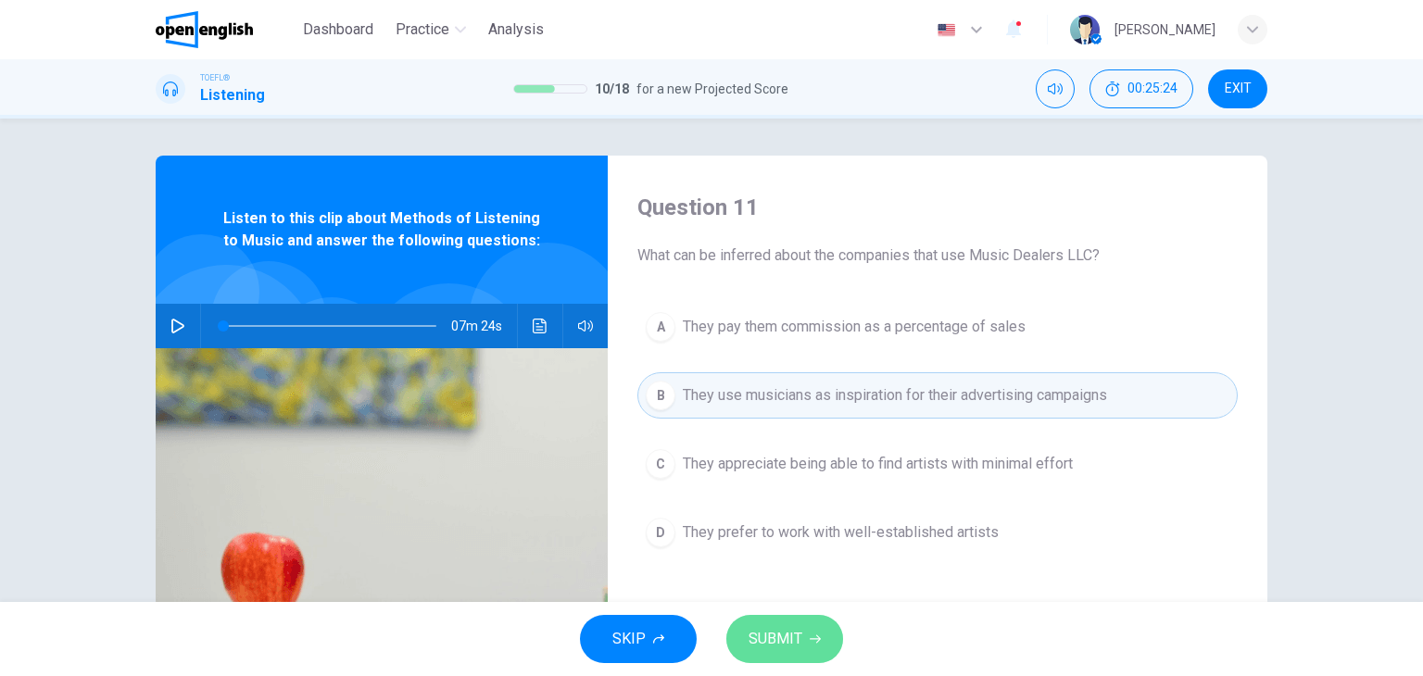
click at [805, 634] on button "SUBMIT" at bounding box center [784, 639] width 117 height 48
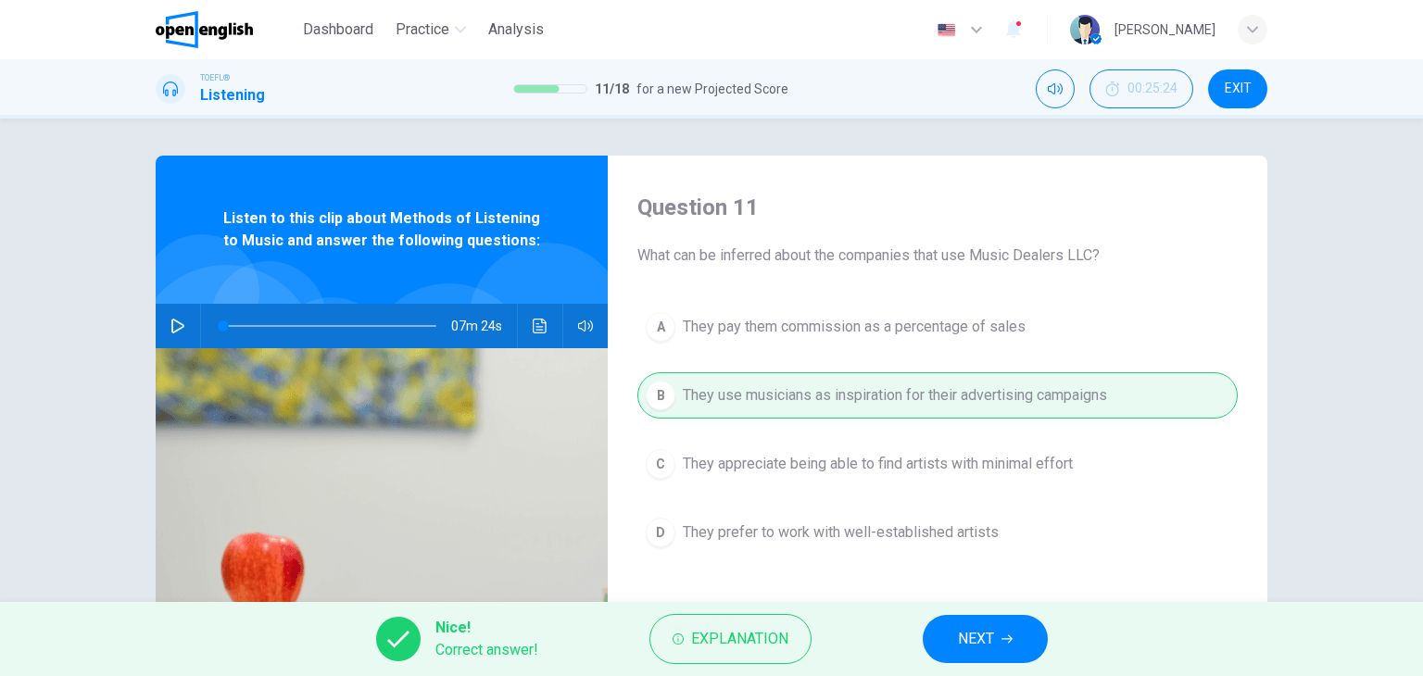
click at [1008, 646] on button "NEXT" at bounding box center [985, 639] width 125 height 48
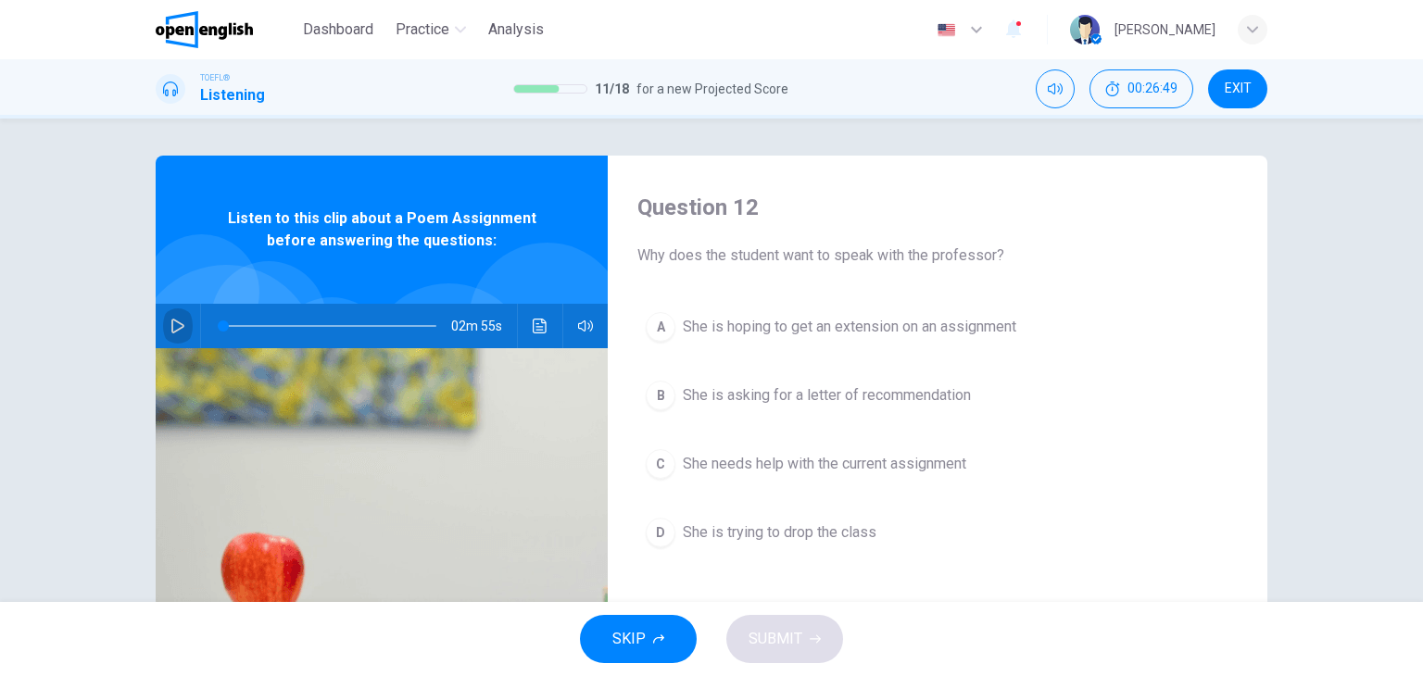
click at [177, 322] on icon "button" at bounding box center [177, 326] width 15 height 15
click at [537, 325] on icon "Click to see the audio transcription" at bounding box center [540, 326] width 15 height 15
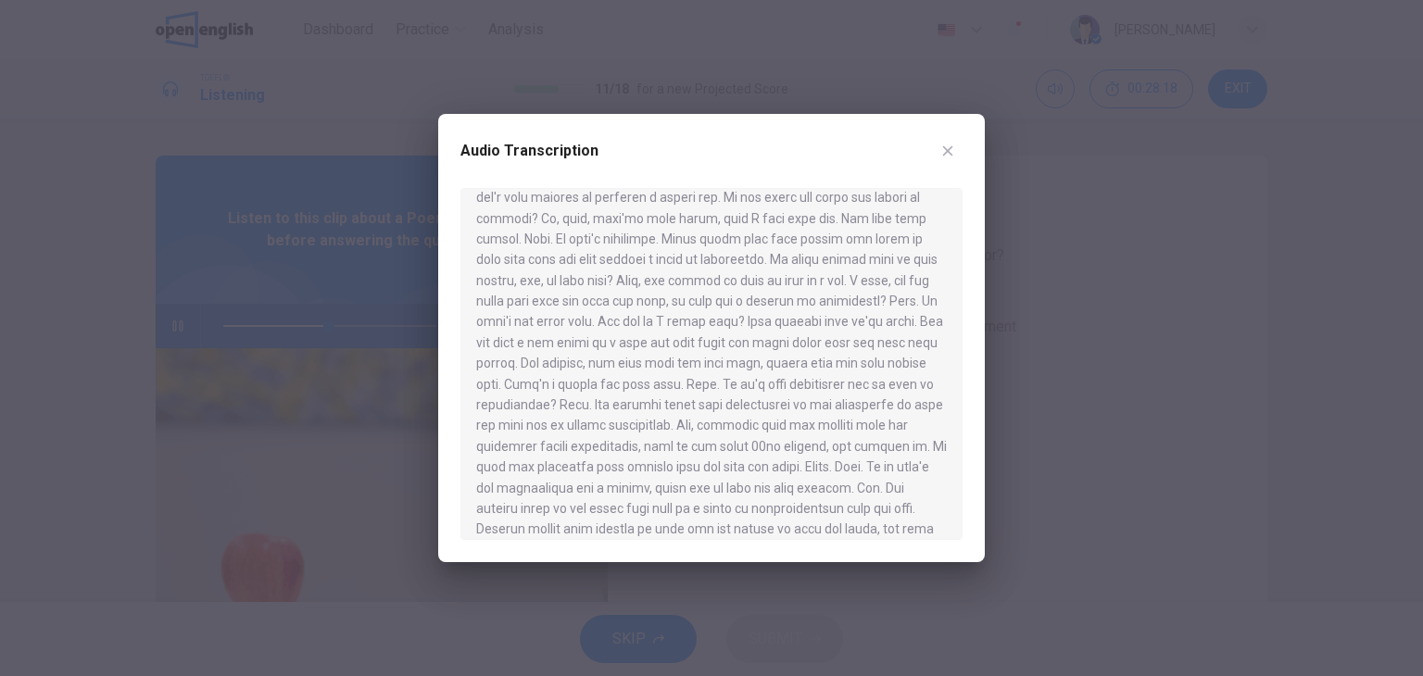
scroll to position [185, 0]
click at [950, 151] on icon "button" at bounding box center [947, 151] width 15 height 15
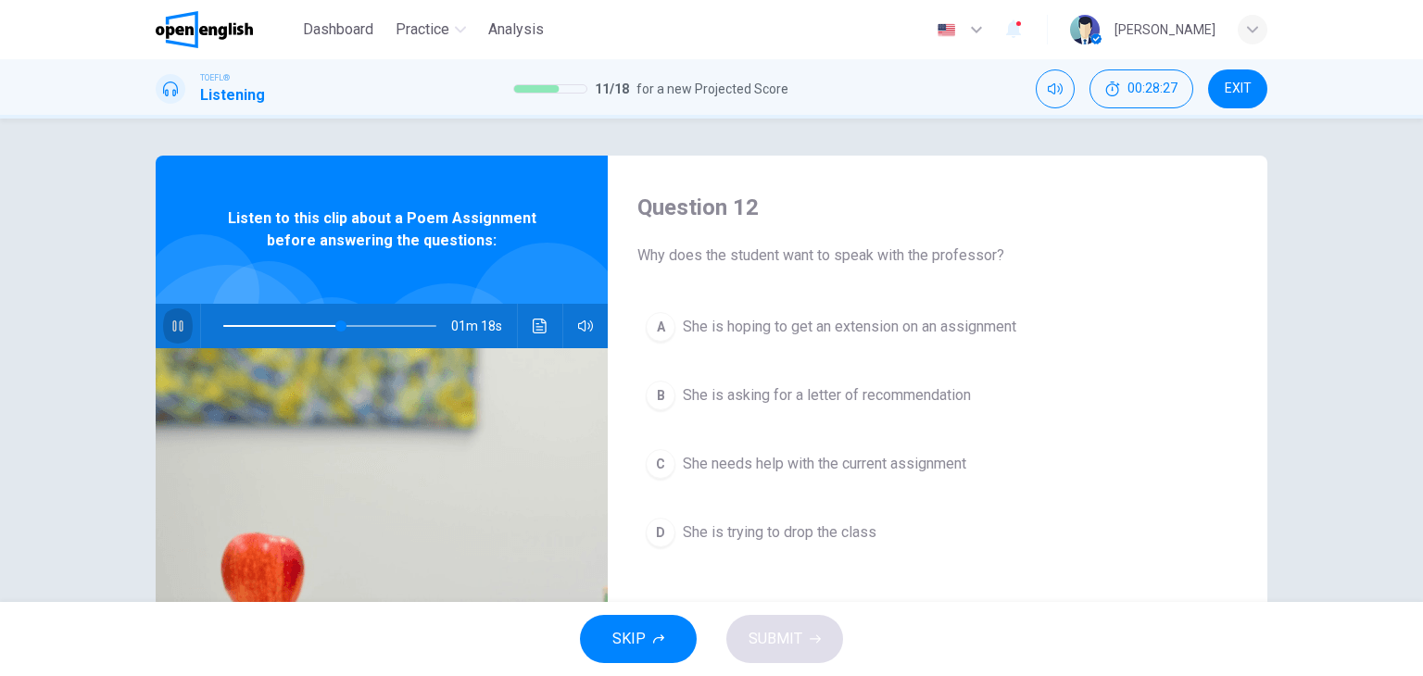
click at [172, 326] on icon "button" at bounding box center [177, 326] width 10 height 11
click at [174, 327] on icon "button" at bounding box center [177, 326] width 15 height 15
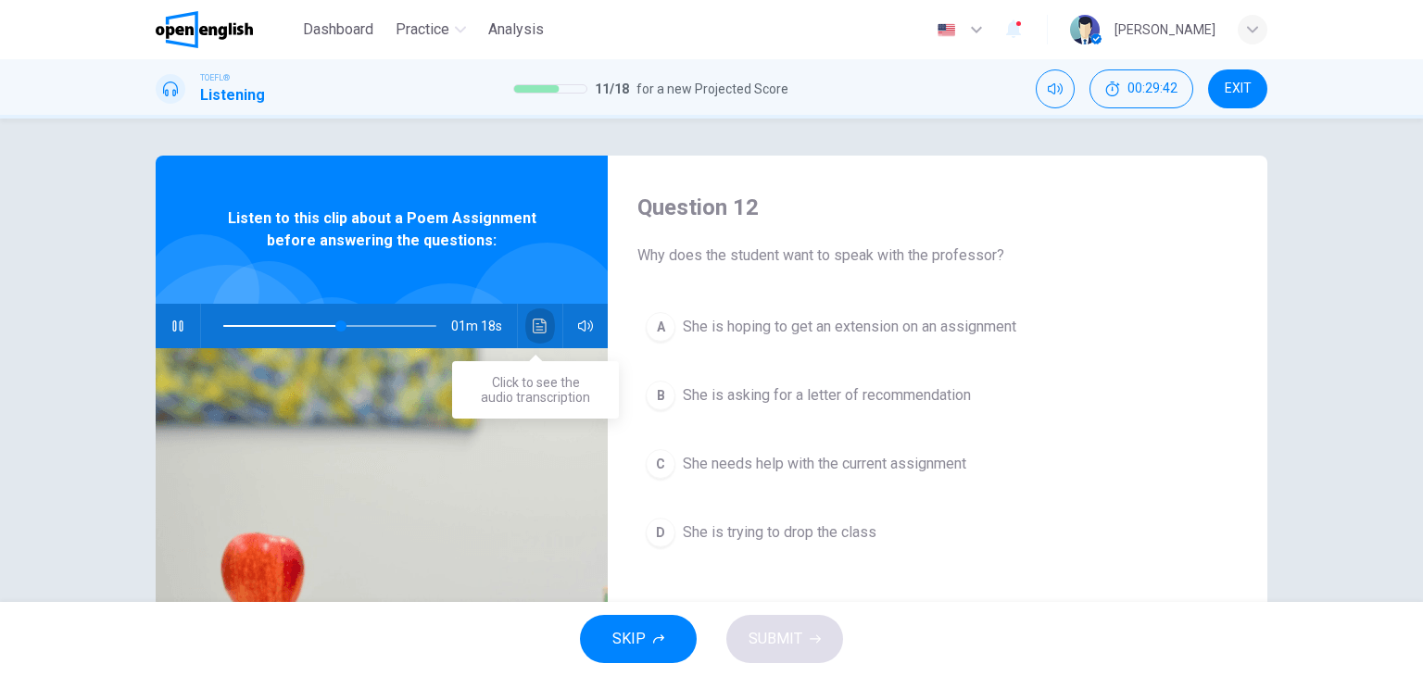
click at [543, 319] on button "Click to see the audio transcription" at bounding box center [540, 326] width 30 height 44
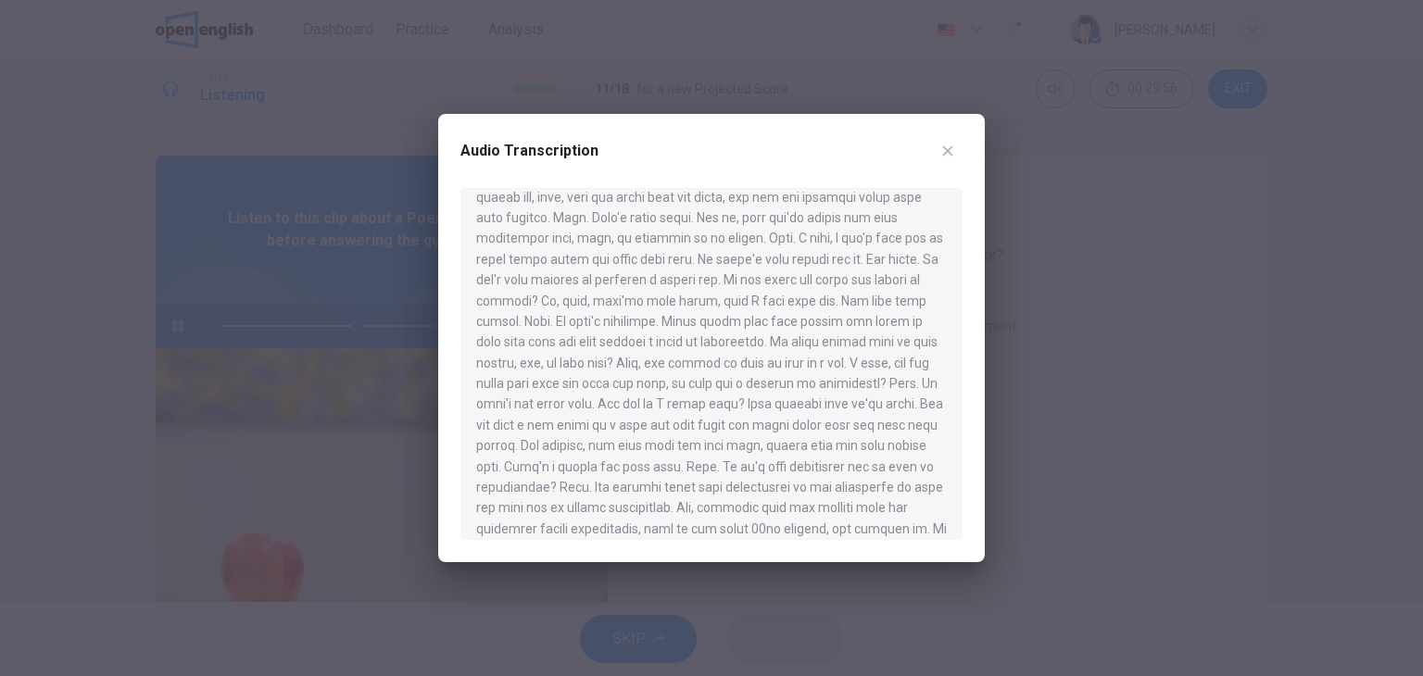
scroll to position [93, 0]
click at [952, 148] on icon "button" at bounding box center [947, 151] width 15 height 15
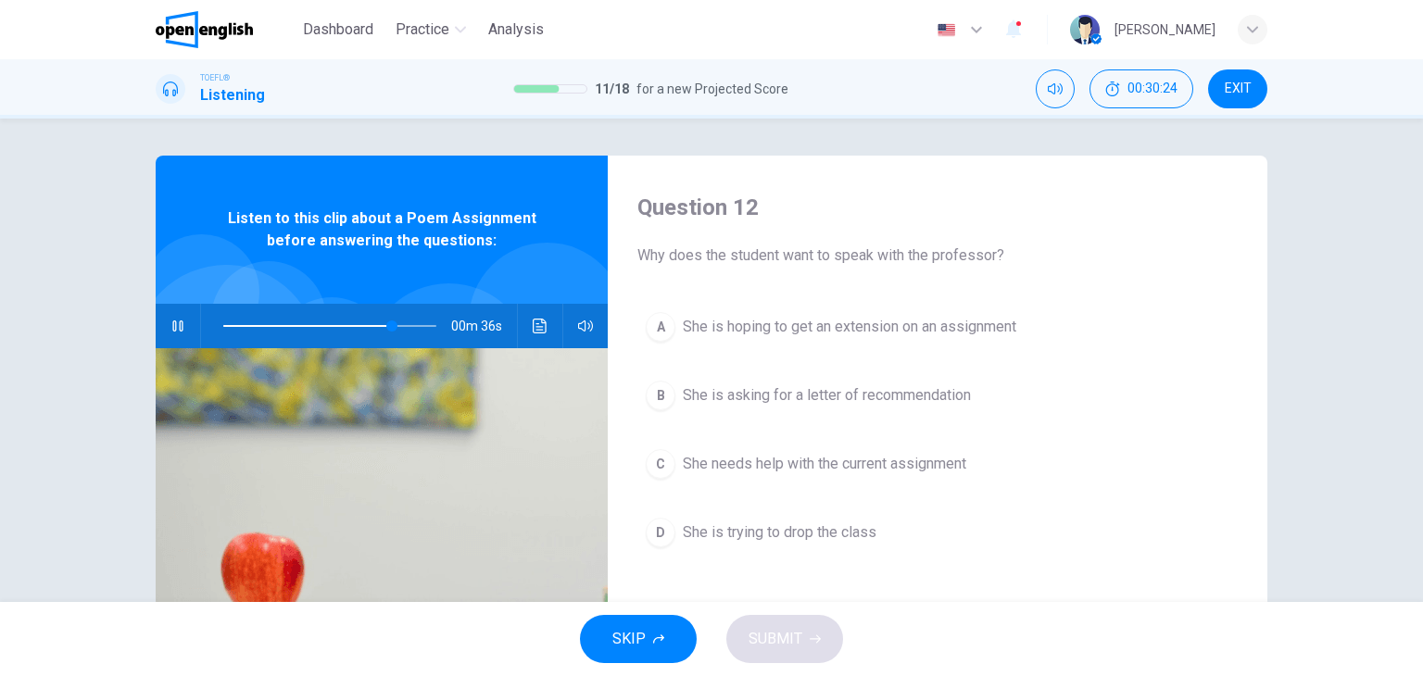
click at [274, 327] on span at bounding box center [329, 326] width 213 height 26
click at [534, 322] on icon "Click to see the audio transcription" at bounding box center [540, 326] width 15 height 15
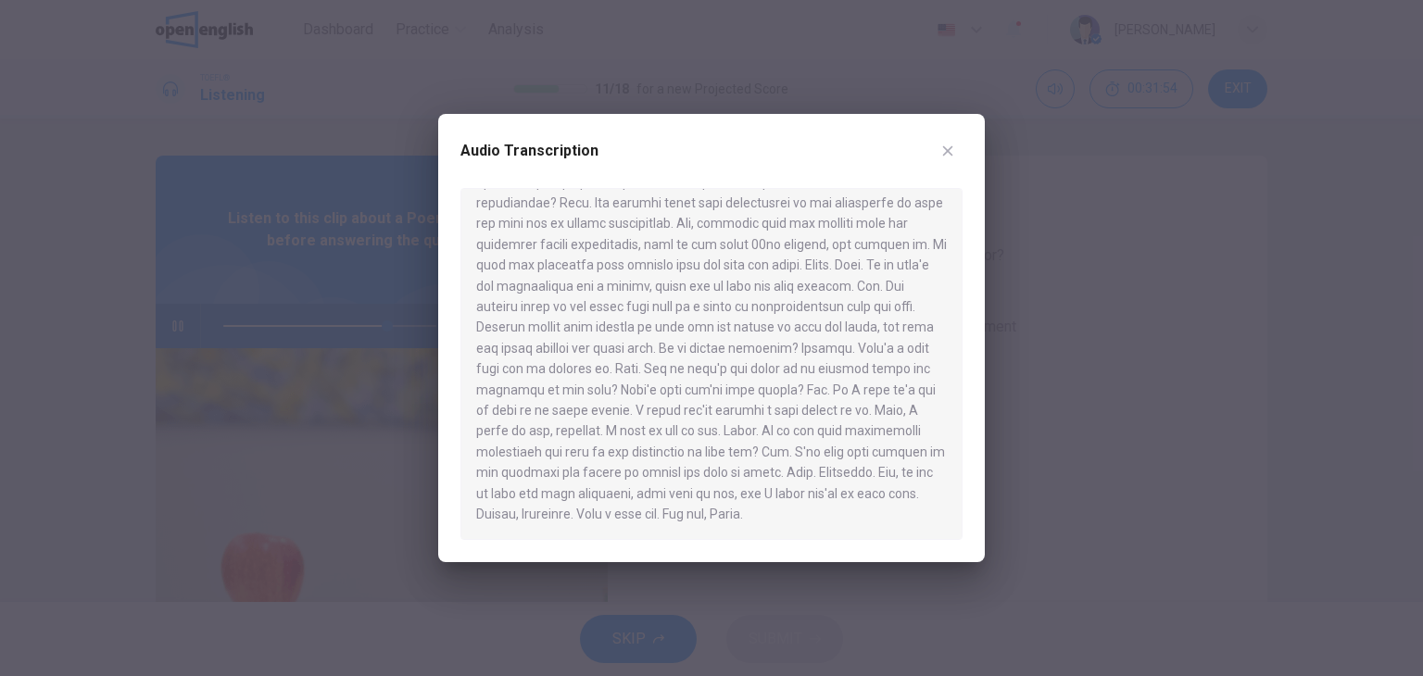
scroll to position [405, 0]
drag, startPoint x: 944, startPoint y: 156, endPoint x: 954, endPoint y: 156, distance: 10.2
click at [945, 156] on icon "button" at bounding box center [947, 151] width 15 height 15
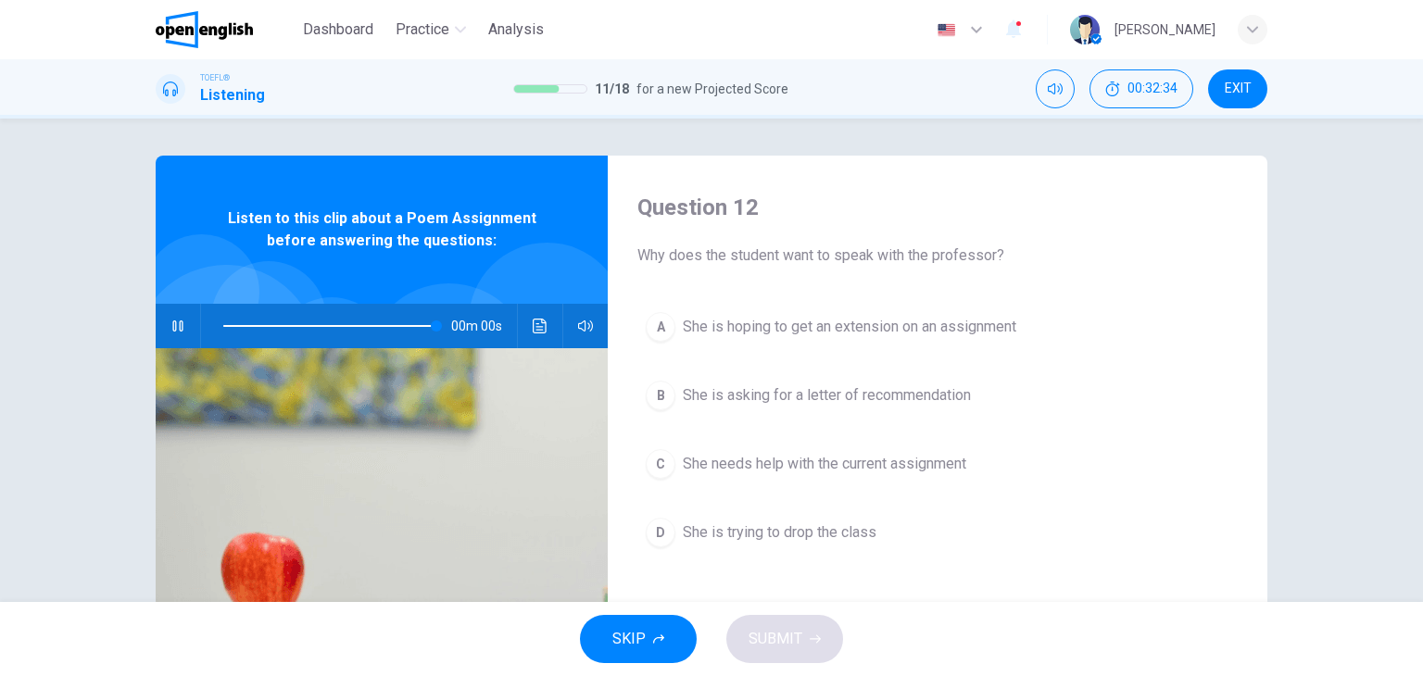
type input "*"
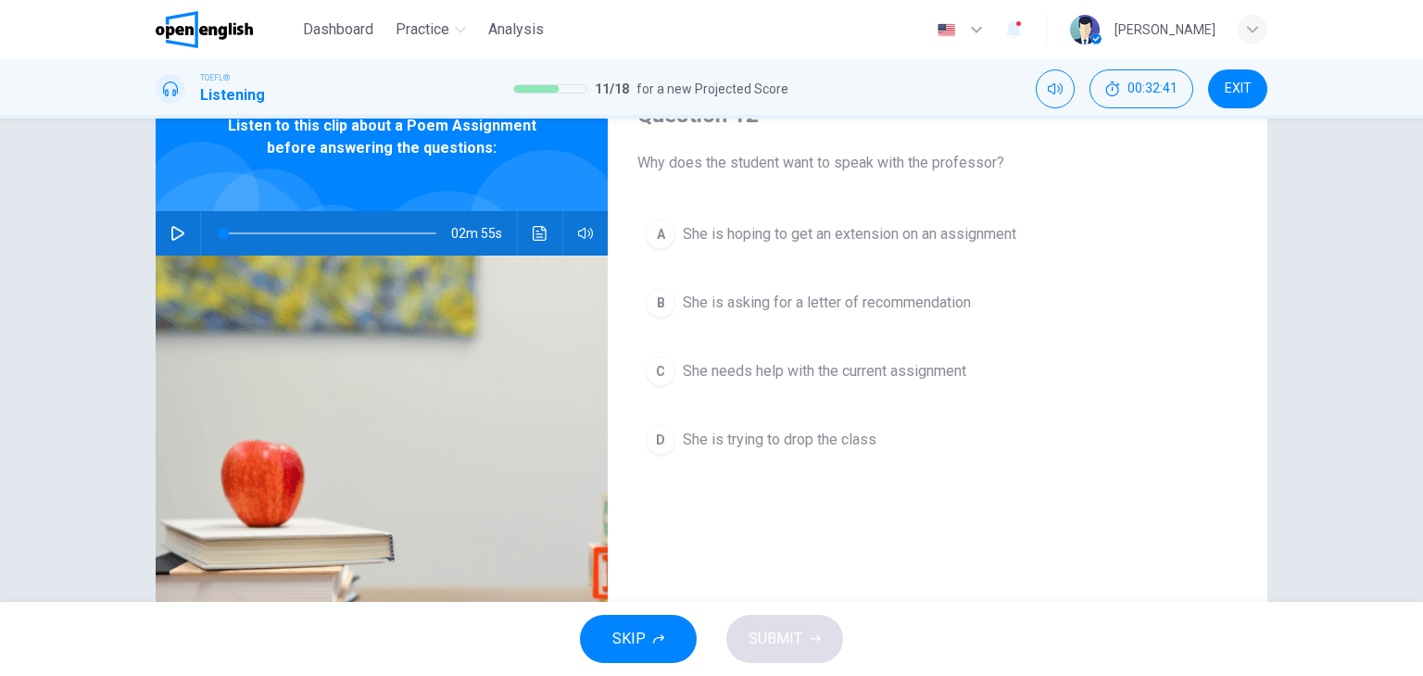
click at [819, 375] on span "She needs help with the current assignment" at bounding box center [825, 371] width 284 height 22
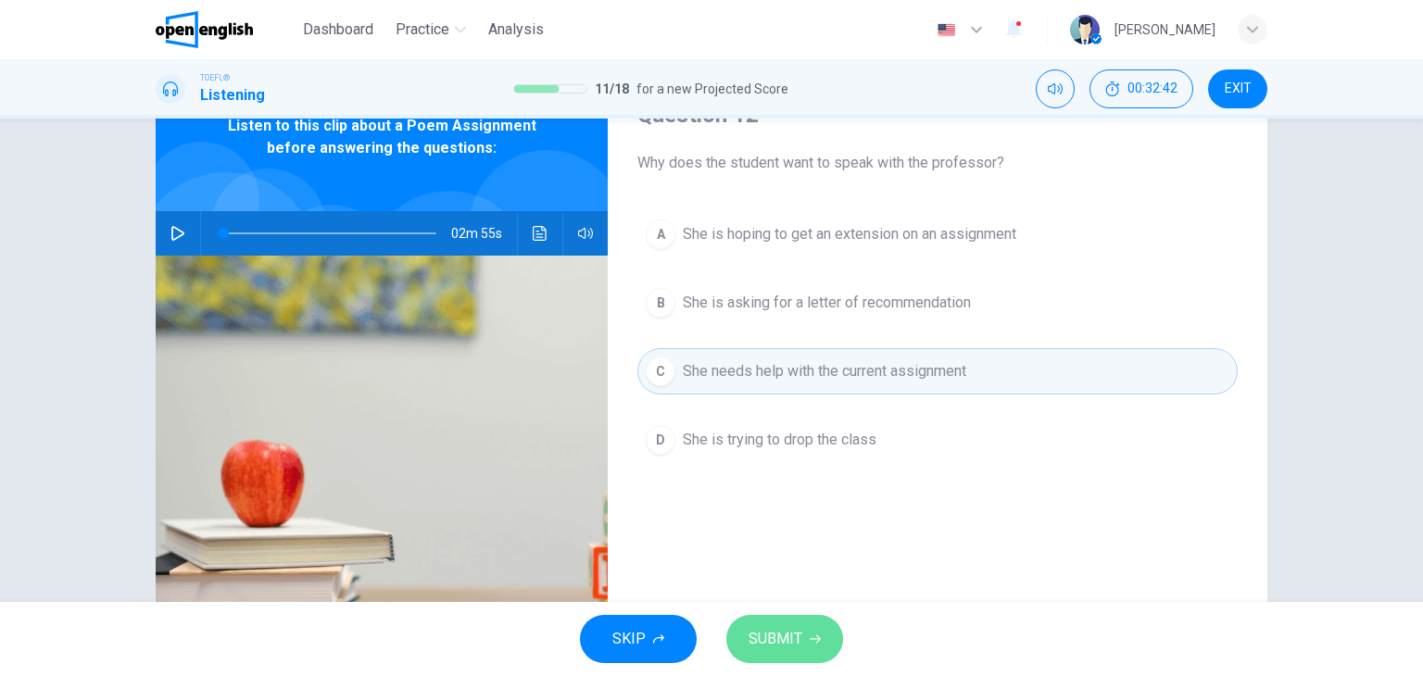
click at [771, 650] on span "SUBMIT" at bounding box center [776, 639] width 54 height 26
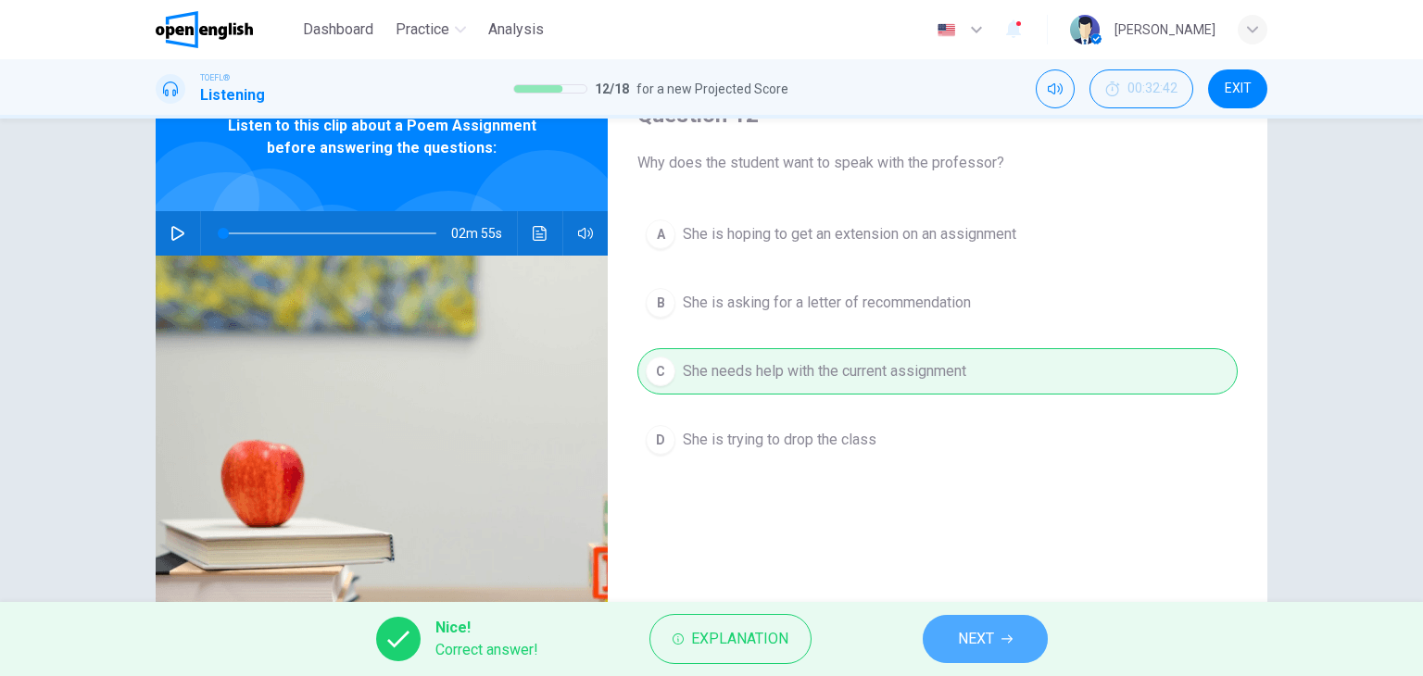
click at [1014, 649] on button "NEXT" at bounding box center [985, 639] width 125 height 48
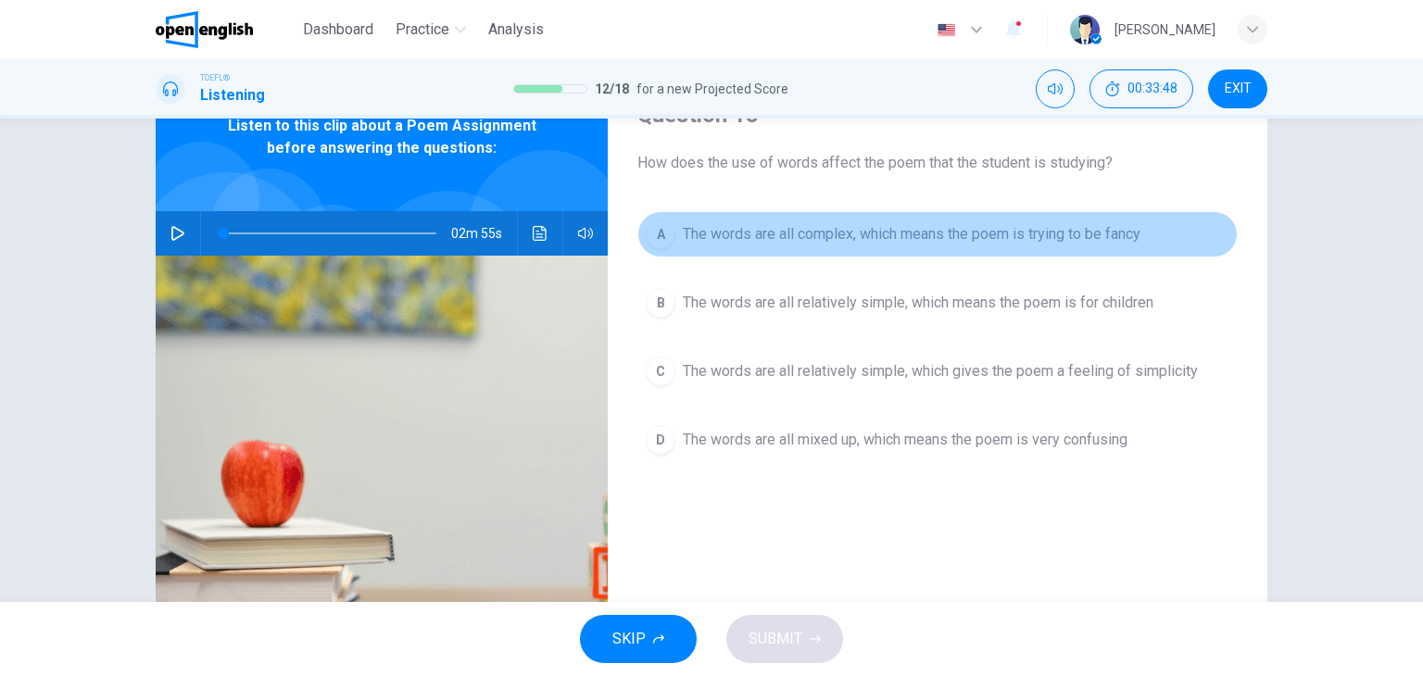
click at [1032, 235] on span "The words are all complex, which means the poem is trying to be fancy" at bounding box center [912, 234] width 458 height 22
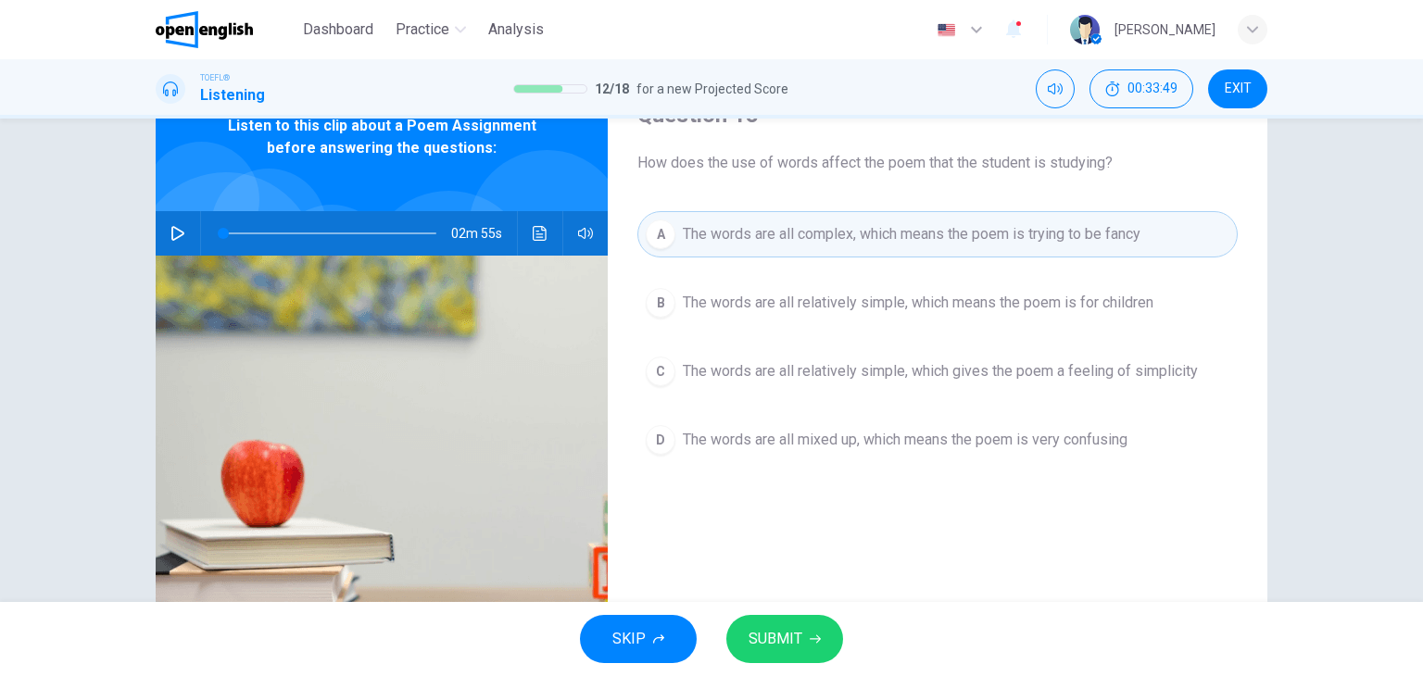
click at [763, 646] on span "SUBMIT" at bounding box center [776, 639] width 54 height 26
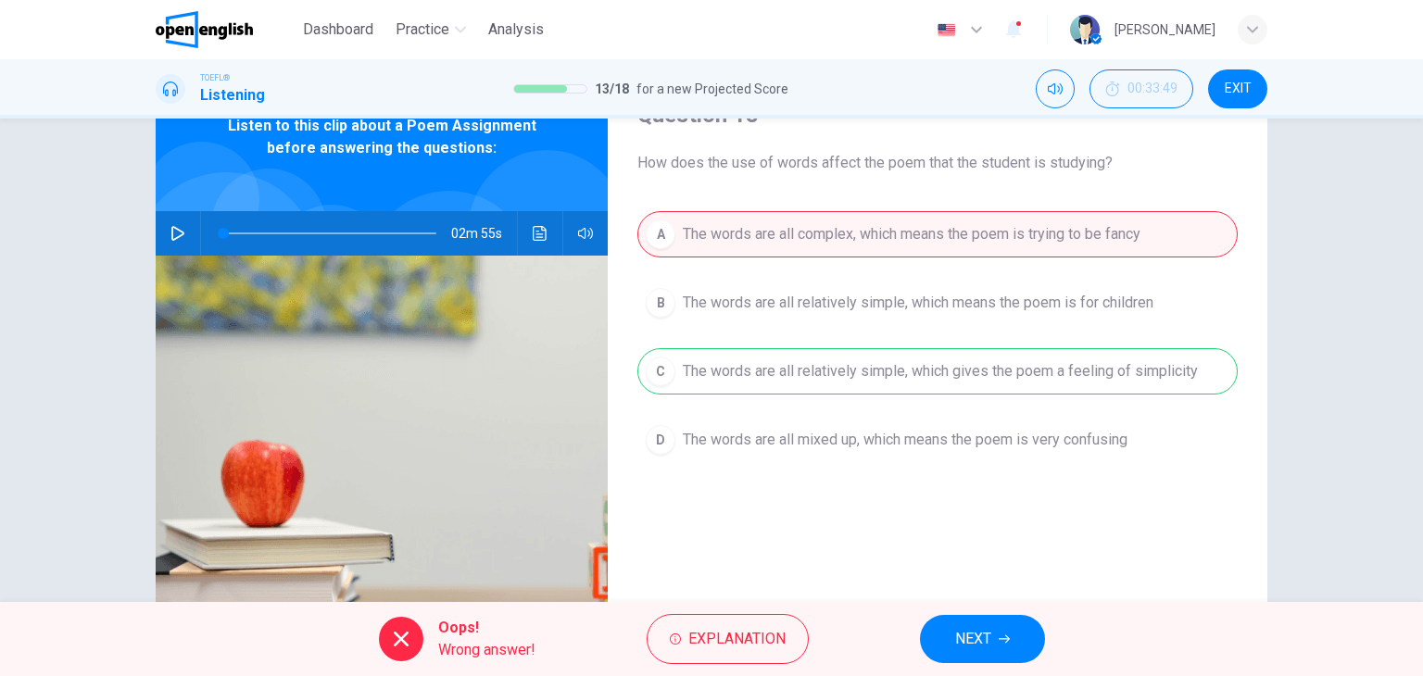
click at [1030, 649] on button "NEXT" at bounding box center [982, 639] width 125 height 48
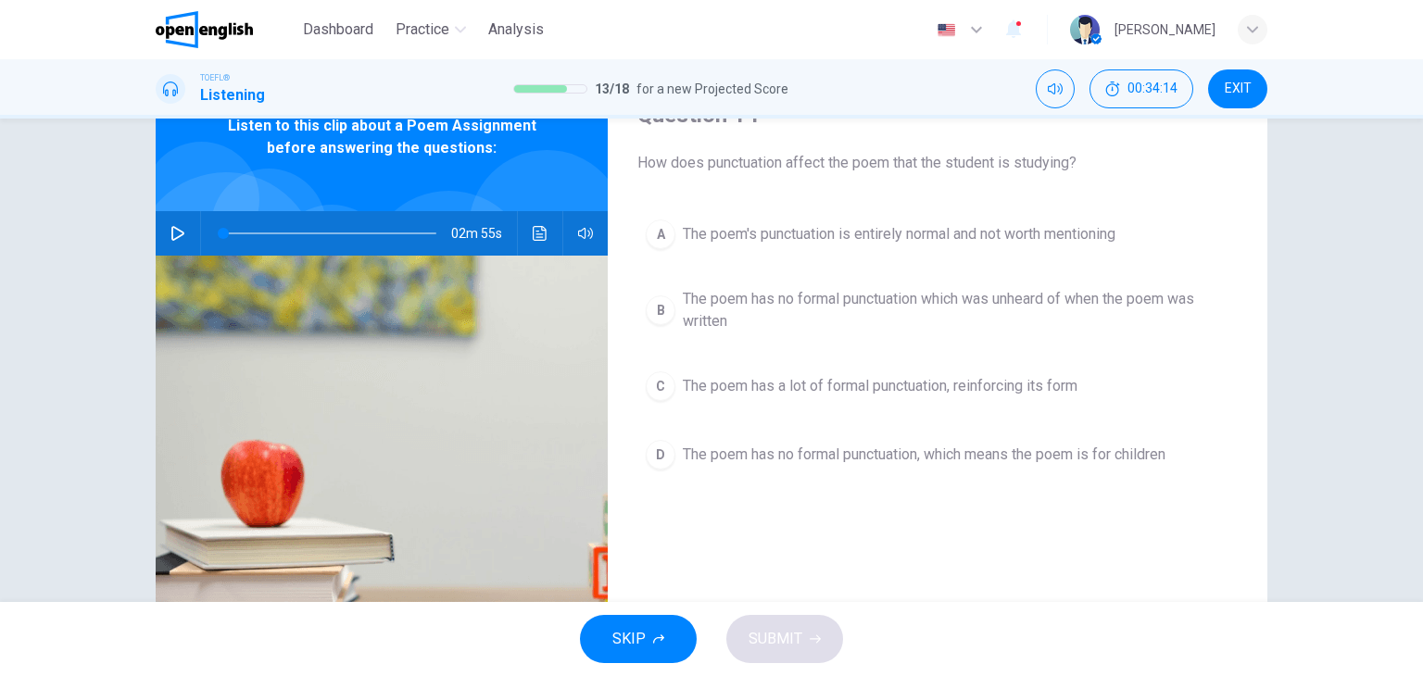
click at [829, 392] on span "The poem has a lot of formal punctuation, reinforcing its form" at bounding box center [880, 386] width 395 height 22
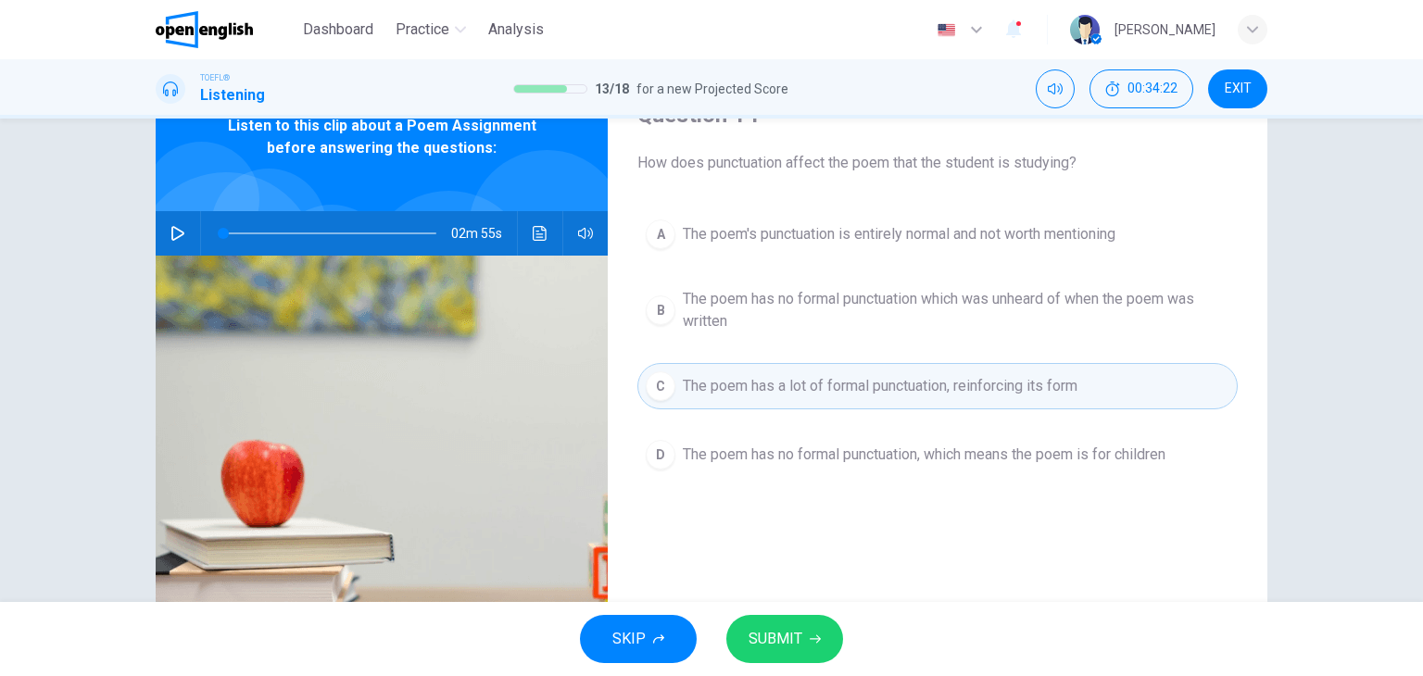
click at [941, 301] on span "The poem has no formal punctuation which was unheard of when the poem was writt…" at bounding box center [956, 310] width 547 height 44
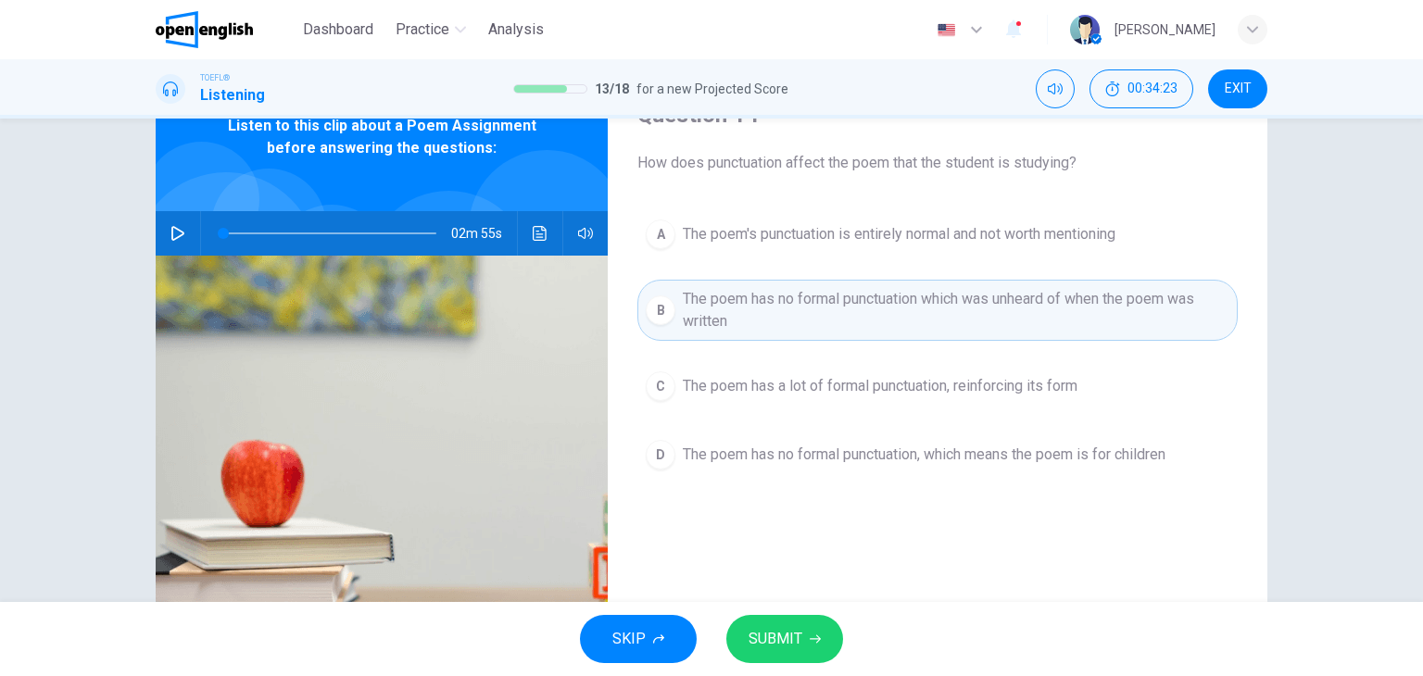
click at [806, 644] on button "SUBMIT" at bounding box center [784, 639] width 117 height 48
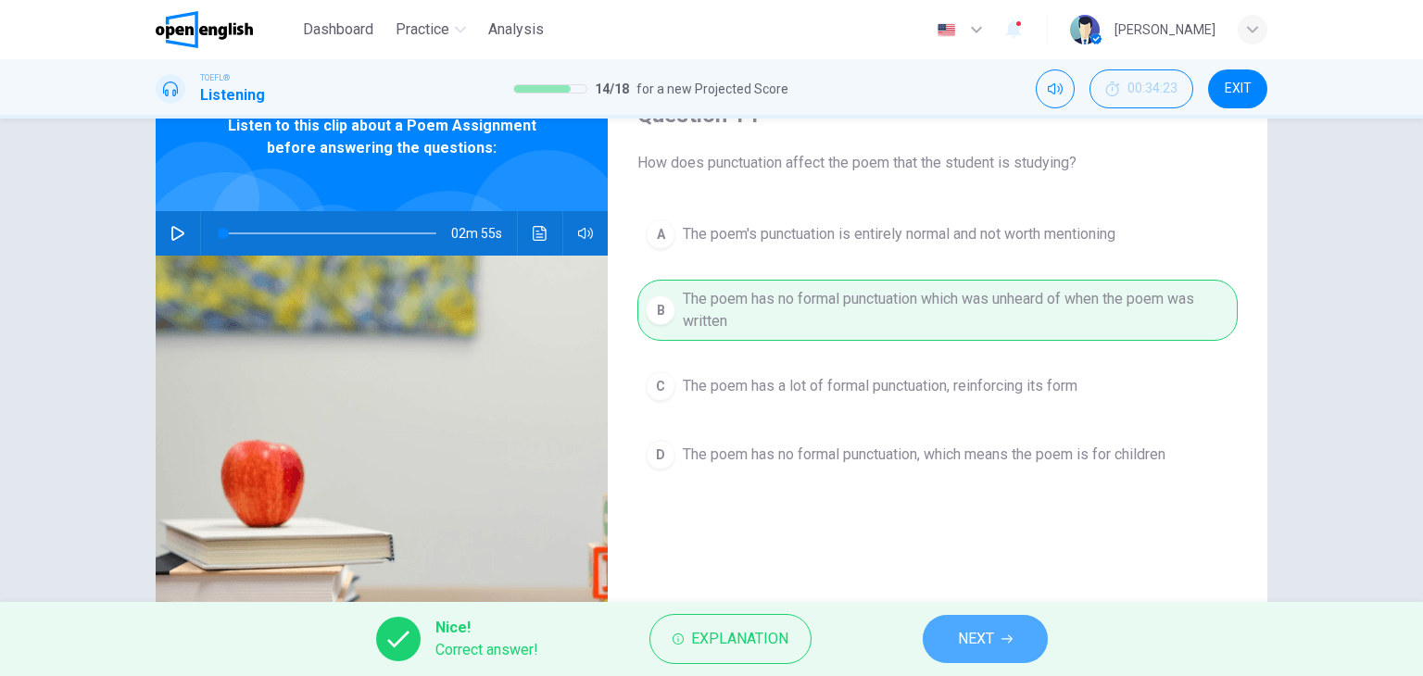
click at [972, 636] on span "NEXT" at bounding box center [976, 639] width 36 height 26
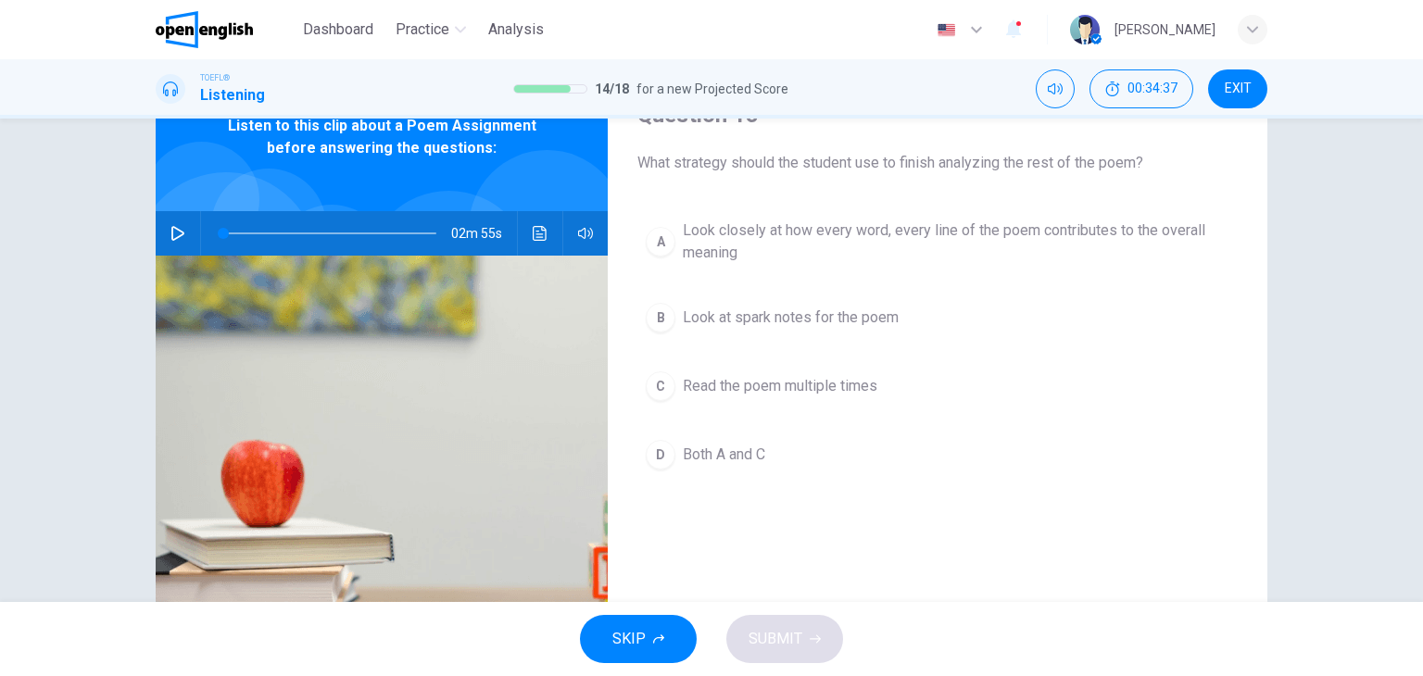
click at [774, 224] on span "Look closely at how every word, every line of the poem contributes to the overa…" at bounding box center [956, 242] width 547 height 44
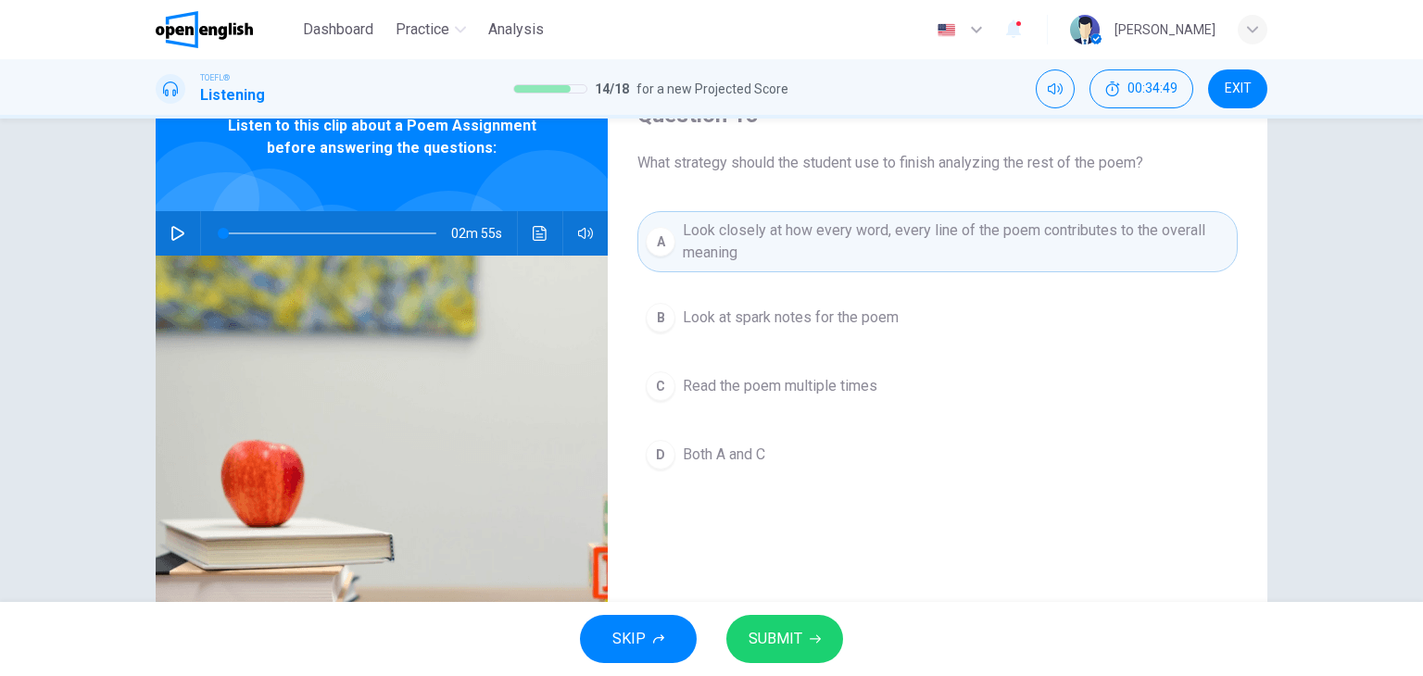
click at [847, 390] on span "Read the poem multiple times" at bounding box center [780, 386] width 195 height 22
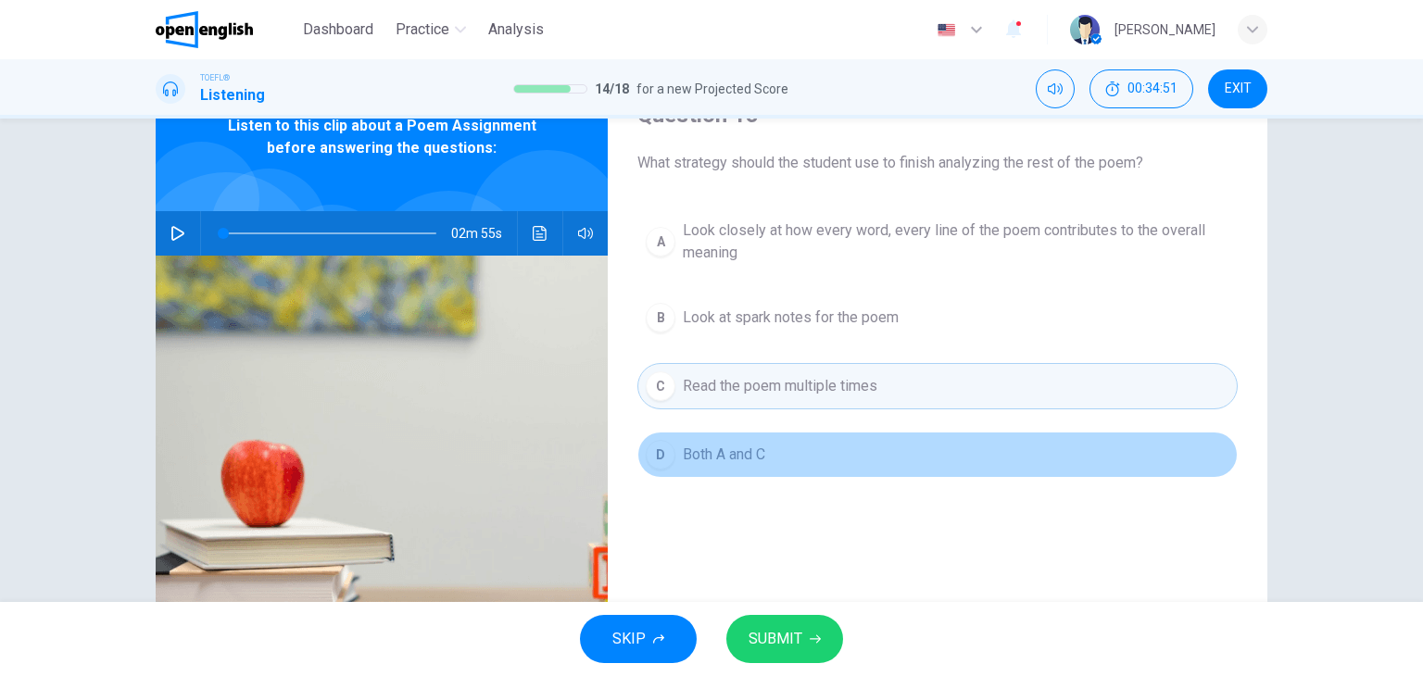
click at [738, 454] on span "Both A and C" at bounding box center [724, 455] width 82 height 22
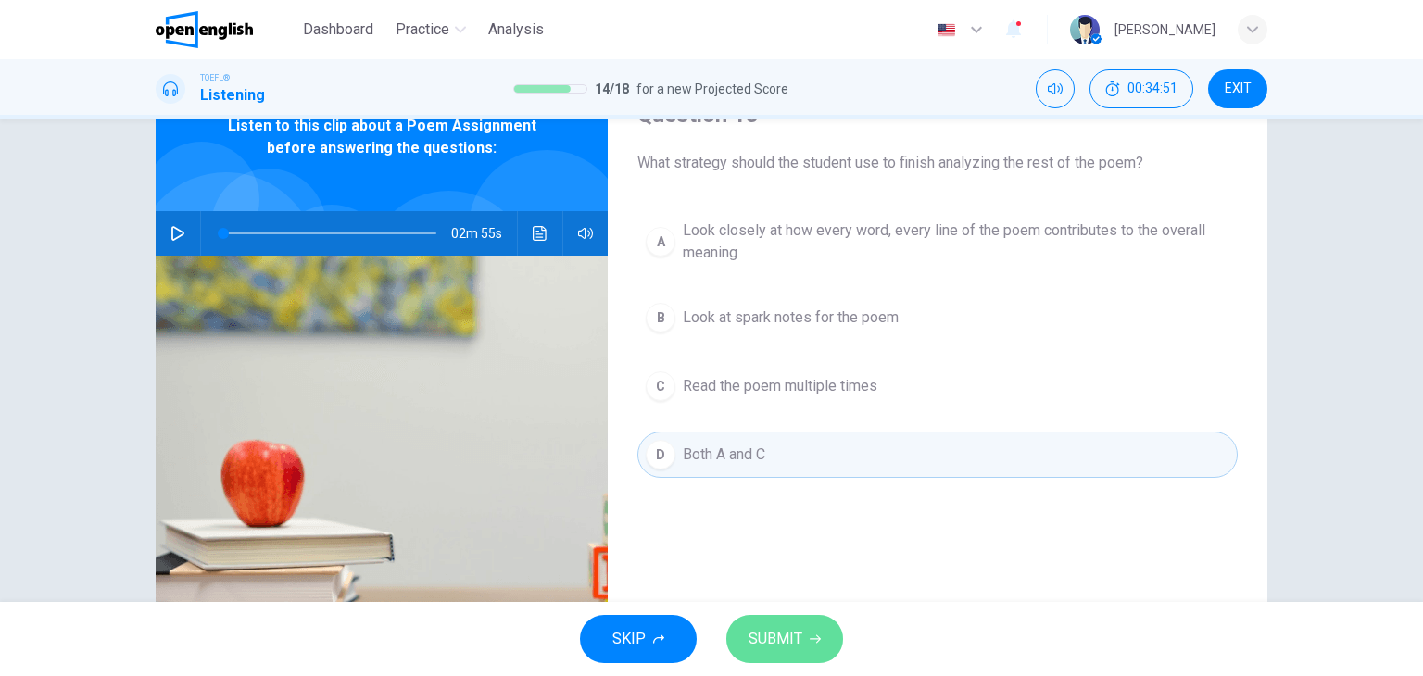
click at [788, 646] on span "SUBMIT" at bounding box center [776, 639] width 54 height 26
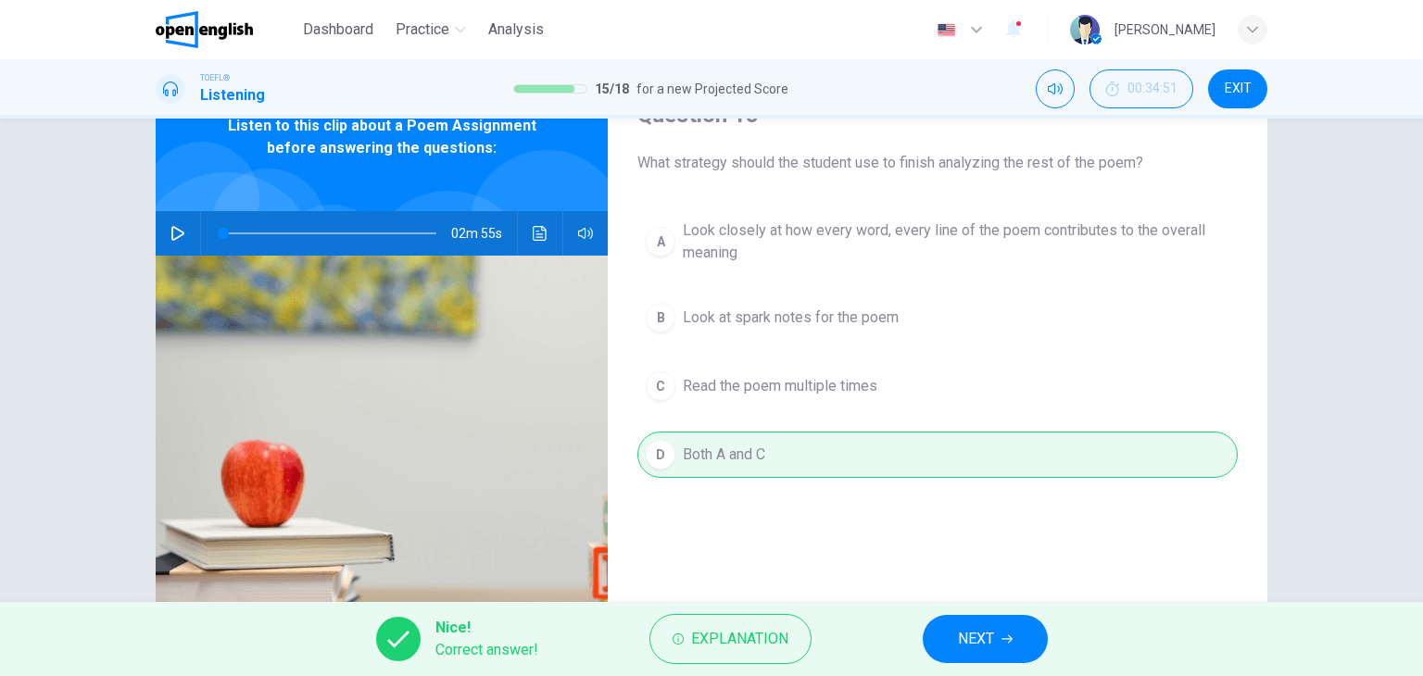
click at [963, 638] on span "NEXT" at bounding box center [976, 639] width 36 height 26
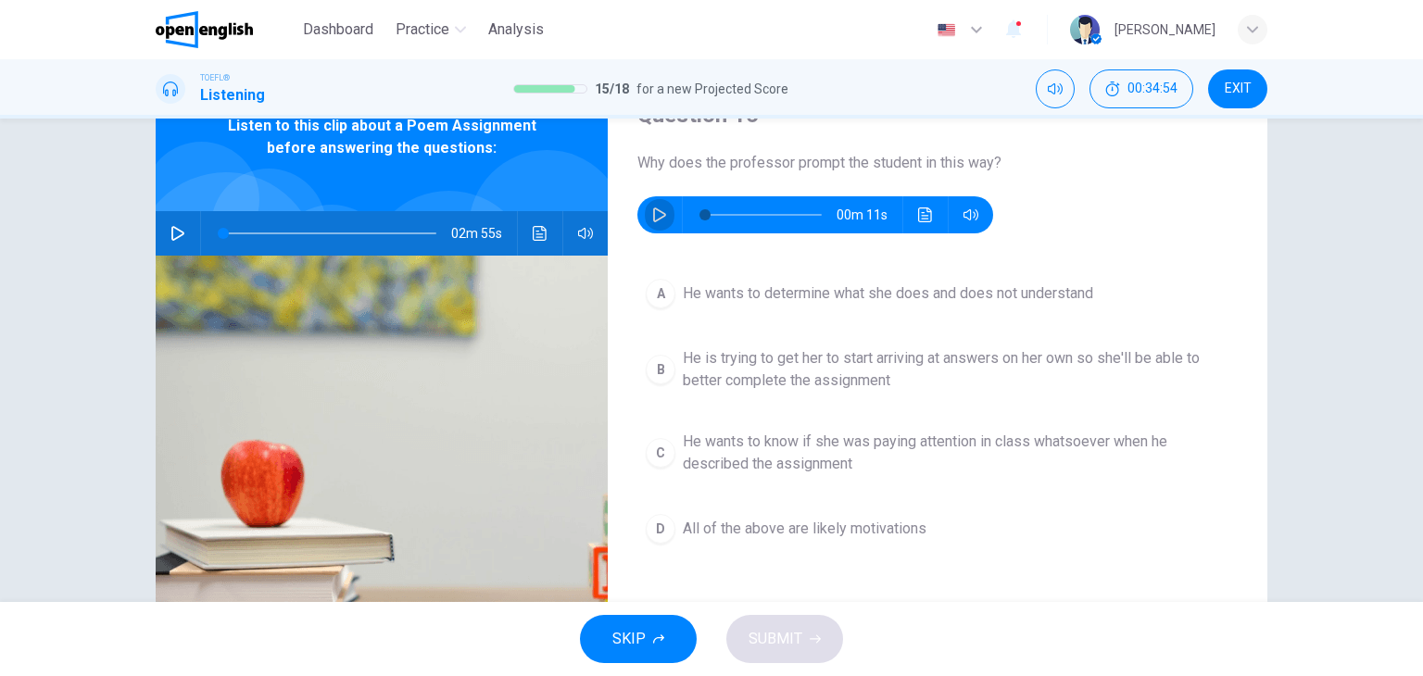
click at [653, 214] on icon "button" at bounding box center [659, 215] width 13 height 15
type input "*"
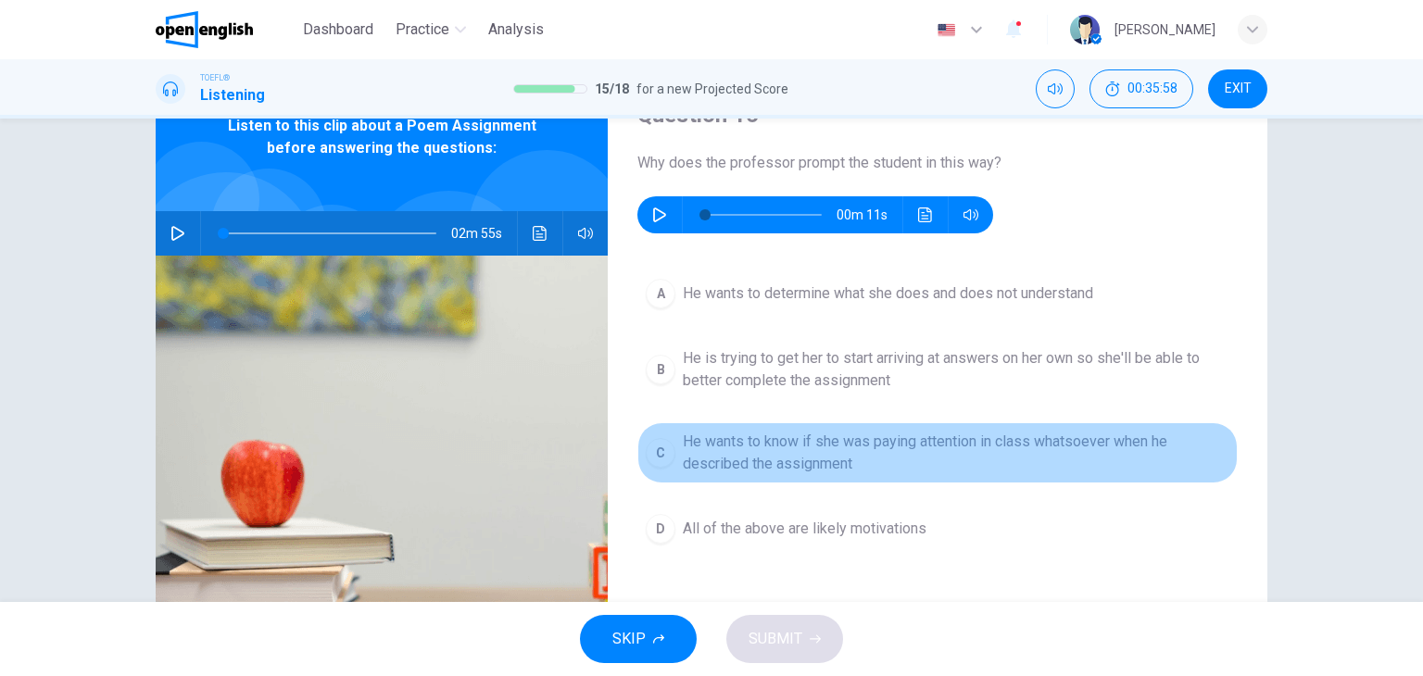
click at [805, 457] on span "He wants to know if she was paying attention in class whatsoever when he descri…" at bounding box center [956, 453] width 547 height 44
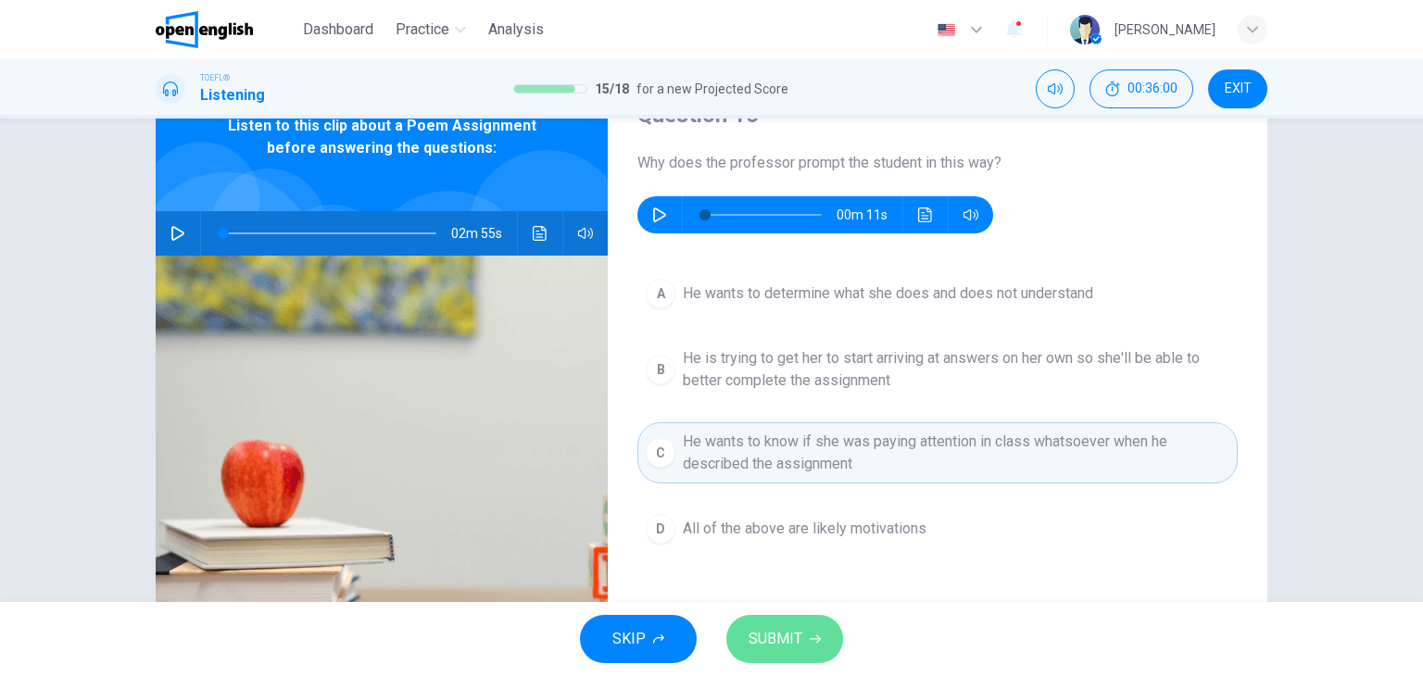
click at [801, 635] on button "SUBMIT" at bounding box center [784, 639] width 117 height 48
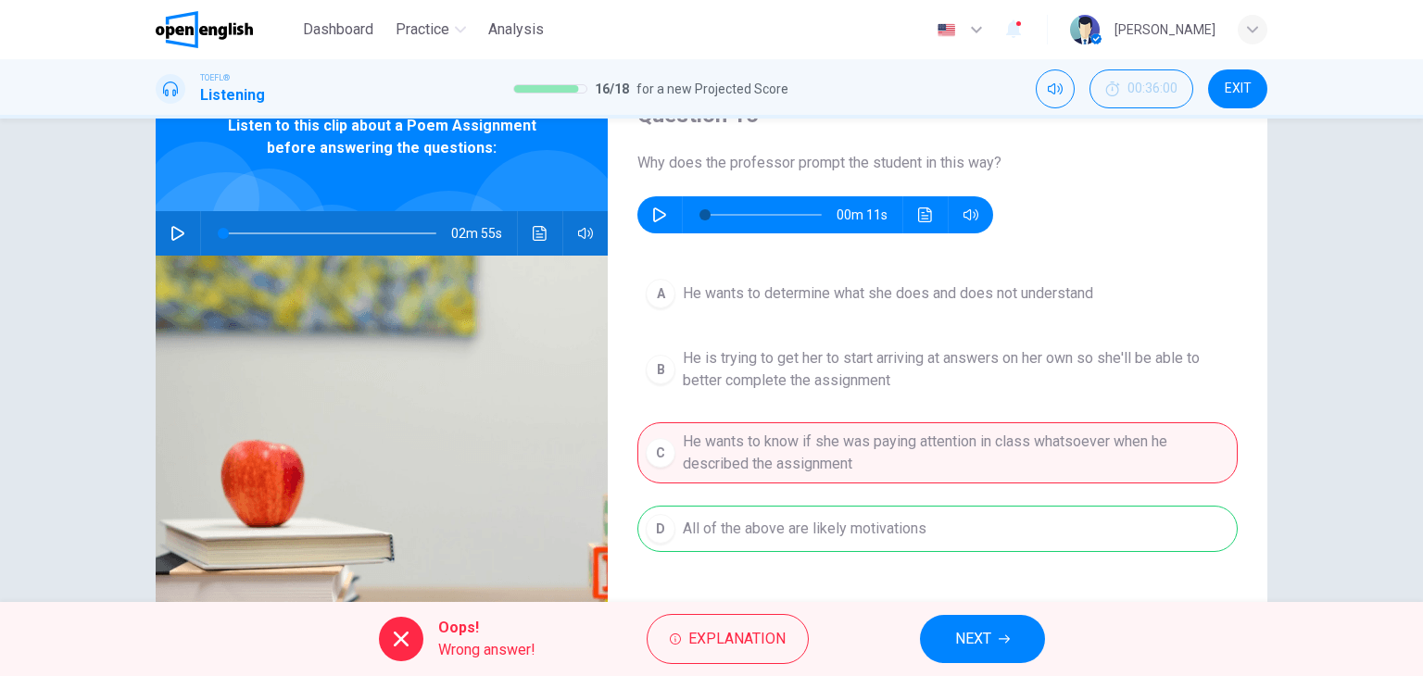
click at [1004, 642] on icon "button" at bounding box center [1004, 639] width 11 height 11
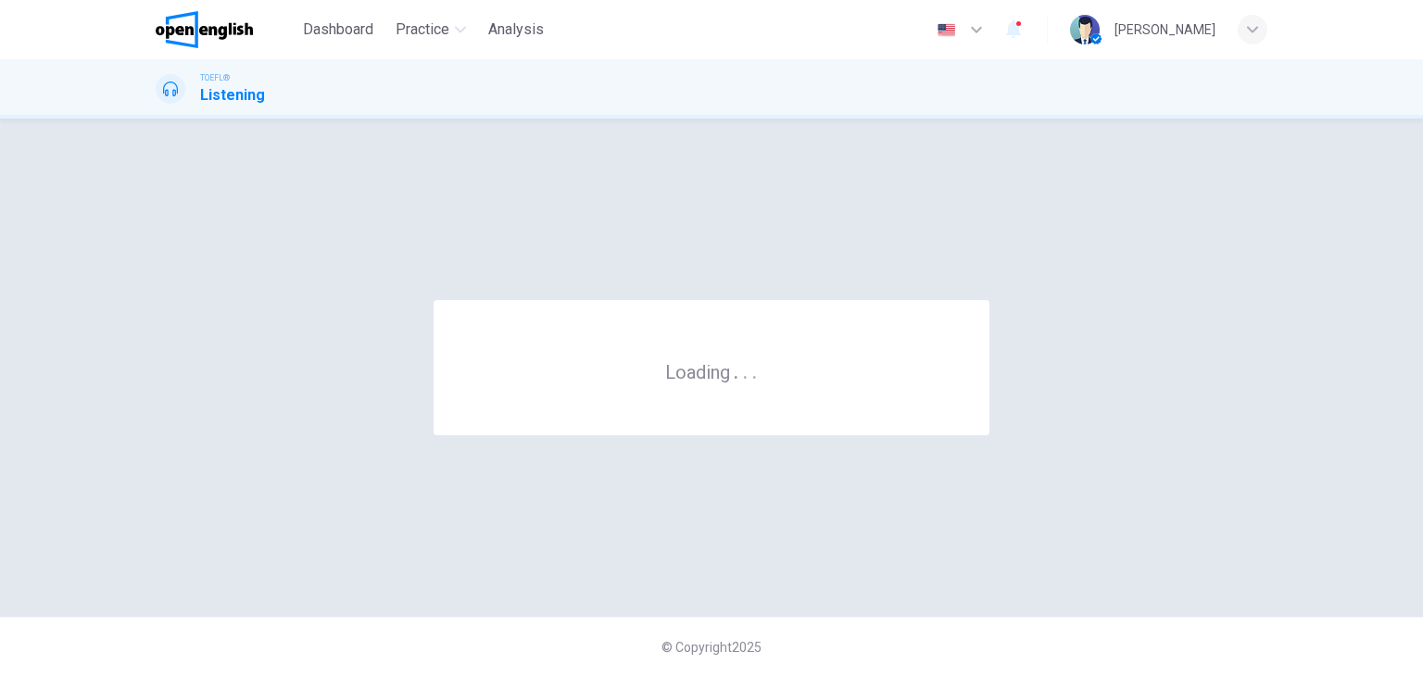
scroll to position [0, 0]
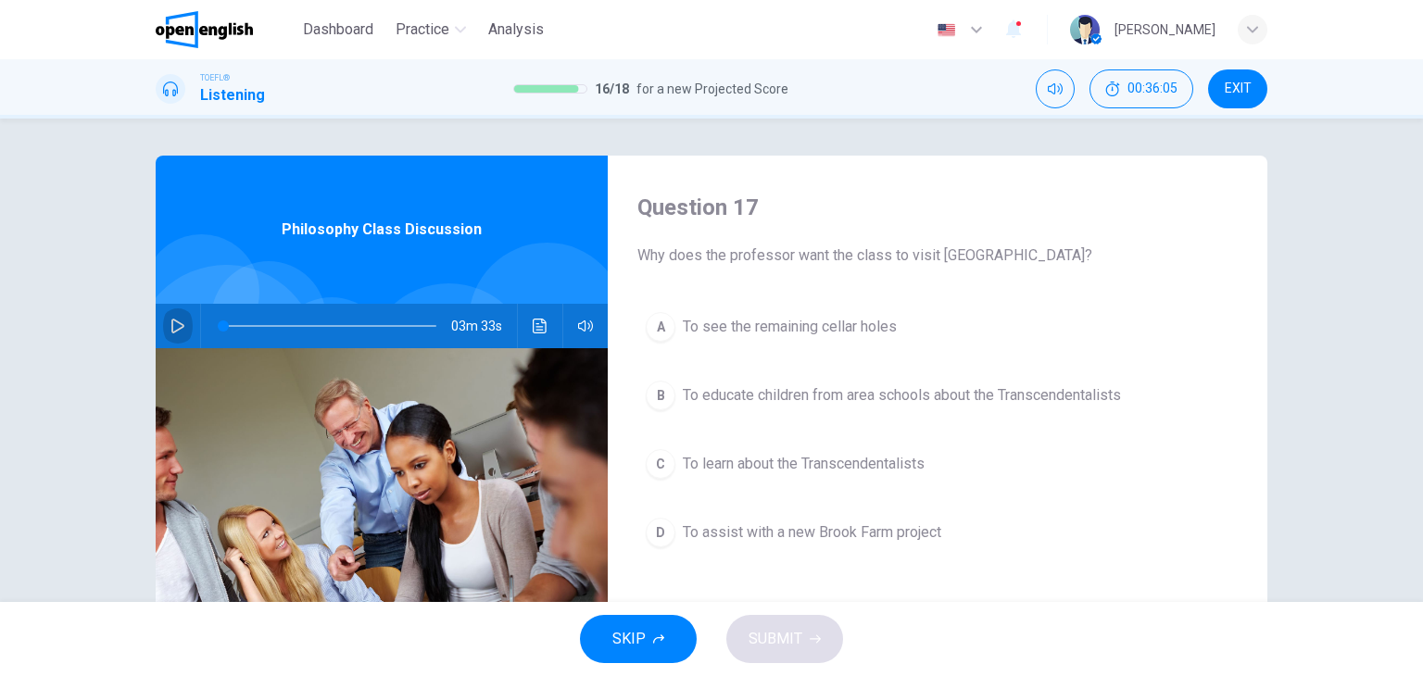
click at [170, 324] on icon "button" at bounding box center [177, 326] width 15 height 15
click at [538, 334] on button "Click to see the audio transcription" at bounding box center [540, 326] width 30 height 44
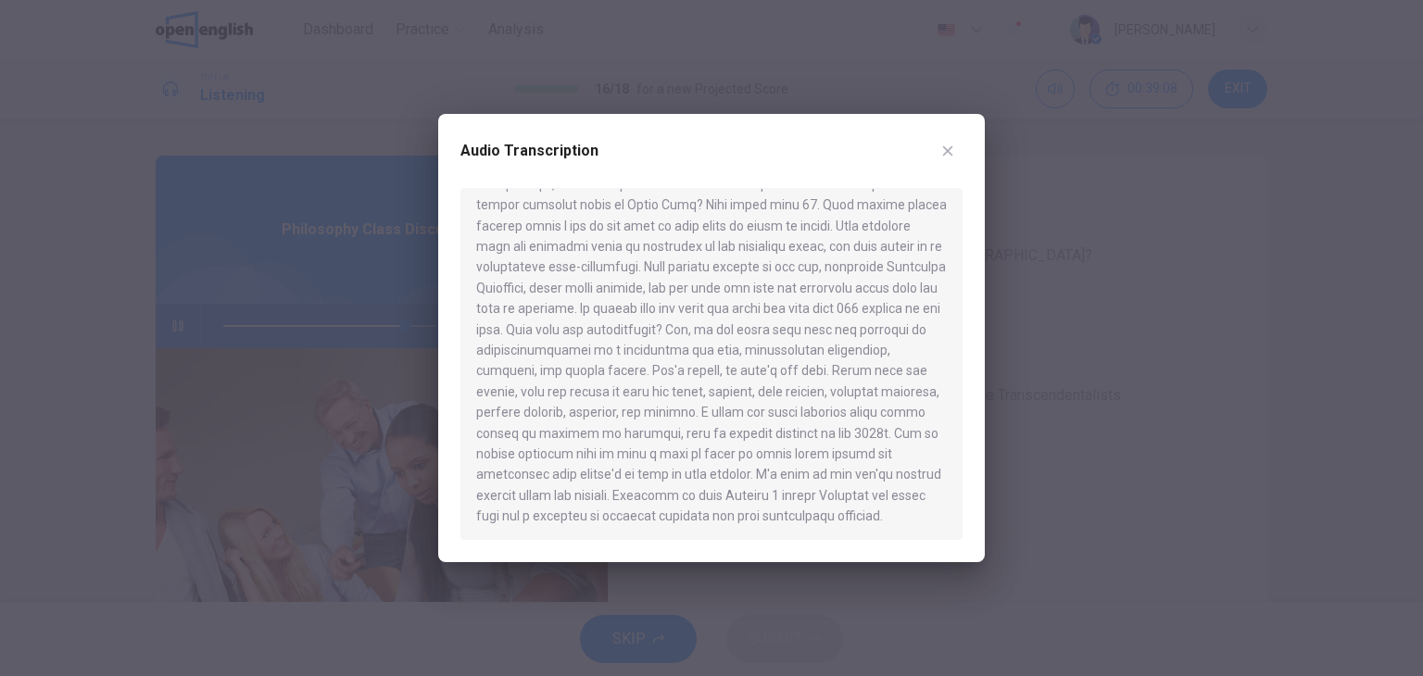
scroll to position [447, 0]
click at [952, 150] on icon "button" at bounding box center [947, 151] width 15 height 15
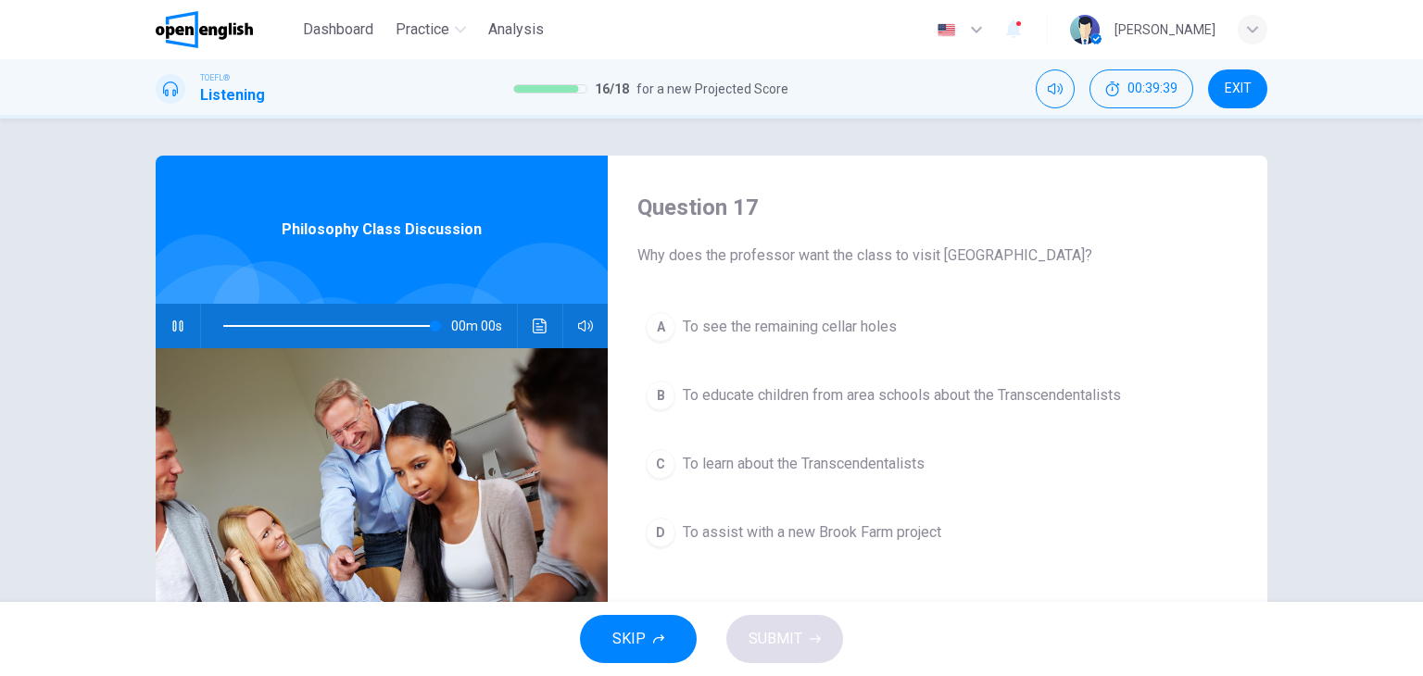
type input "*"
click at [852, 529] on span "To assist with a new Brook Farm project" at bounding box center [812, 533] width 259 height 22
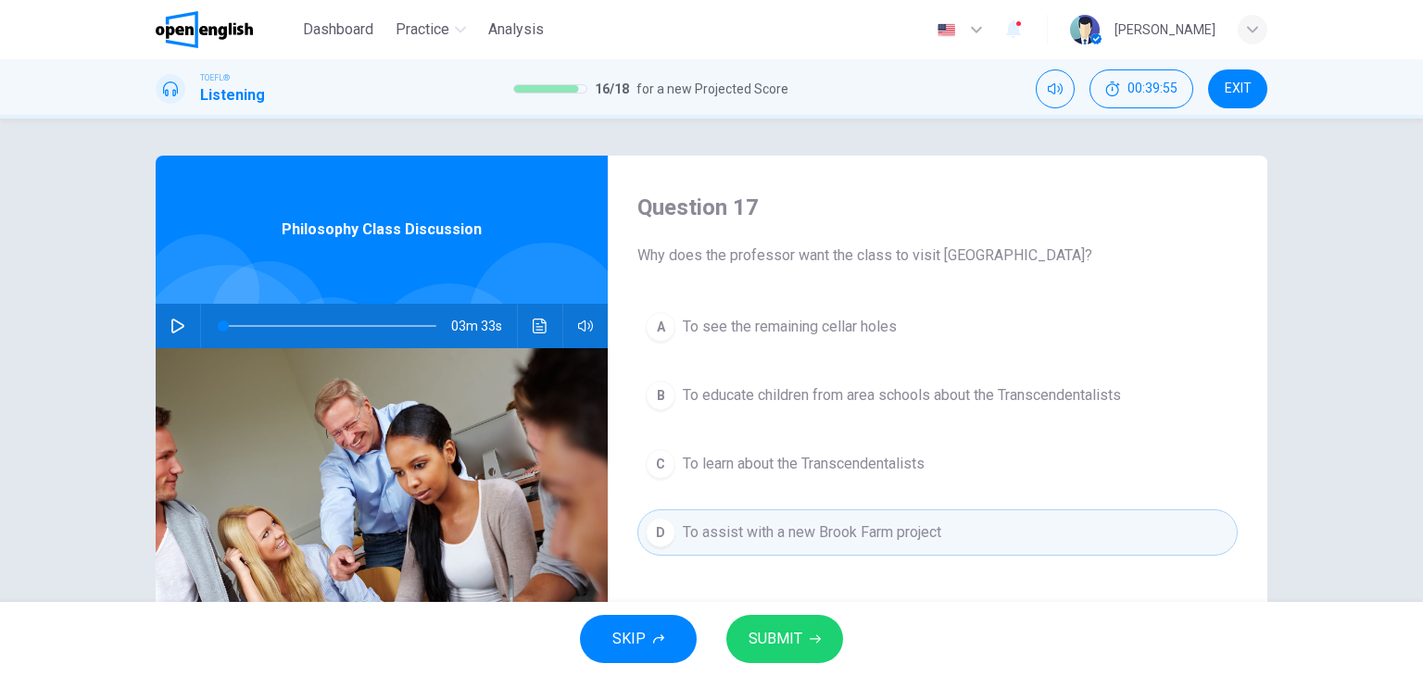
click at [804, 639] on button "SUBMIT" at bounding box center [784, 639] width 117 height 48
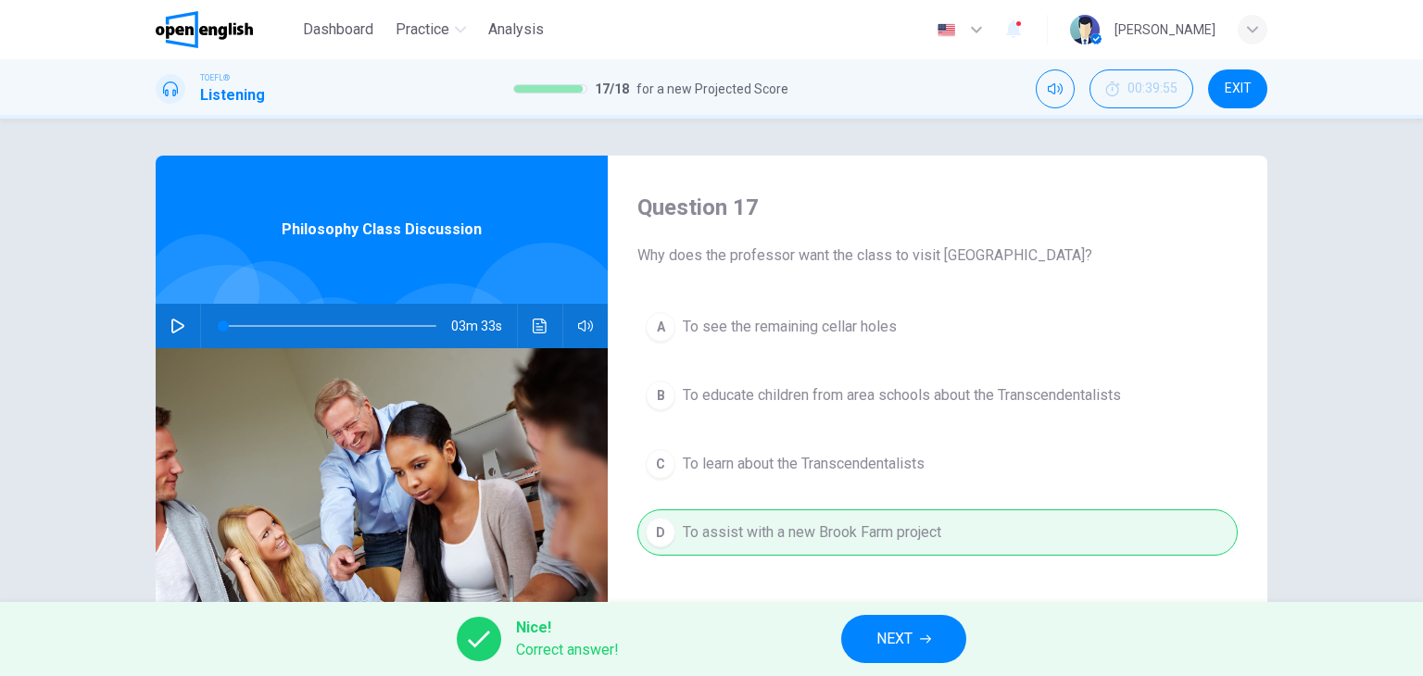
click at [915, 649] on button "NEXT" at bounding box center [903, 639] width 125 height 48
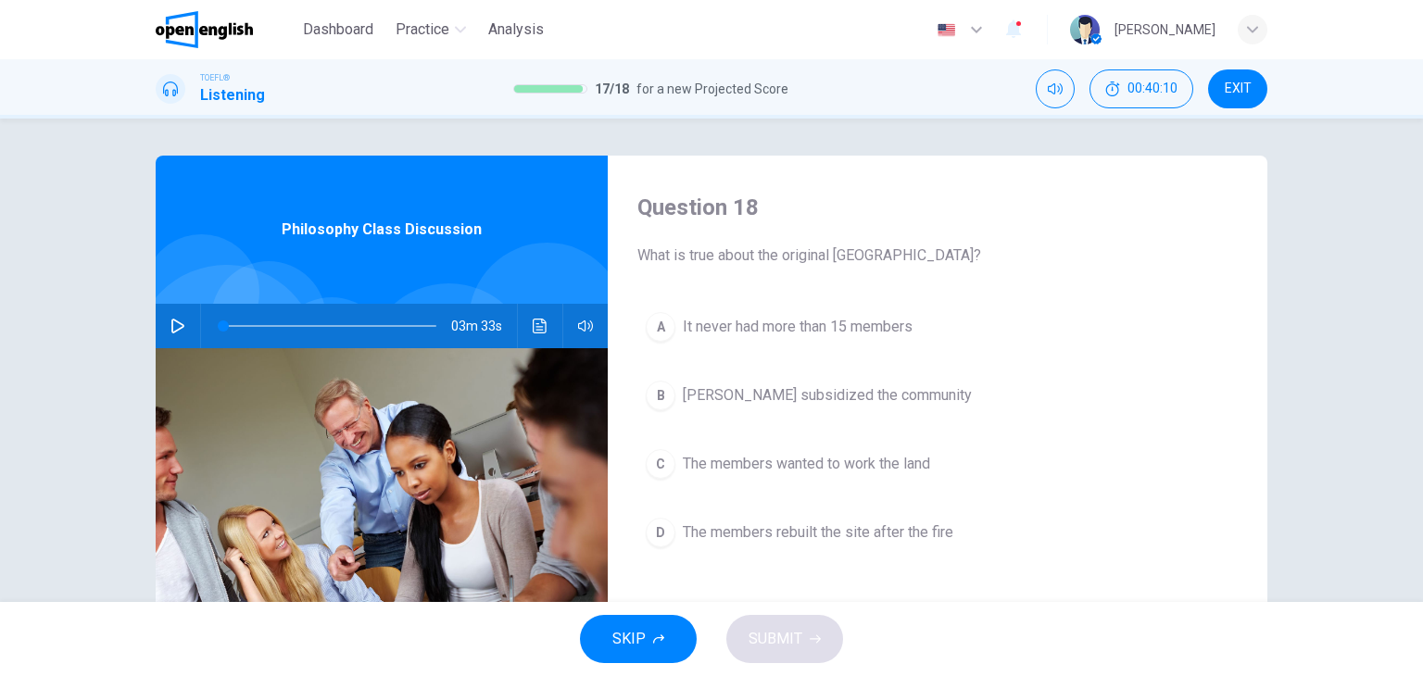
click at [828, 531] on span "The members rebuilt the site after the fire" at bounding box center [818, 533] width 271 height 22
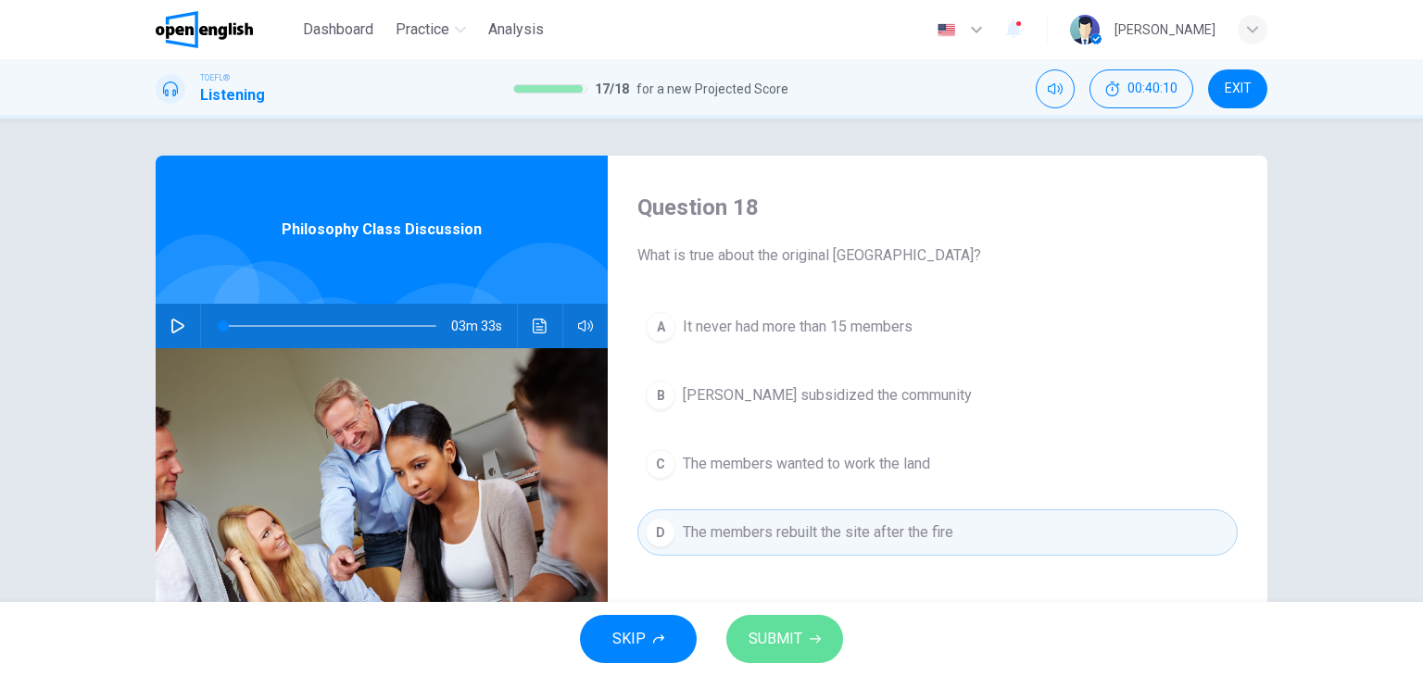
click at [795, 635] on span "SUBMIT" at bounding box center [776, 639] width 54 height 26
